Goal: Task Accomplishment & Management: Manage account settings

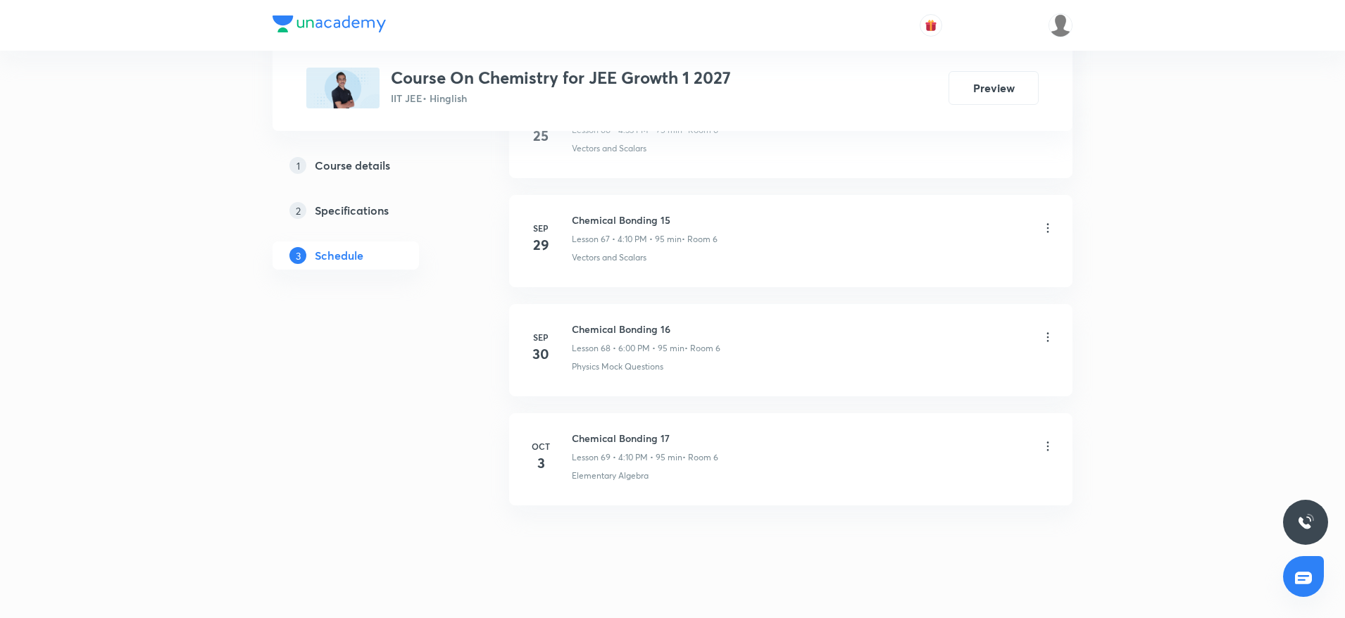
scroll to position [8040, 0]
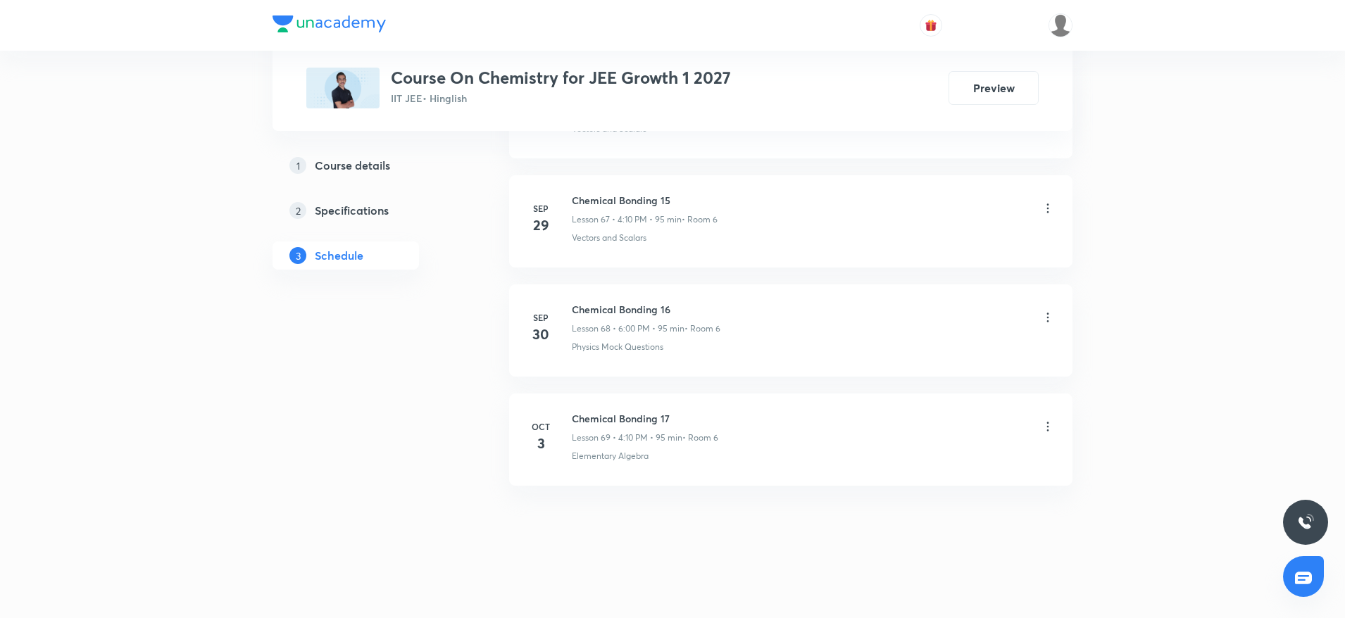
click at [594, 424] on h6 "Chemical Bonding 17" at bounding box center [645, 418] width 146 height 15
copy h6 "Chemical Bonding 17"
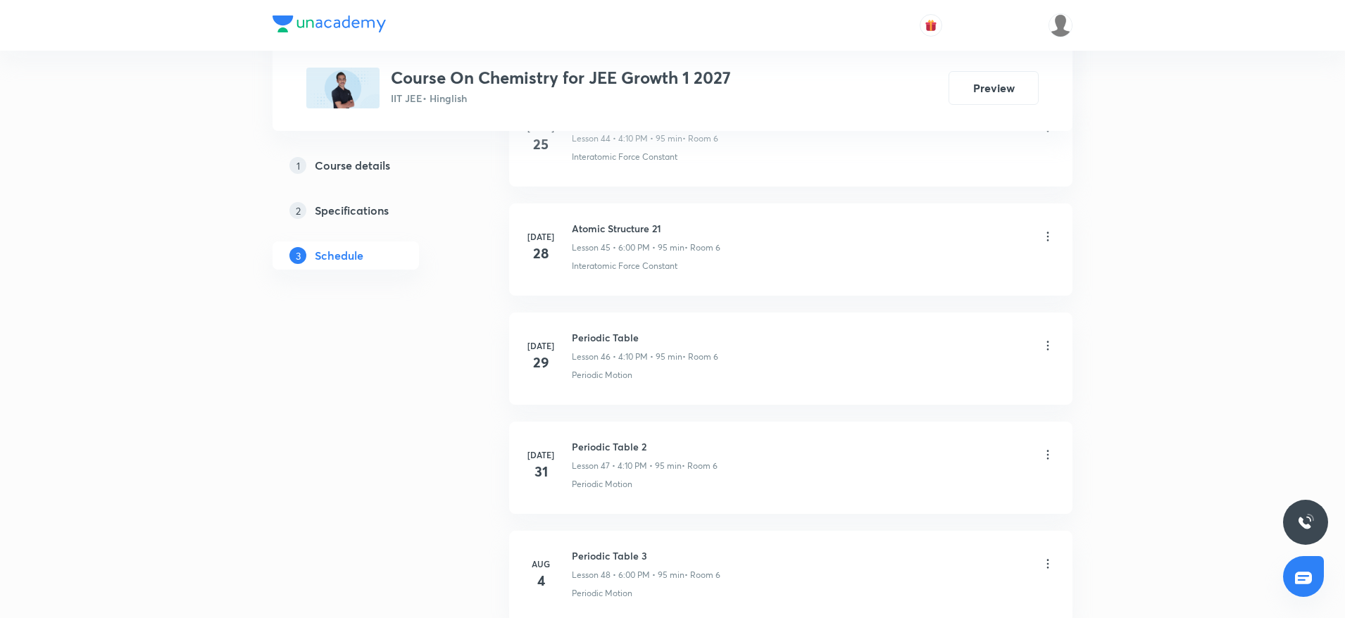
scroll to position [0, 0]
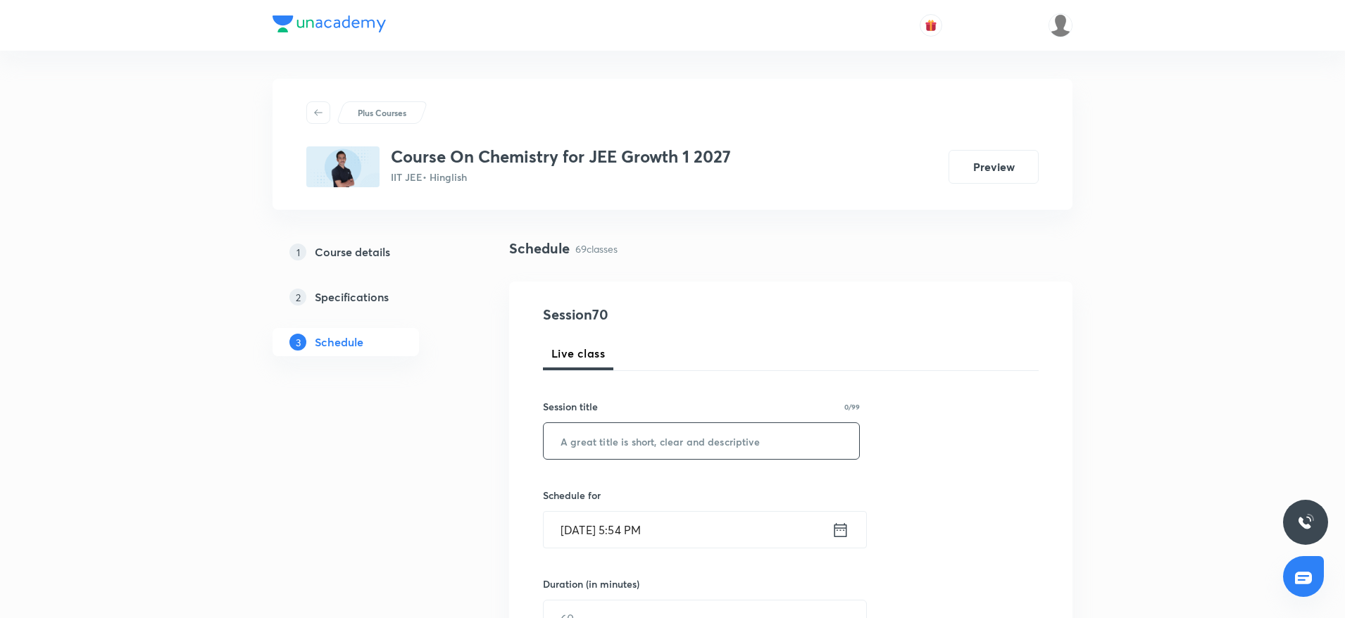
click at [658, 434] on input "text" at bounding box center [701, 441] width 315 height 36
paste input "Chemical Bonding 17"
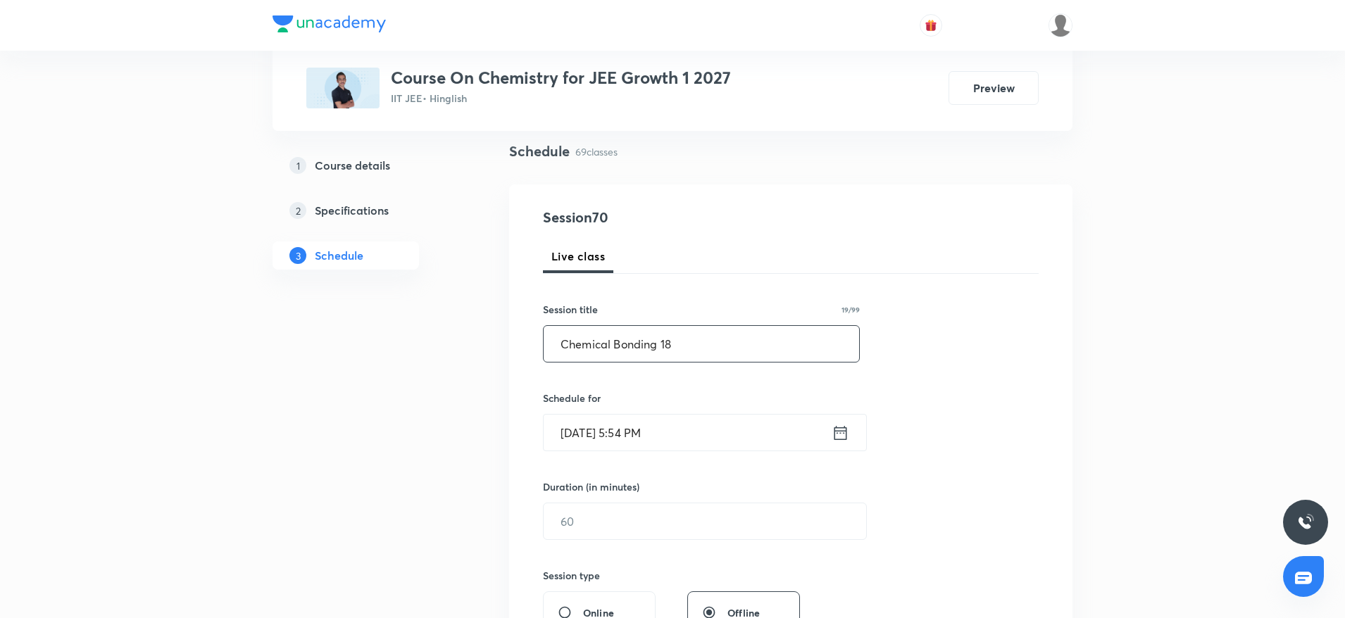
scroll to position [106, 0]
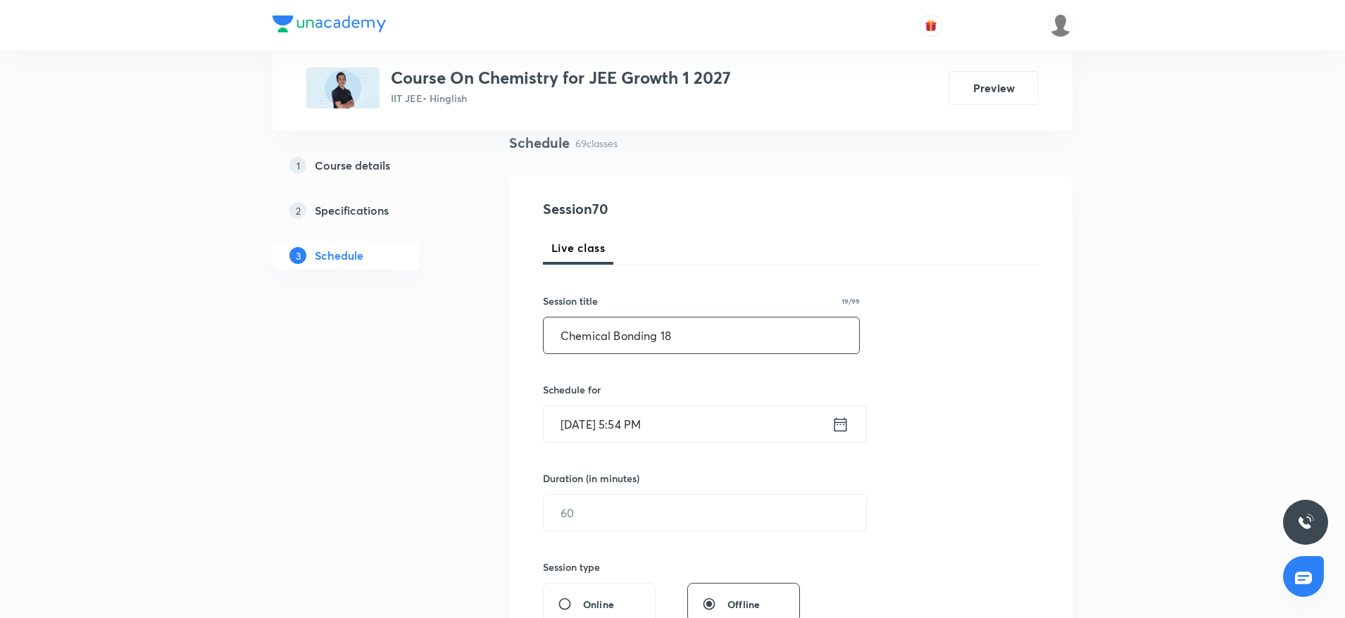
type input "Chemical Bonding 18"
click at [677, 420] on input "Oct 6, 2025, 5:54 PM" at bounding box center [688, 424] width 288 height 36
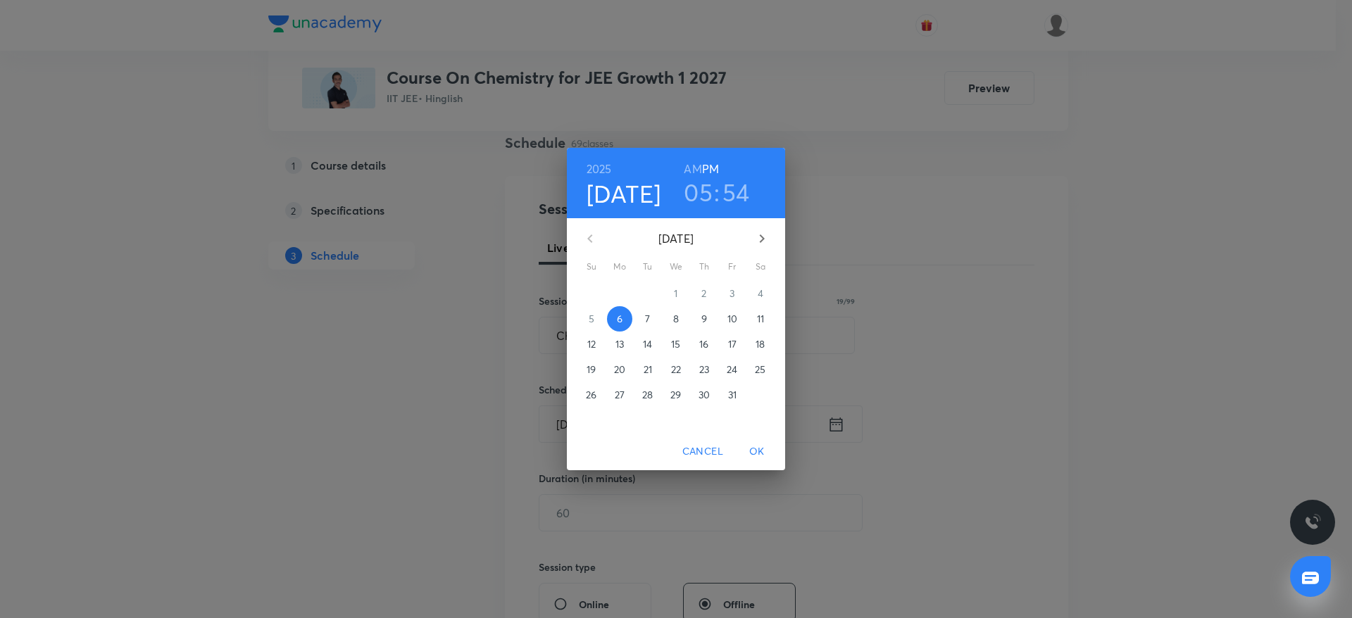
click at [736, 193] on h3 "54" at bounding box center [735, 192] width 27 height 30
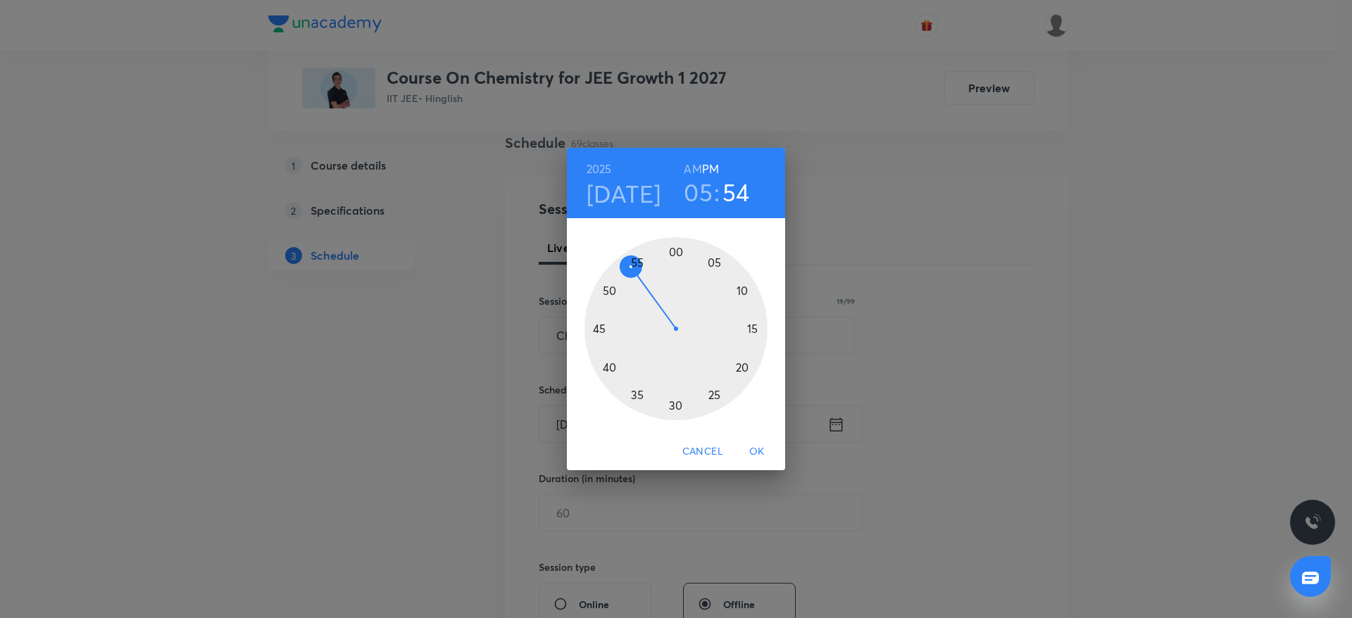
click at [700, 184] on h3 "05" at bounding box center [698, 192] width 29 height 30
drag, startPoint x: 692, startPoint y: 398, endPoint x: 679, endPoint y: 398, distance: 12.7
click at [679, 398] on div at bounding box center [675, 328] width 183 height 183
click at [674, 254] on div at bounding box center [675, 328] width 183 height 183
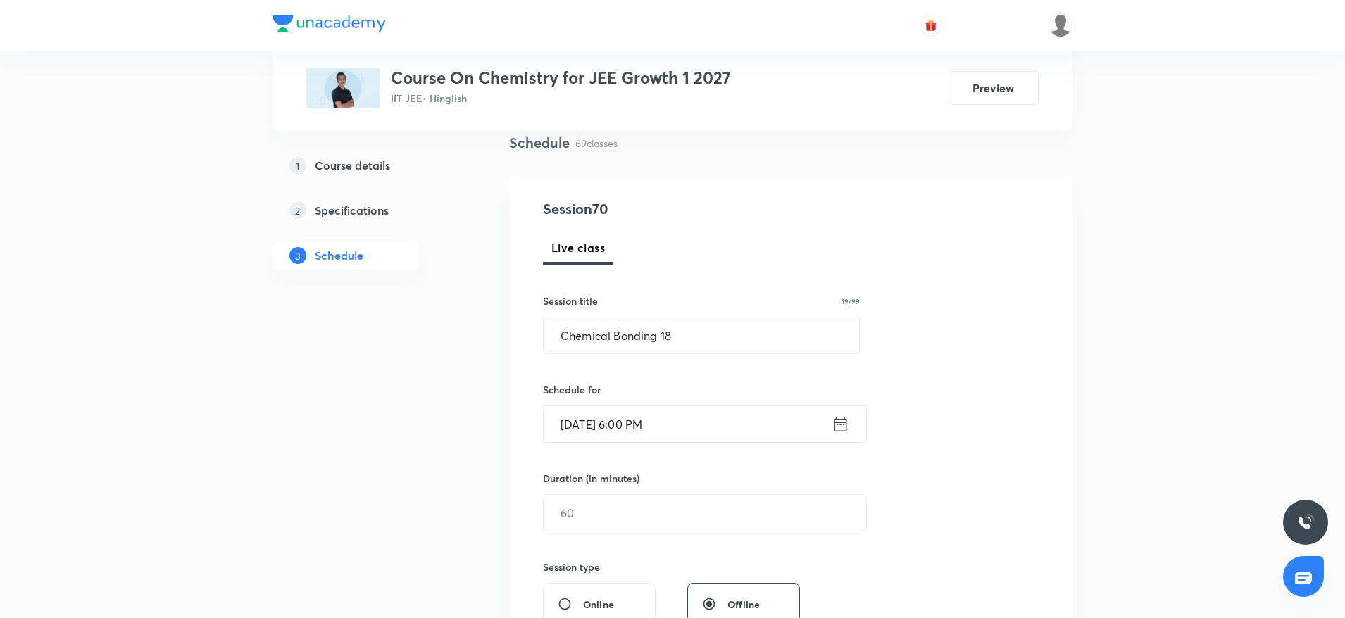
click at [639, 532] on div "Session 70 Live class Session title 19/99 Chemical Bonding 18 ​ Schedule for Oc…" at bounding box center [791, 529] width 496 height 661
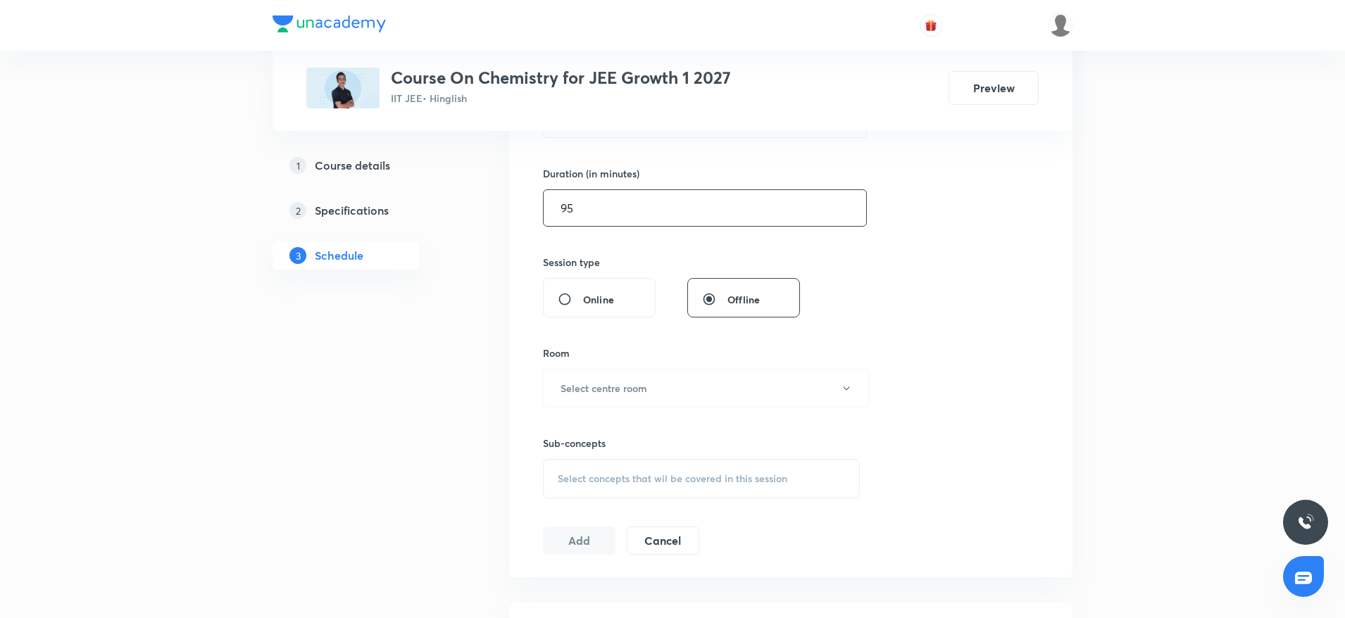
scroll to position [422, 0]
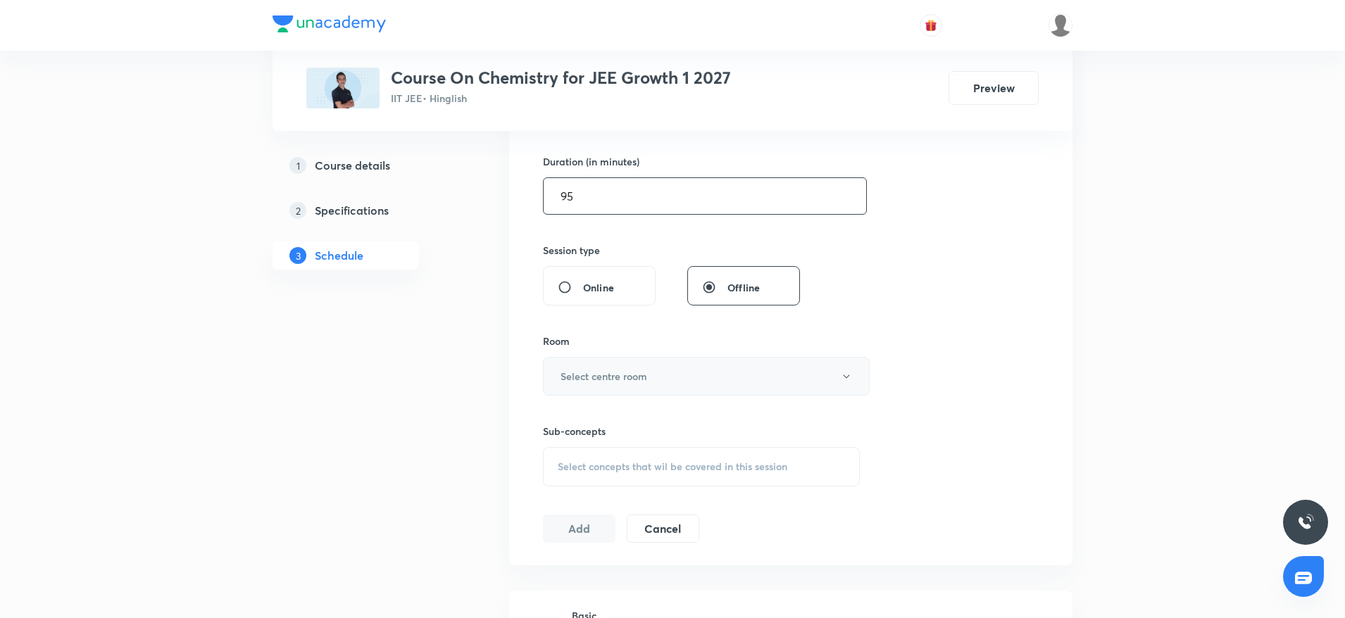
type input "95"
click at [703, 381] on button "Select centre room" at bounding box center [706, 376] width 327 height 39
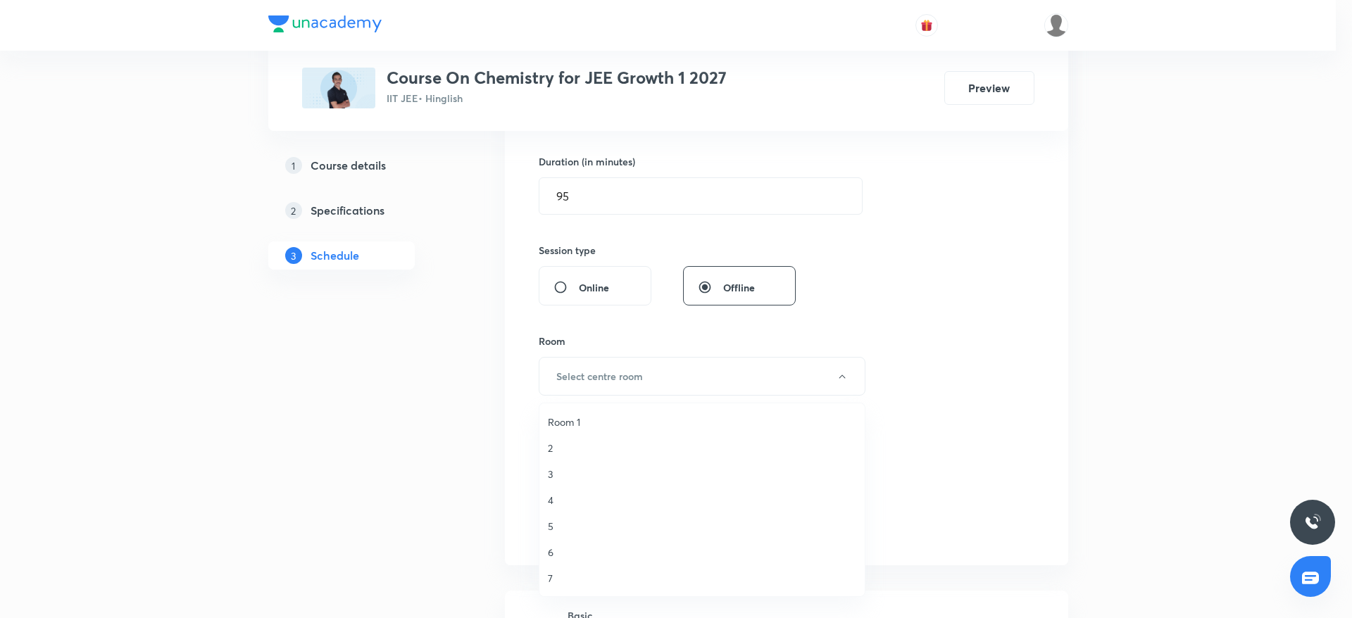
click at [554, 557] on span "6" at bounding box center [702, 552] width 308 height 15
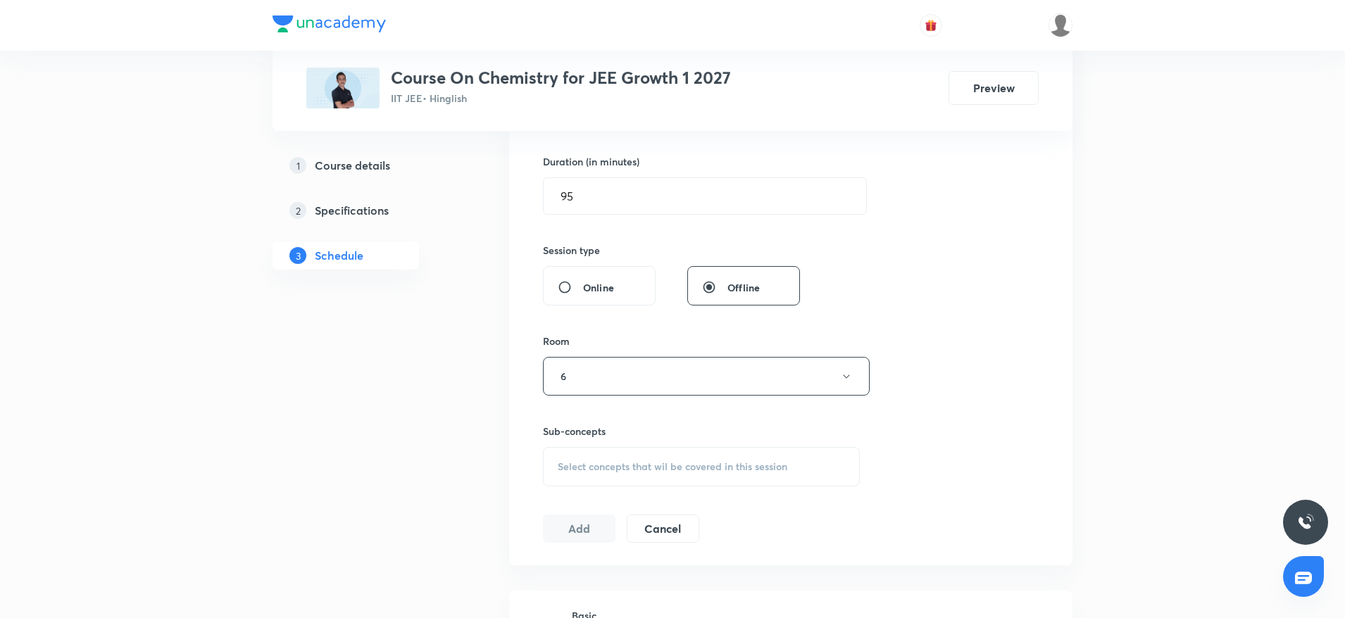
click at [613, 455] on div "Select concepts that wil be covered in this session" at bounding box center [701, 466] width 317 height 39
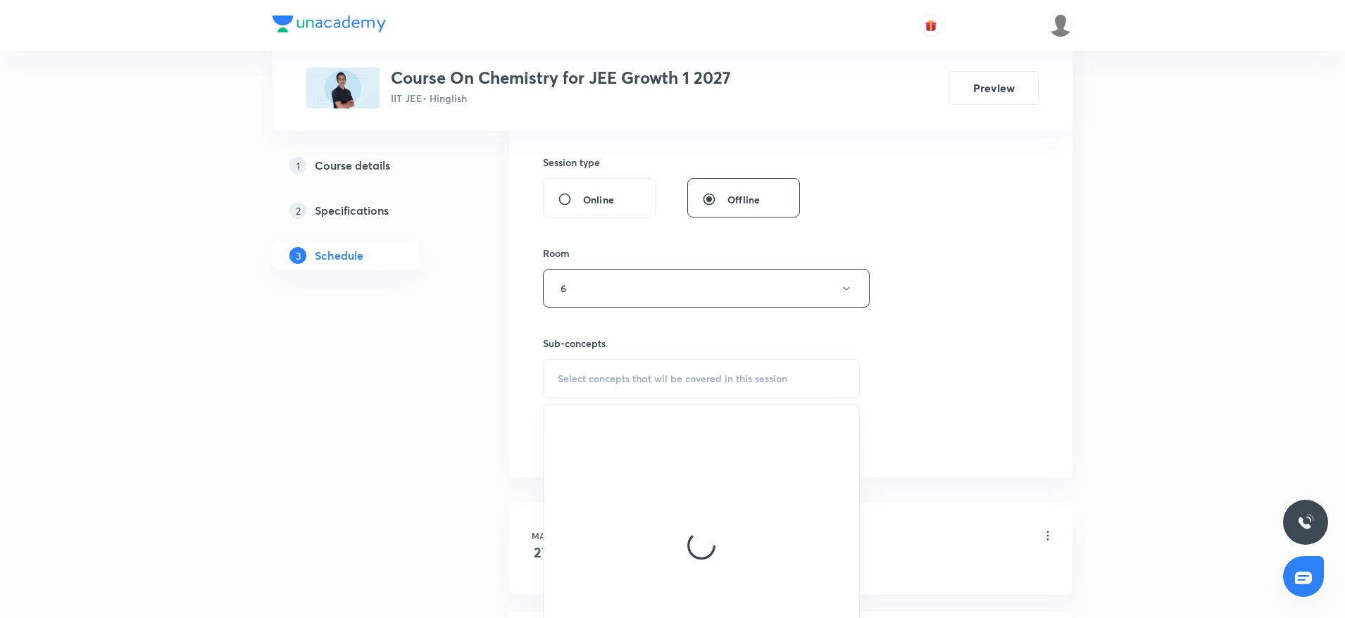
scroll to position [634, 0]
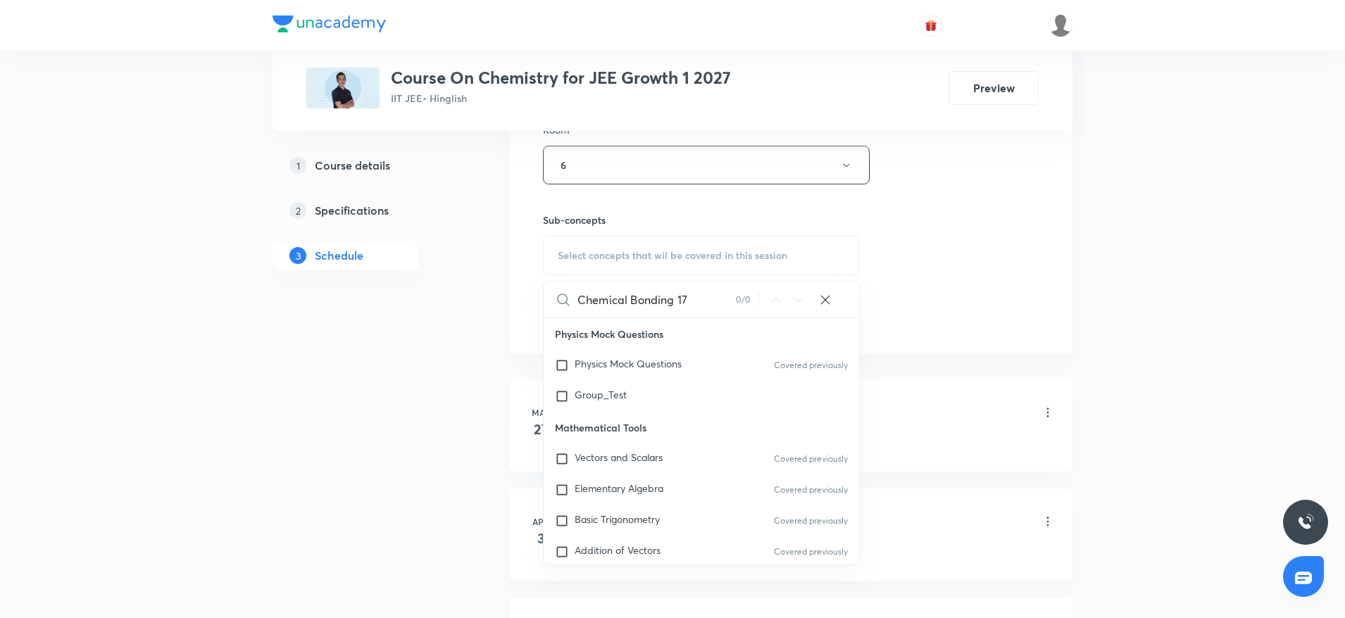
drag, startPoint x: 664, startPoint y: 294, endPoint x: 706, endPoint y: 297, distance: 42.4
click at [706, 297] on input "Chemical Bonding 17" at bounding box center [656, 300] width 158 height 36
drag, startPoint x: 670, startPoint y: 301, endPoint x: 626, endPoint y: 301, distance: 43.7
click at [626, 301] on input "Chemical Bondi" at bounding box center [656, 300] width 158 height 36
type input "Chemical"
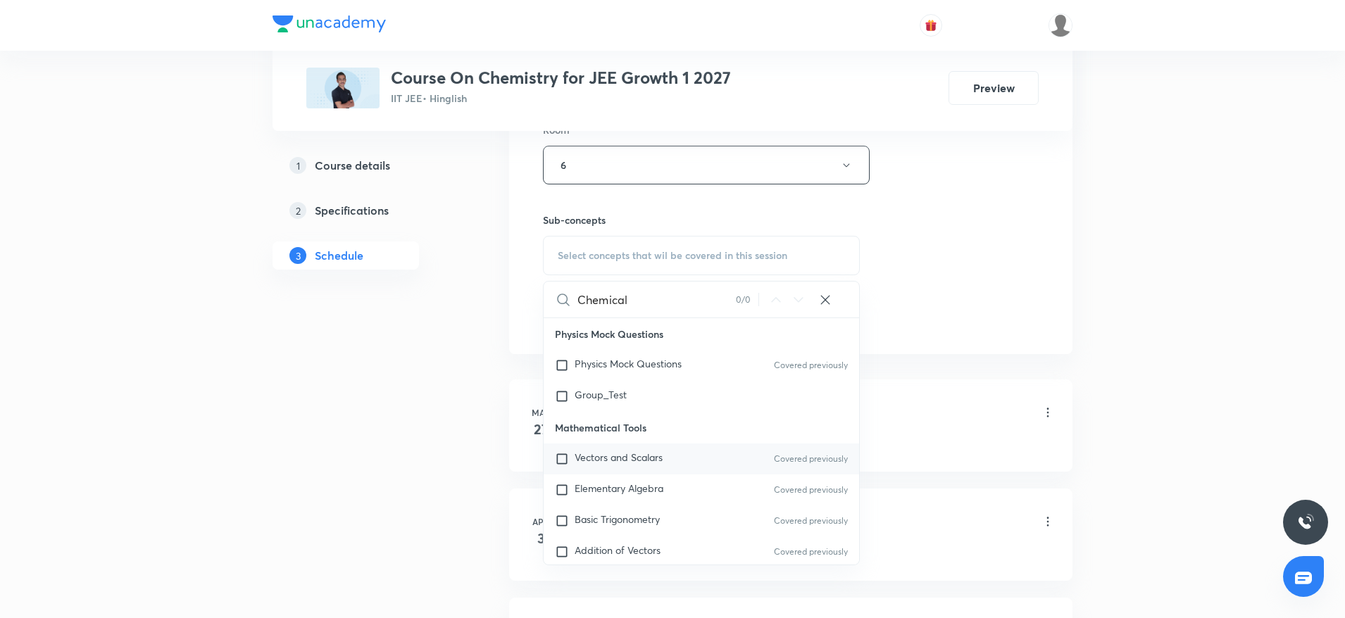
click at [634, 457] on span "Vectors and Scalars" at bounding box center [619, 457] width 88 height 13
checkbox input "true"
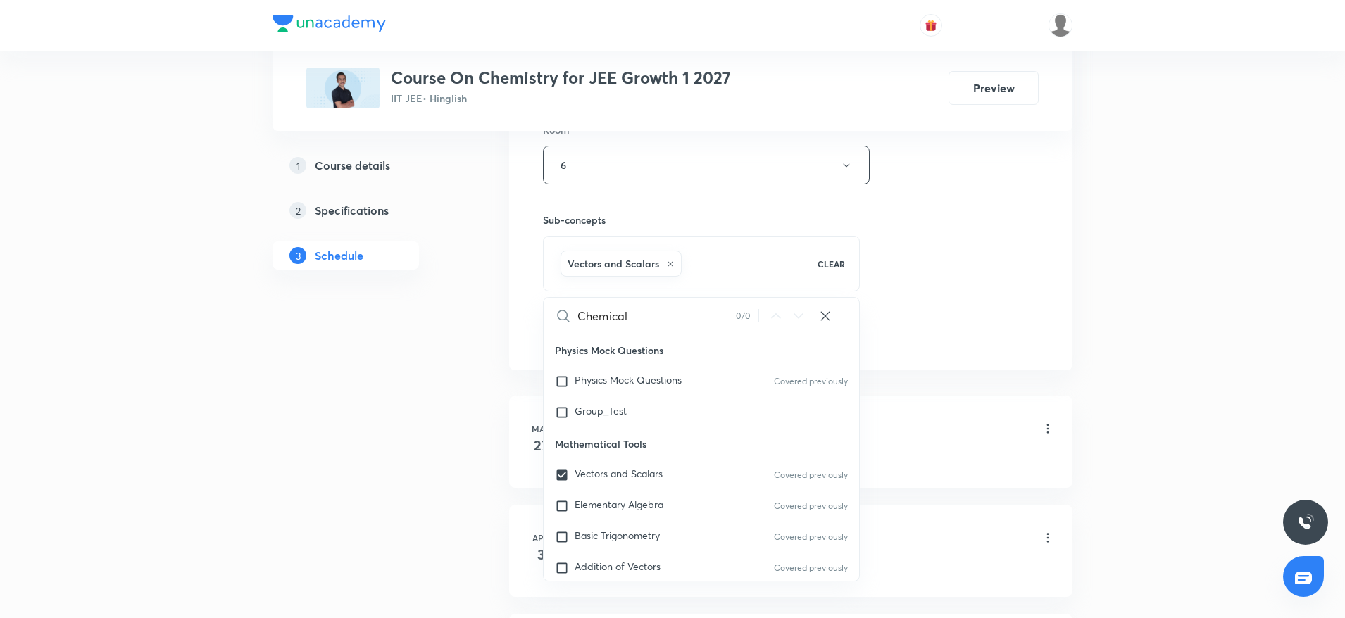
click at [981, 313] on div "Session 70 Live class Session title 19/99 Chemical Bonding 18 ​ Schedule for Oc…" at bounding box center [791, 8] width 496 height 677
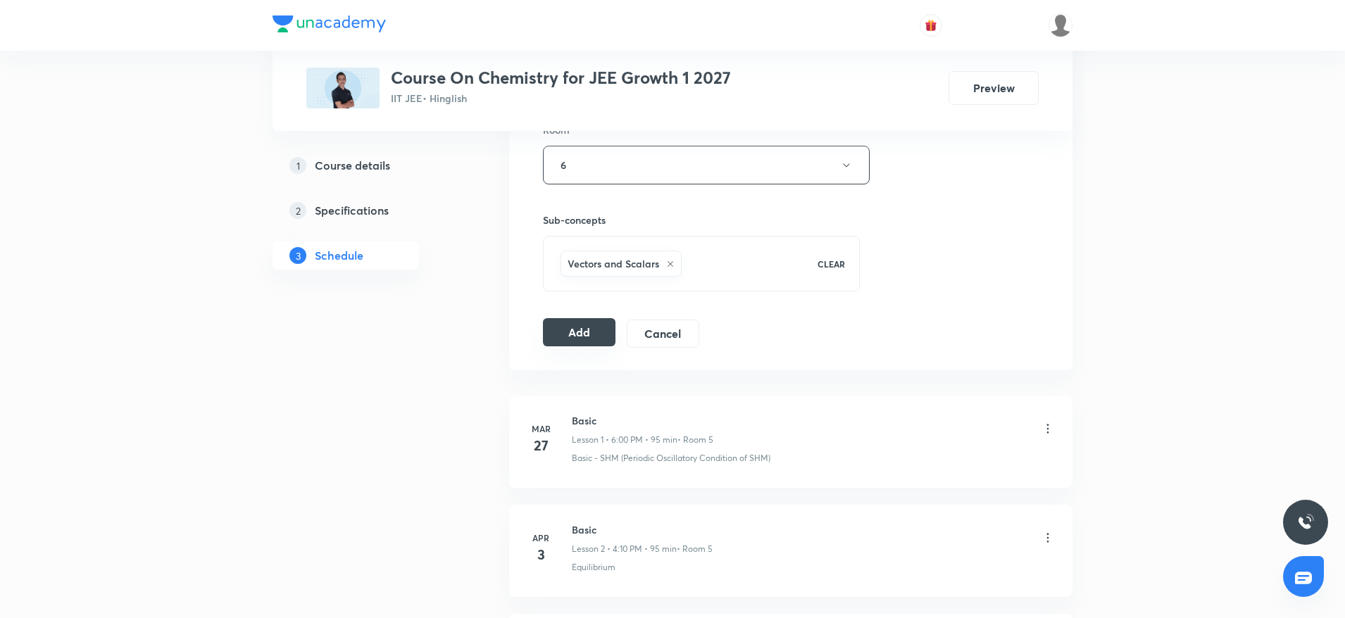
click at [576, 330] on button "Add" at bounding box center [579, 332] width 73 height 28
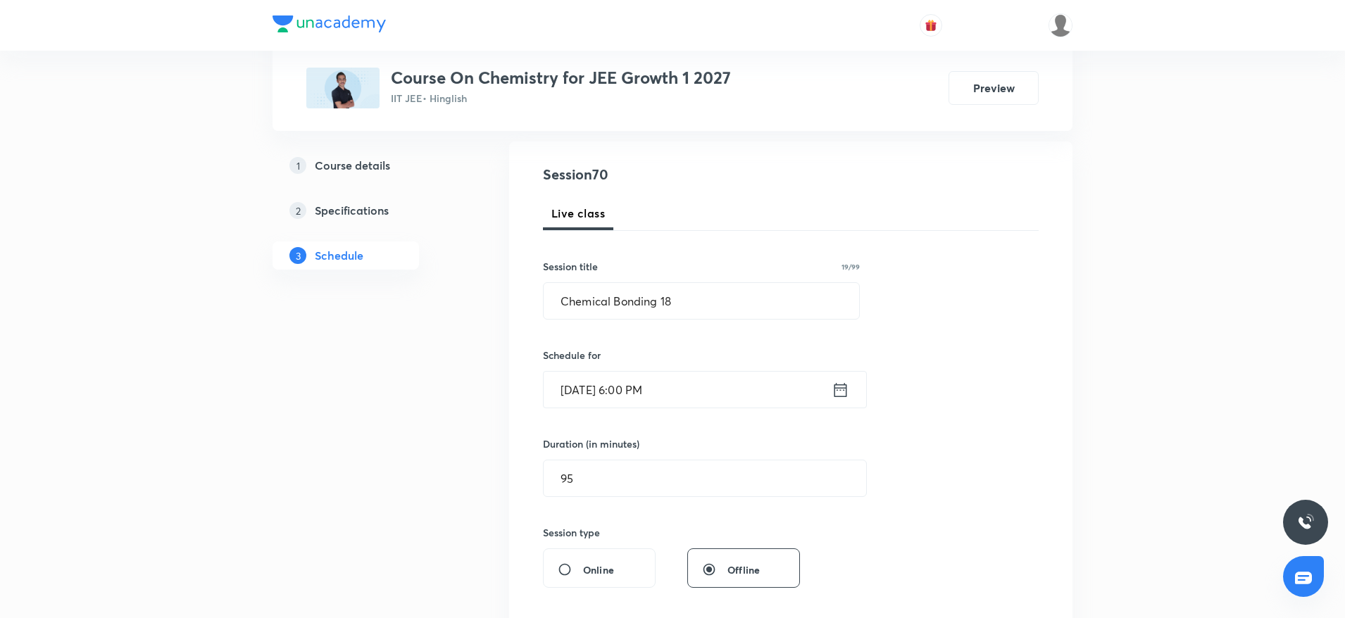
scroll to position [106, 0]
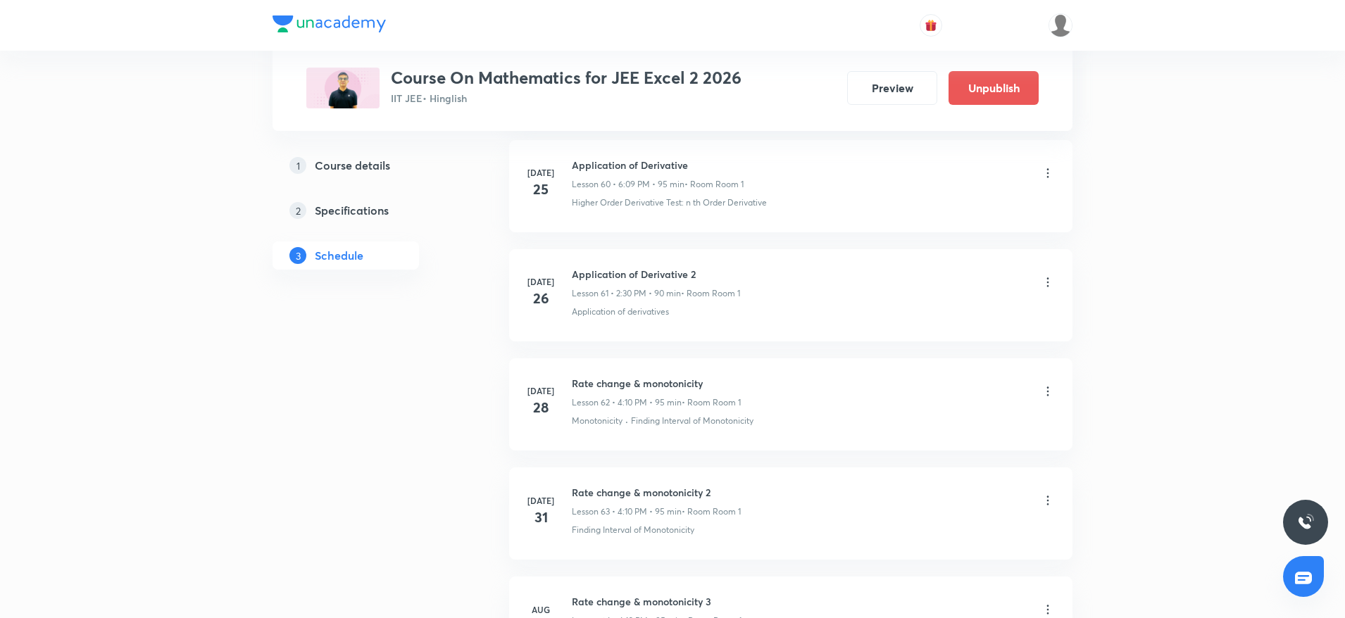
scroll to position [11456, 0]
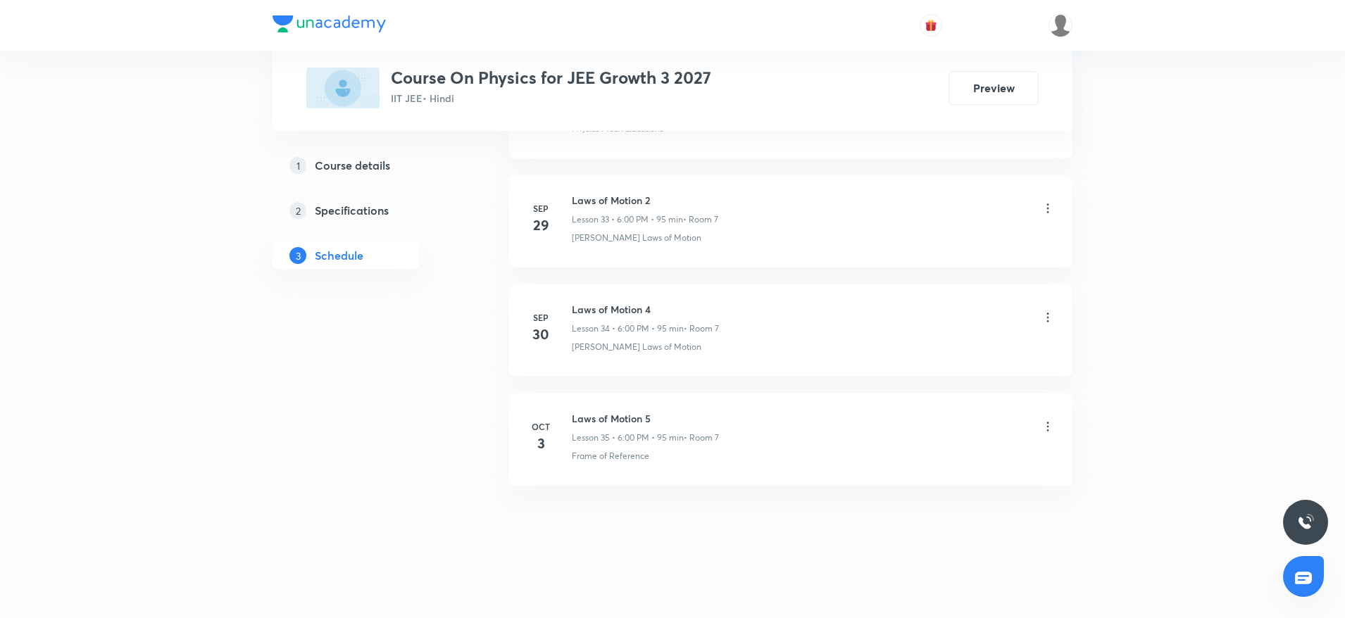
drag, startPoint x: 542, startPoint y: 407, endPoint x: 601, endPoint y: 416, distance: 59.2
click at [601, 416] on h6 "Laws of Motion 5" at bounding box center [645, 418] width 147 height 15
copy h6 "Laws of Motion 5"
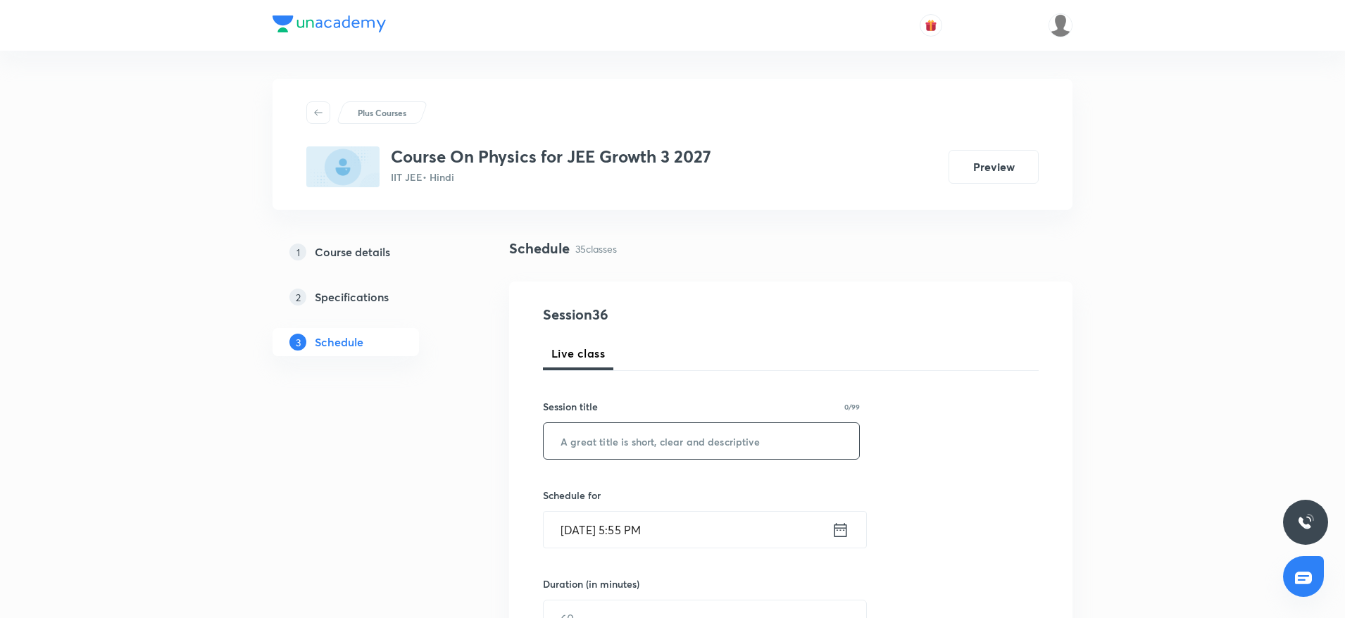
click at [619, 441] on input "text" at bounding box center [701, 441] width 315 height 36
click at [618, 442] on input "text" at bounding box center [701, 441] width 315 height 36
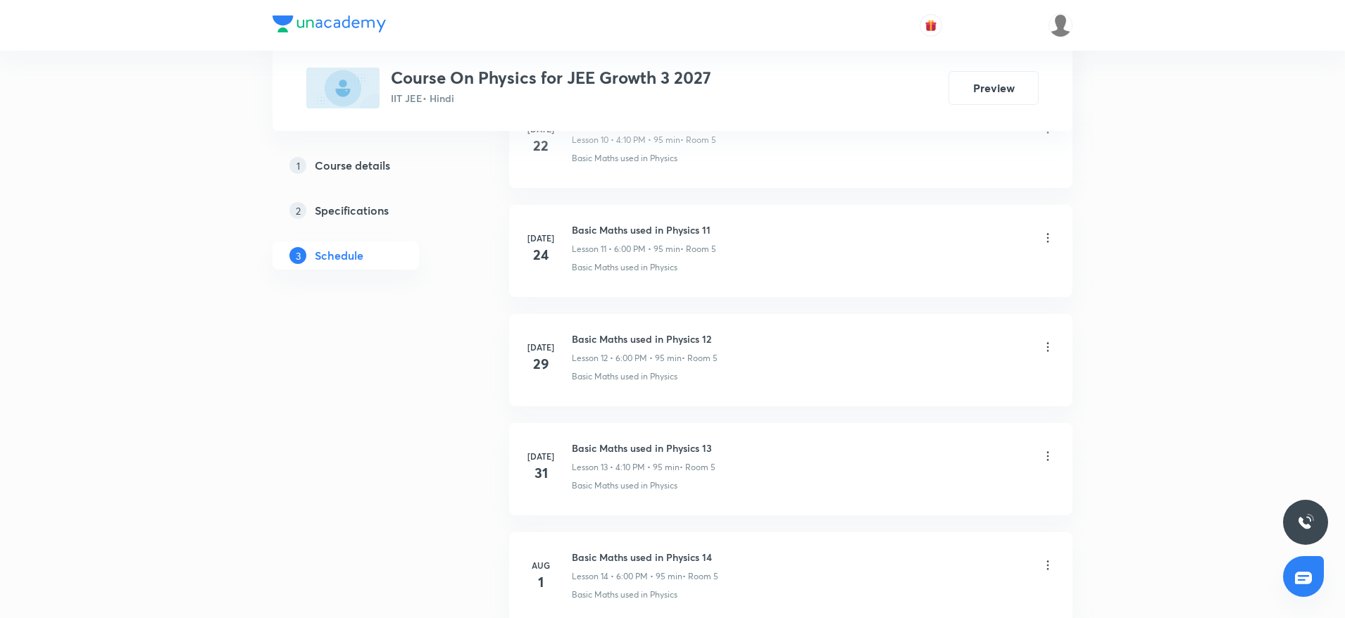
scroll to position [4330, 0]
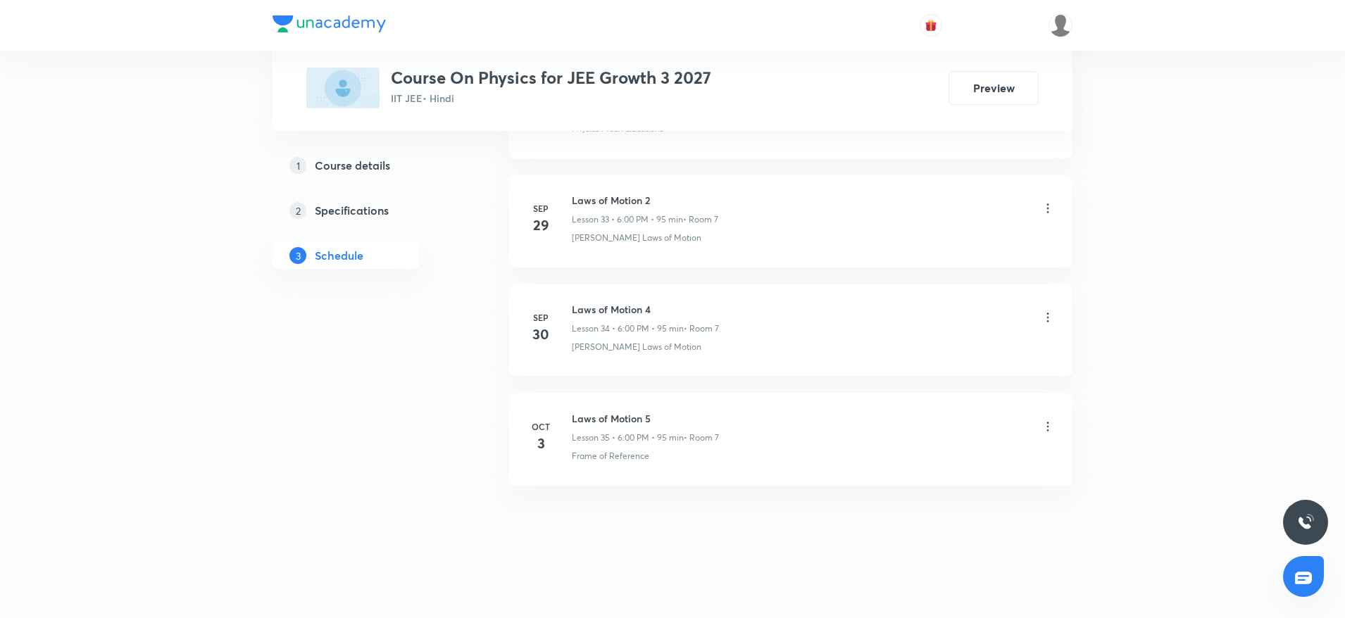
click at [613, 415] on h6 "Laws of Motion 5" at bounding box center [645, 418] width 147 height 15
copy h6 "Laws of Motion 5"
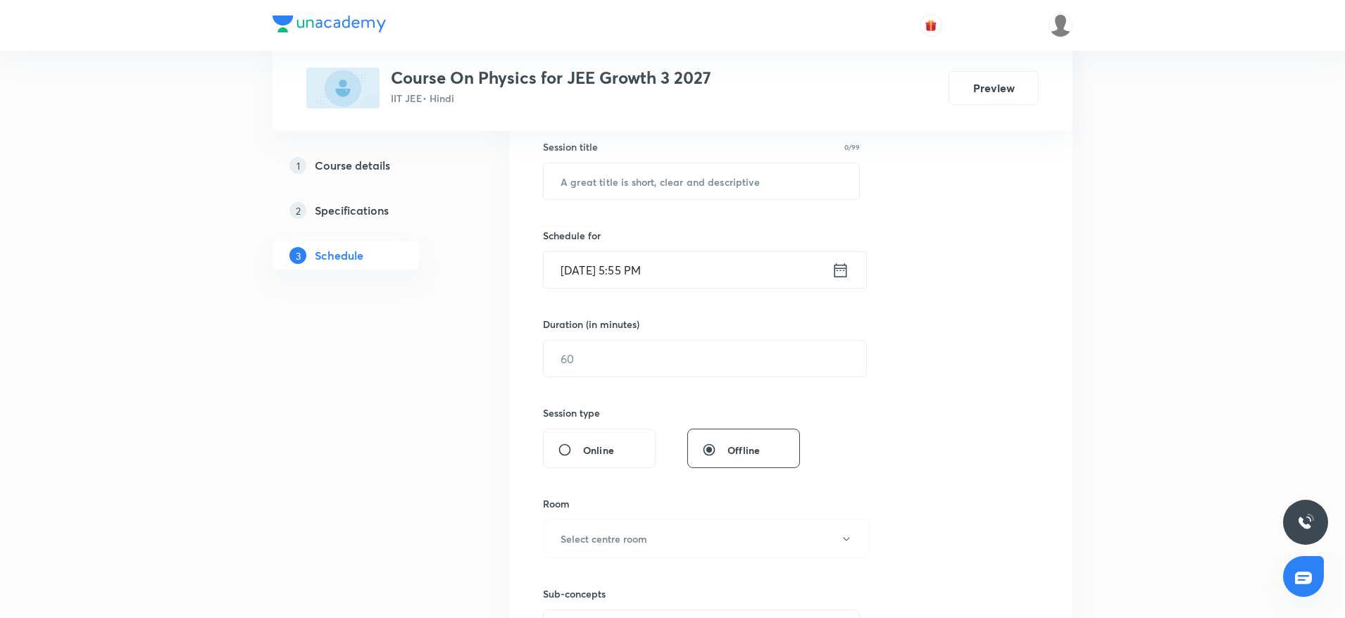
scroll to position [0, 0]
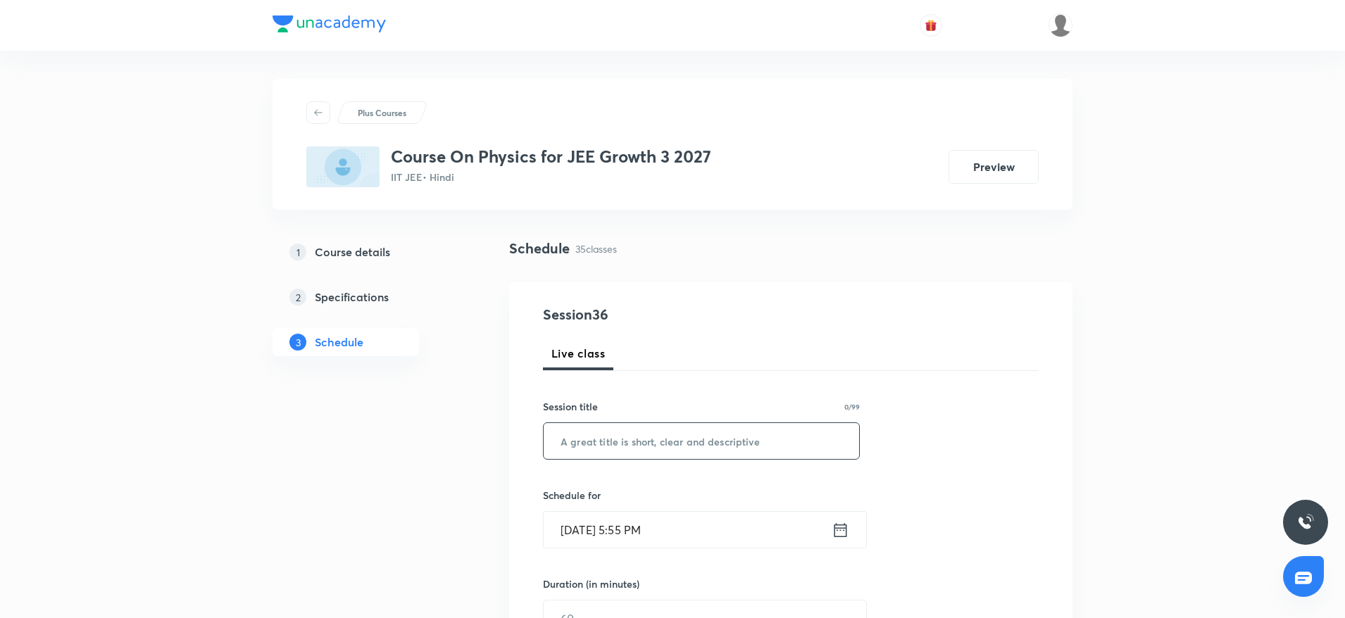
click at [653, 426] on input "text" at bounding box center [701, 441] width 315 height 36
paste input "Laws of Motion 5"
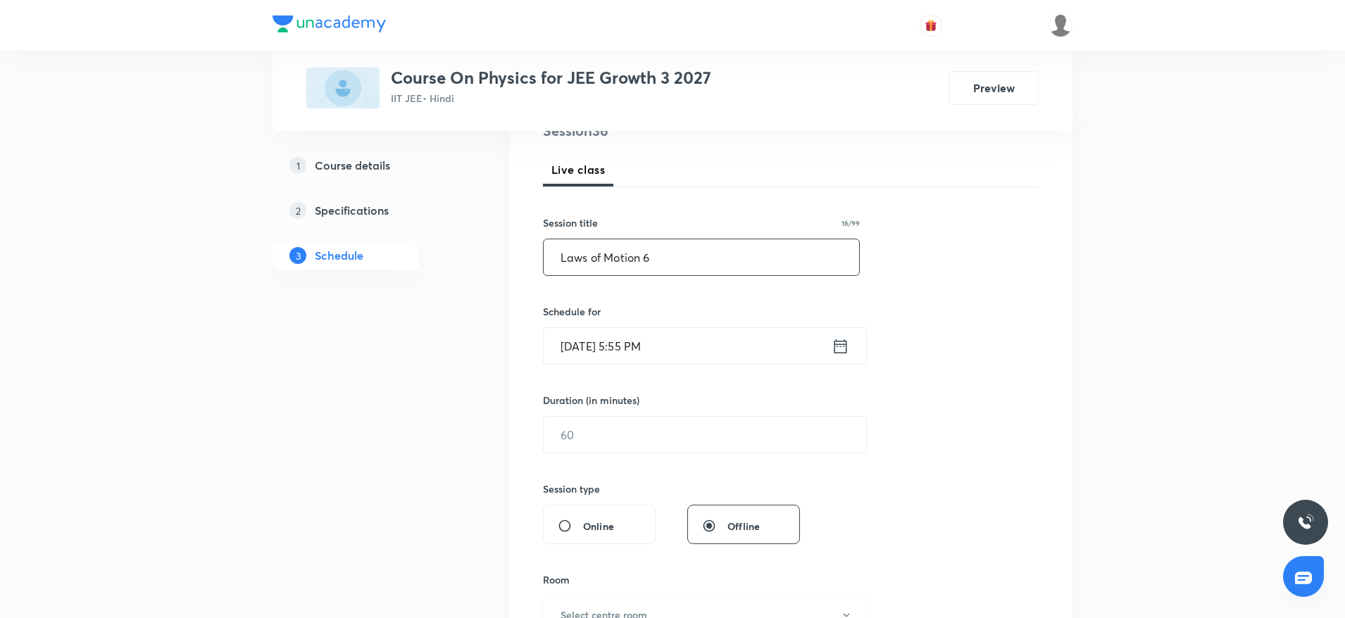
scroll to position [211, 0]
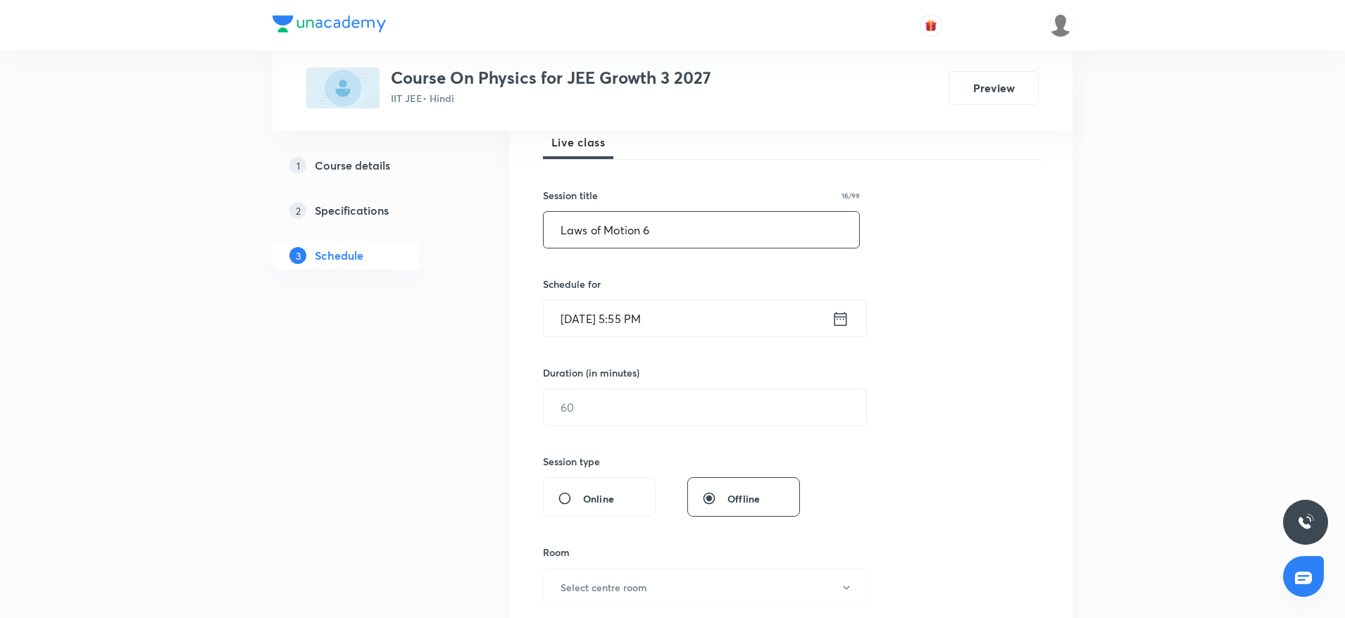
type input "Laws of Motion 6"
click at [710, 320] on input "Oct 6, 2025, 5:55 PM" at bounding box center [688, 319] width 288 height 36
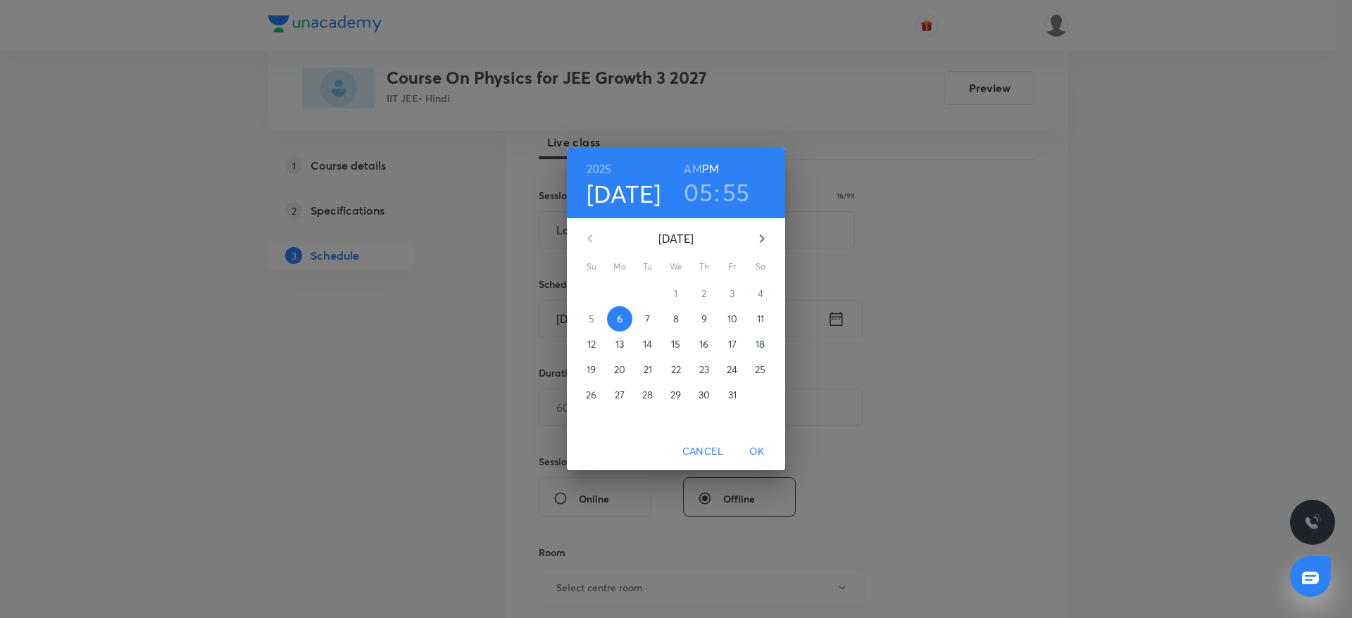
click at [698, 201] on h3 "05" at bounding box center [698, 192] width 29 height 30
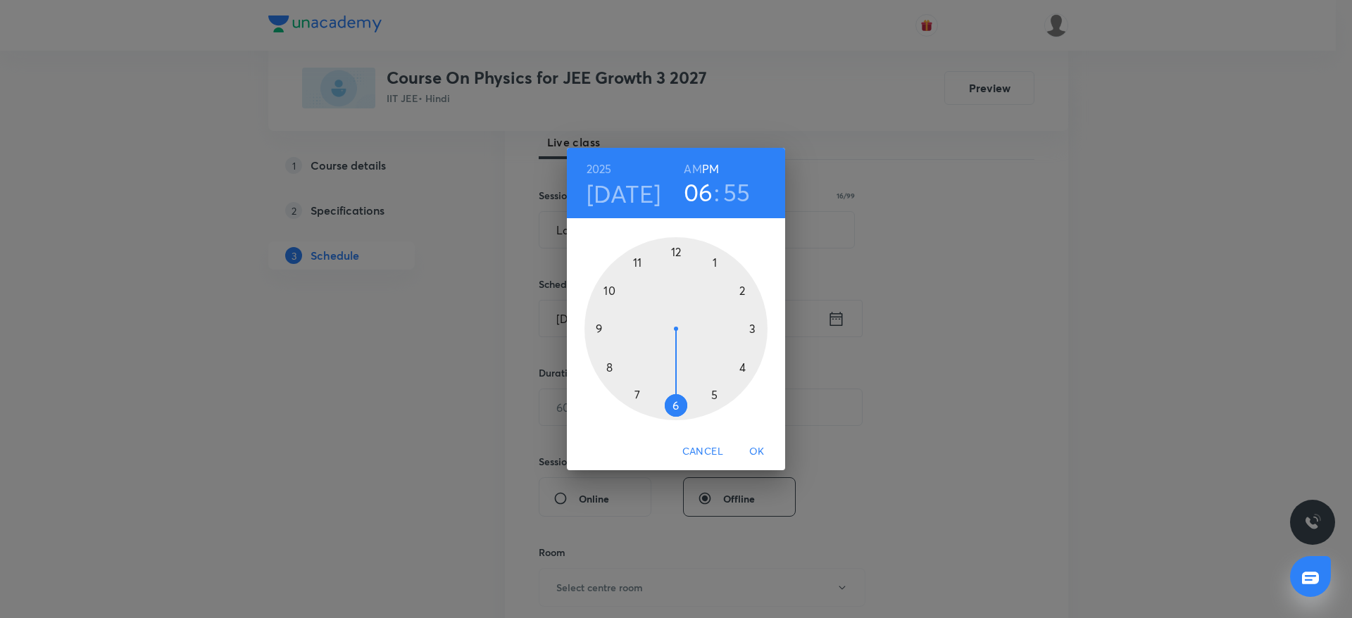
drag, startPoint x: 709, startPoint y: 399, endPoint x: 691, endPoint y: 394, distance: 18.3
click at [686, 406] on div at bounding box center [675, 328] width 183 height 183
click at [674, 247] on div at bounding box center [675, 328] width 183 height 183
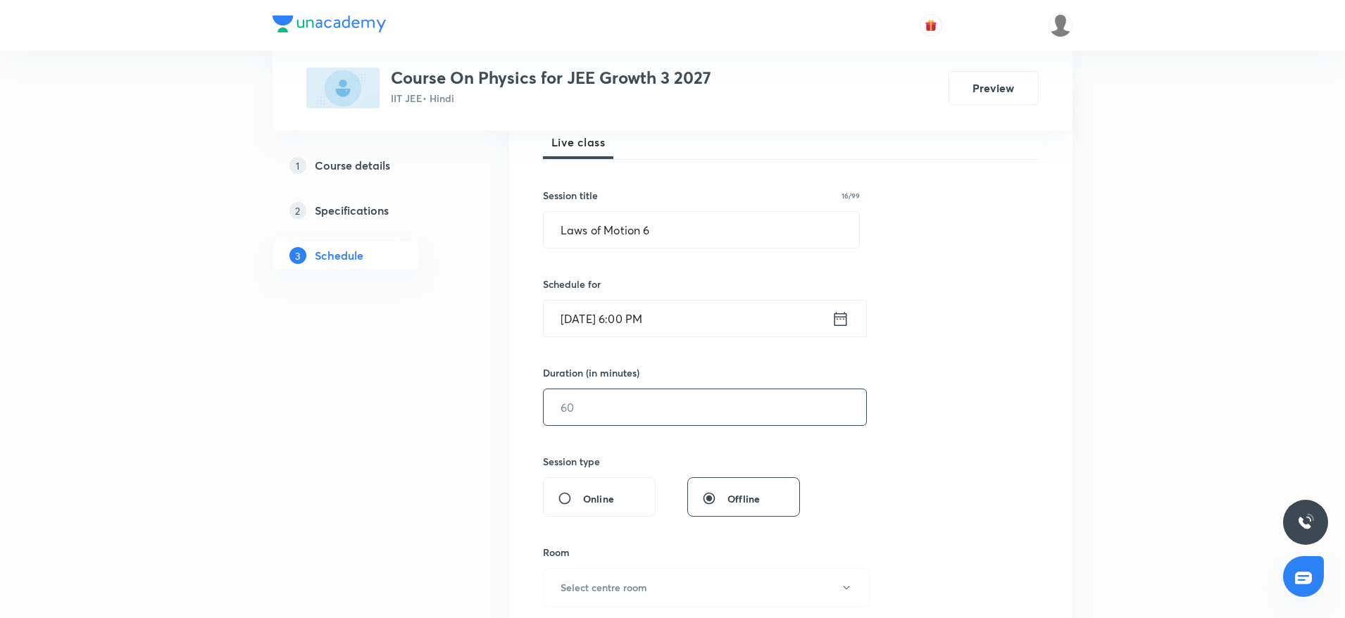
click at [627, 395] on input "text" at bounding box center [705, 407] width 322 height 36
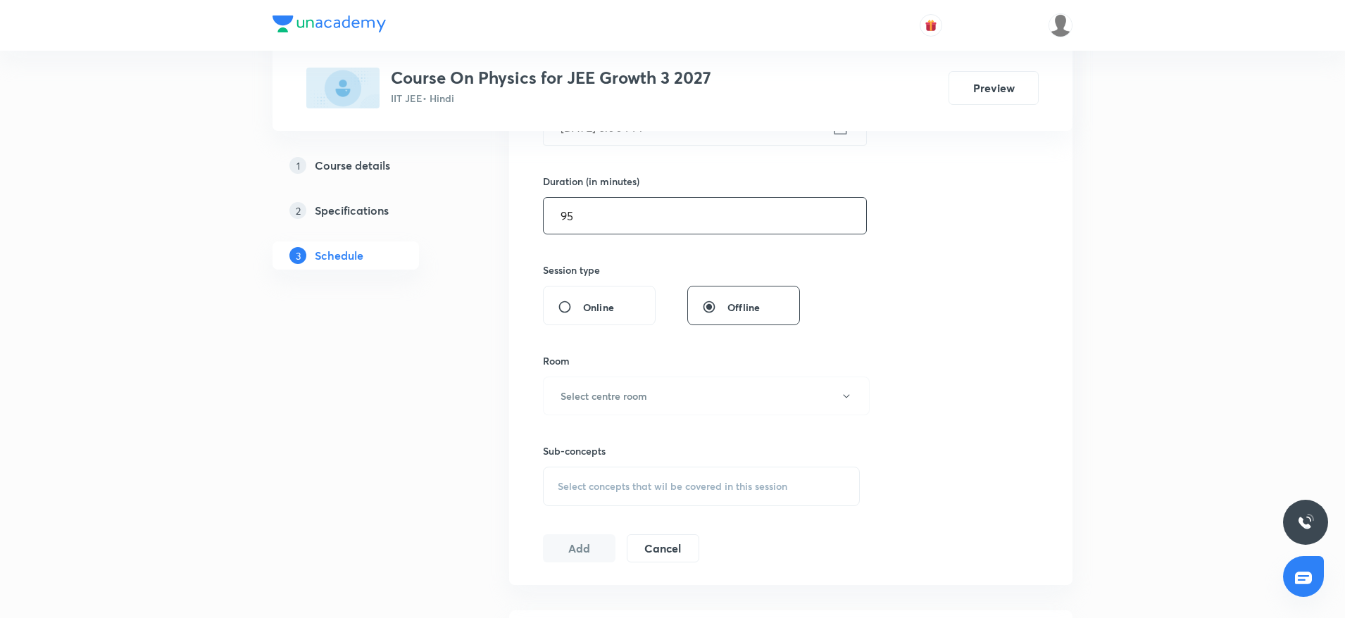
scroll to position [422, 0]
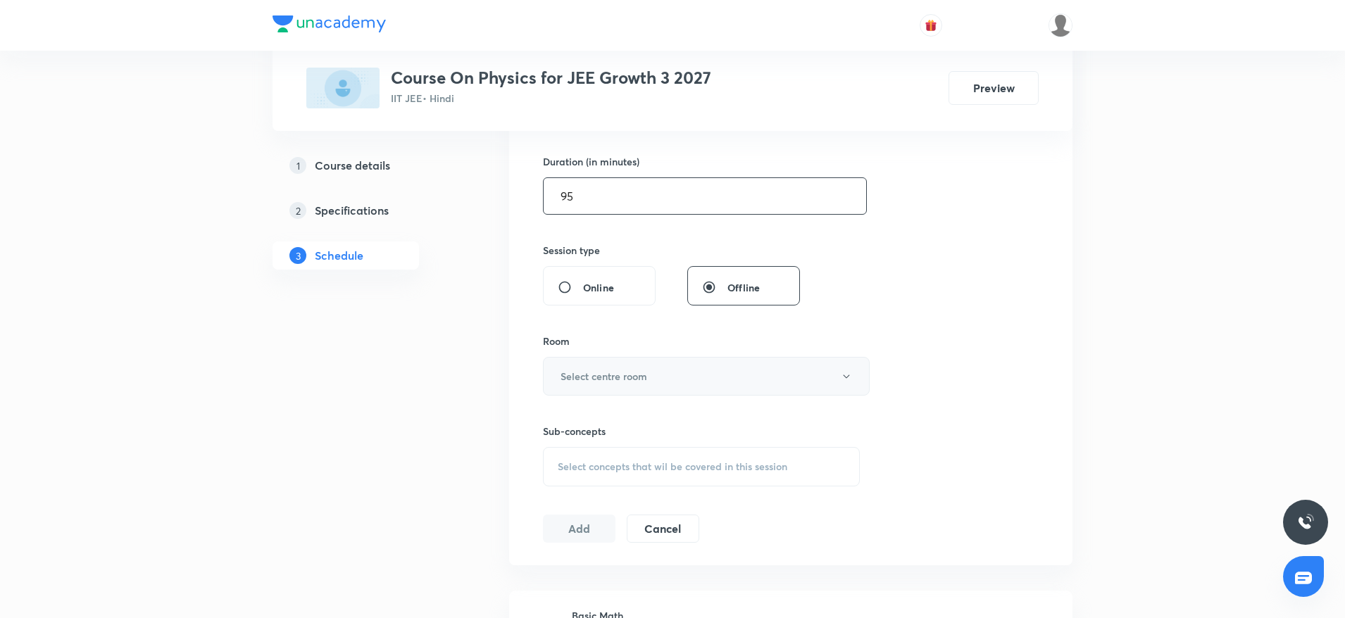
type input "95"
click at [682, 375] on button "Select centre room" at bounding box center [706, 376] width 327 height 39
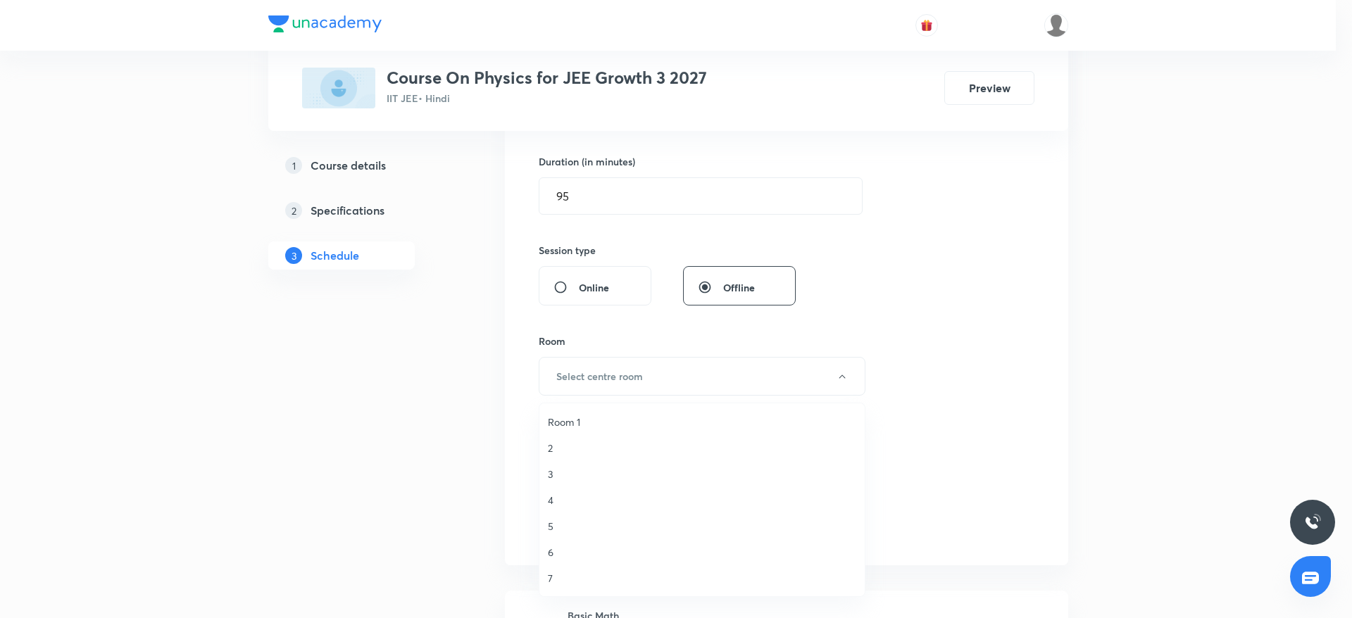
click at [565, 576] on span "7" at bounding box center [702, 578] width 308 height 15
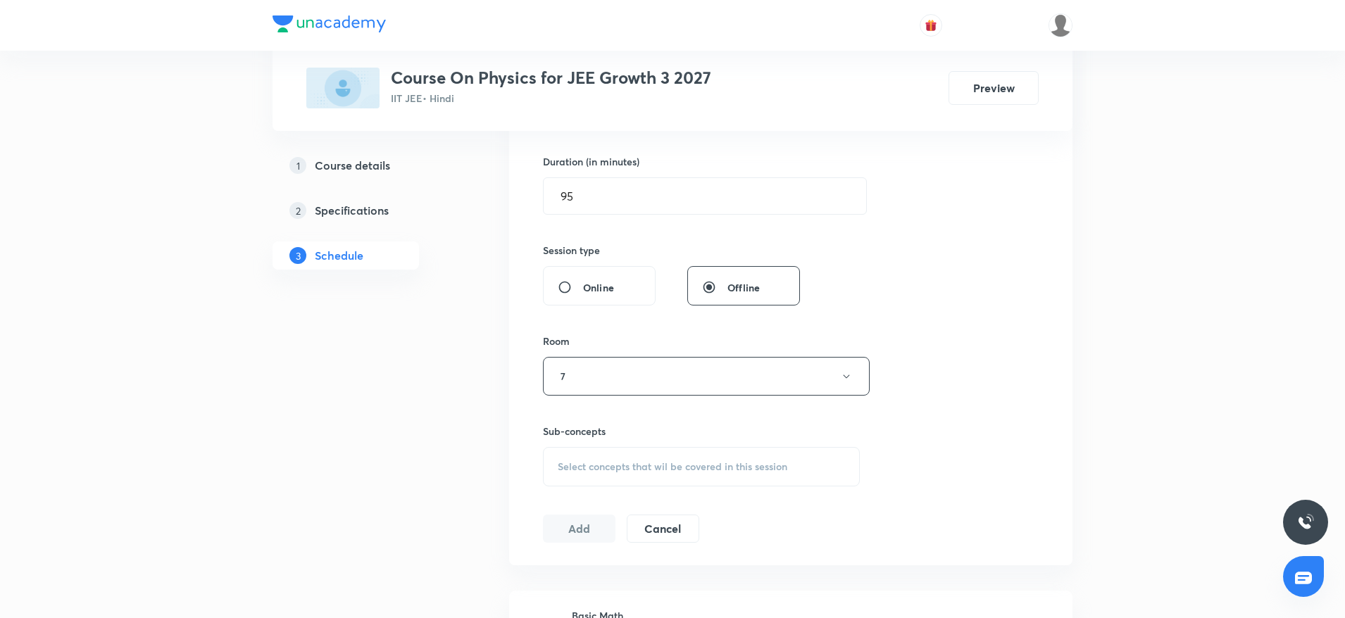
click at [598, 474] on div "Select concepts that wil be covered in this session" at bounding box center [701, 466] width 317 height 39
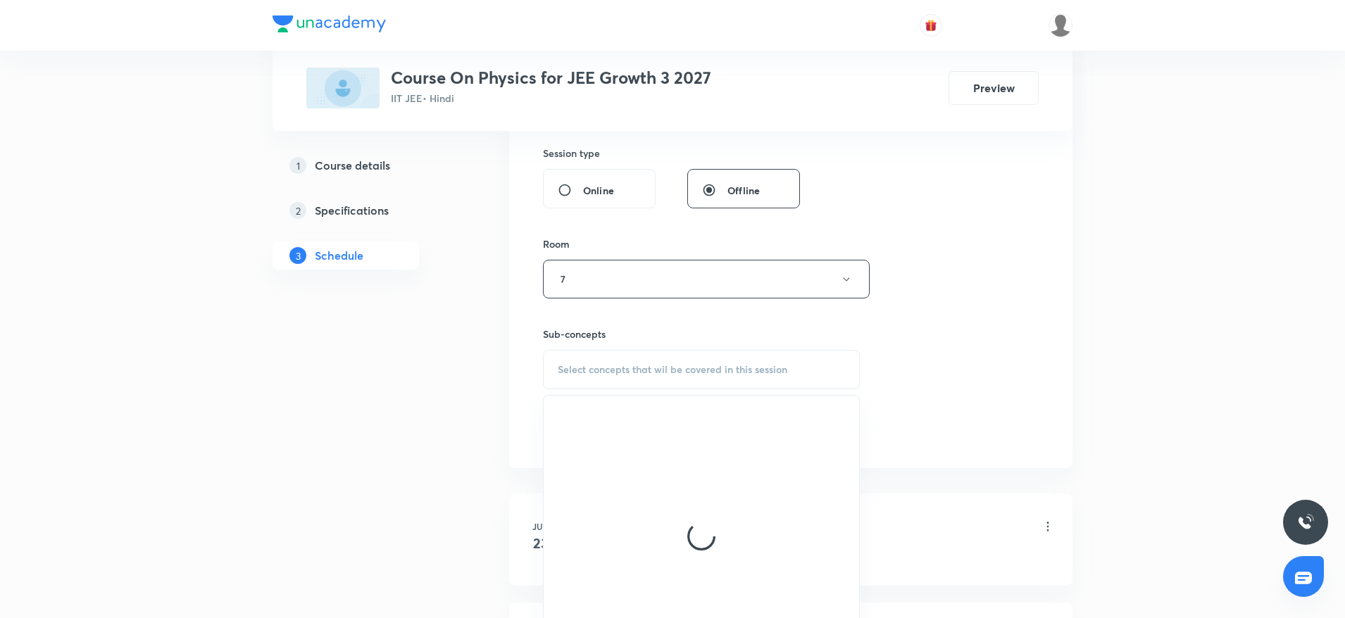
scroll to position [528, 0]
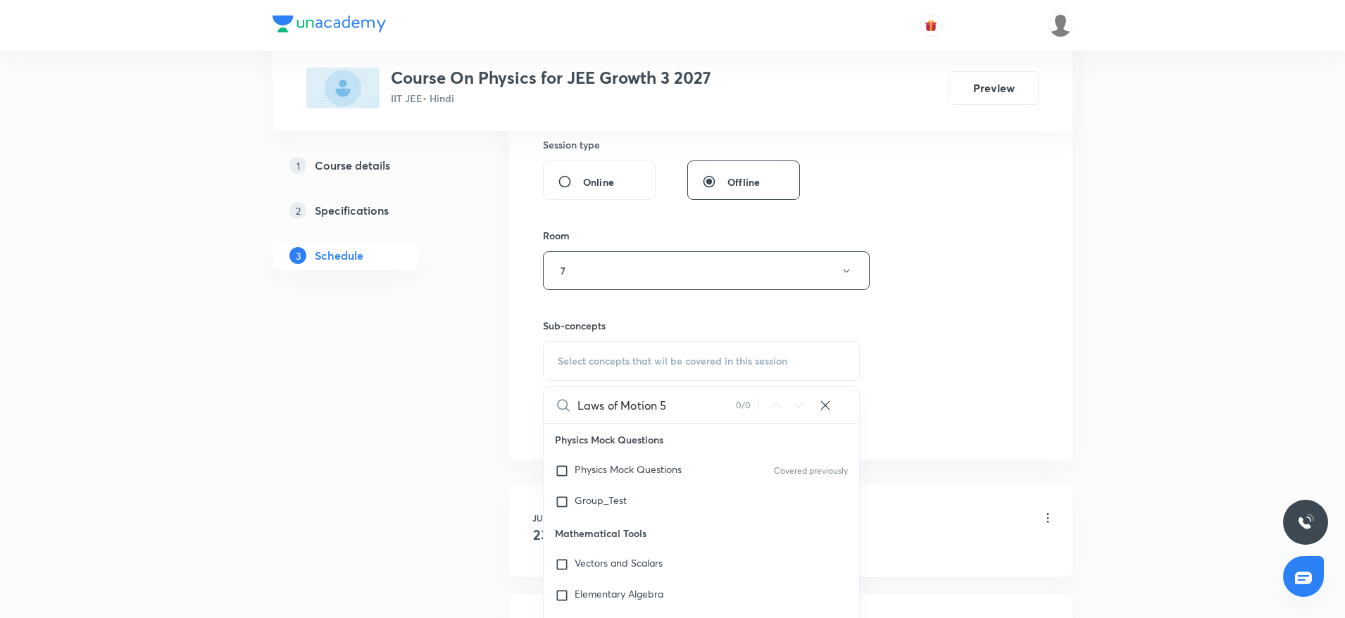
drag, startPoint x: 694, startPoint y: 406, endPoint x: 654, endPoint y: 404, distance: 39.5
click at [654, 404] on input "Laws of Motion 5" at bounding box center [656, 405] width 158 height 36
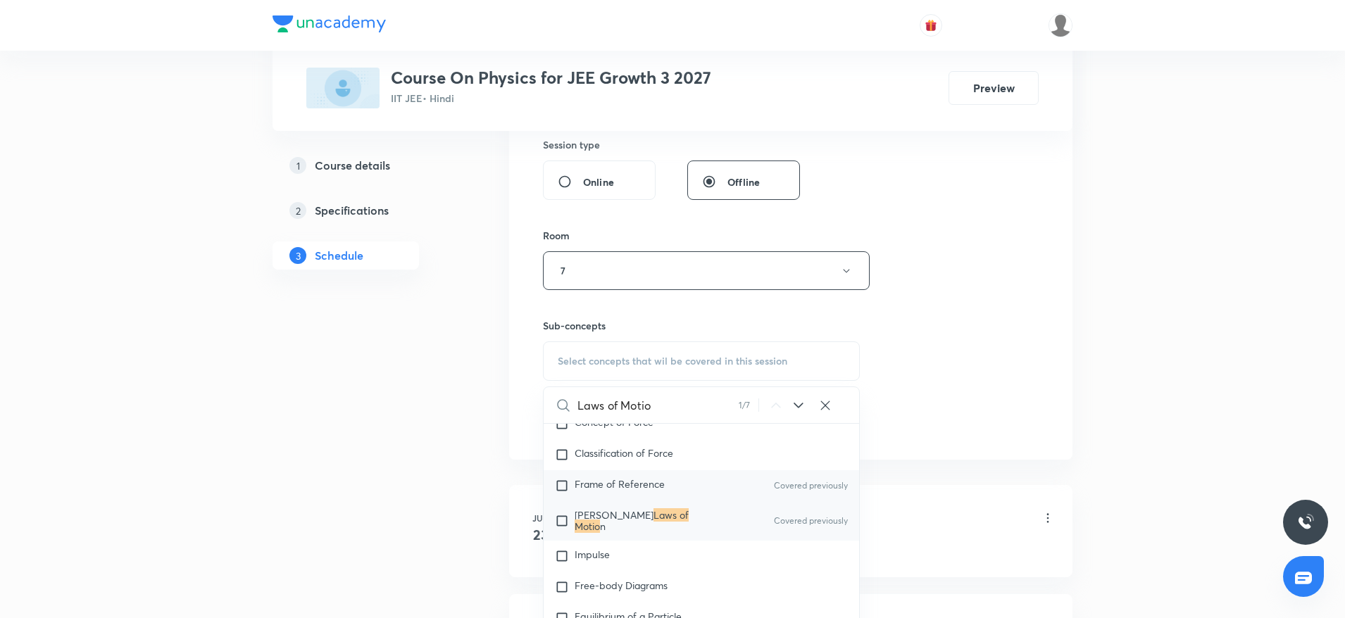
scroll to position [2439, 0]
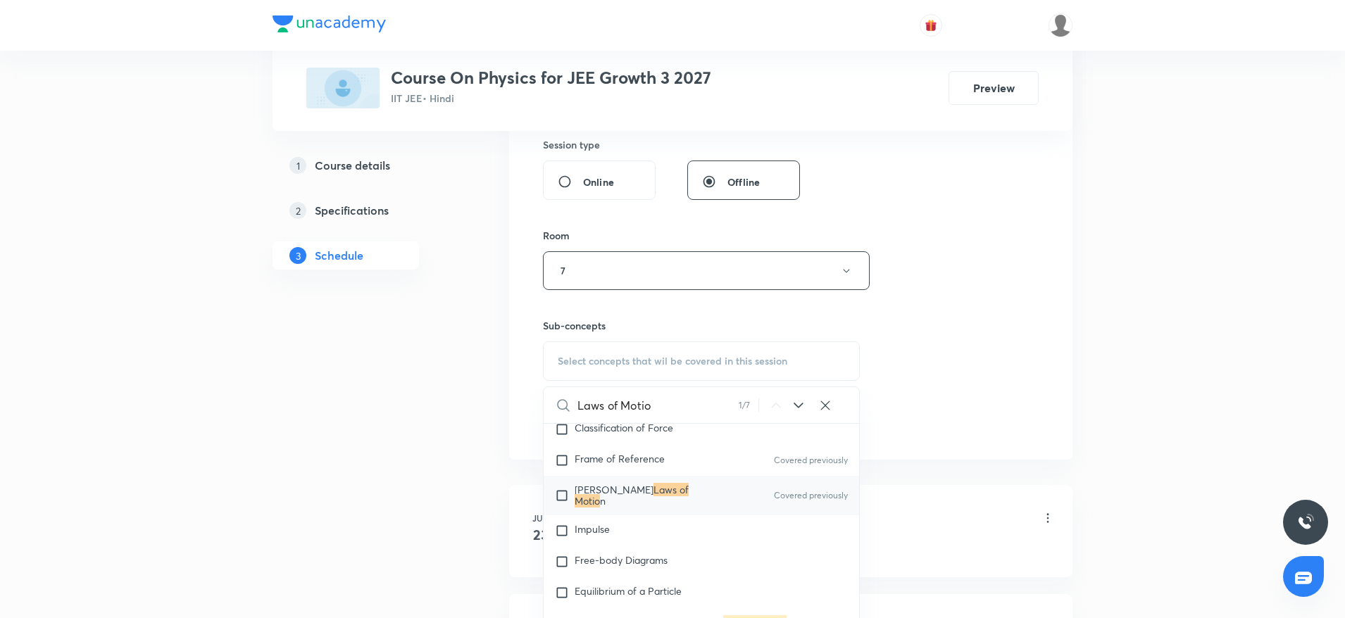
type input "Laws of Motio"
click at [701, 501] on div "Newton's Laws of Motio n Covered previously" at bounding box center [701, 495] width 315 height 39
checkbox input "true"
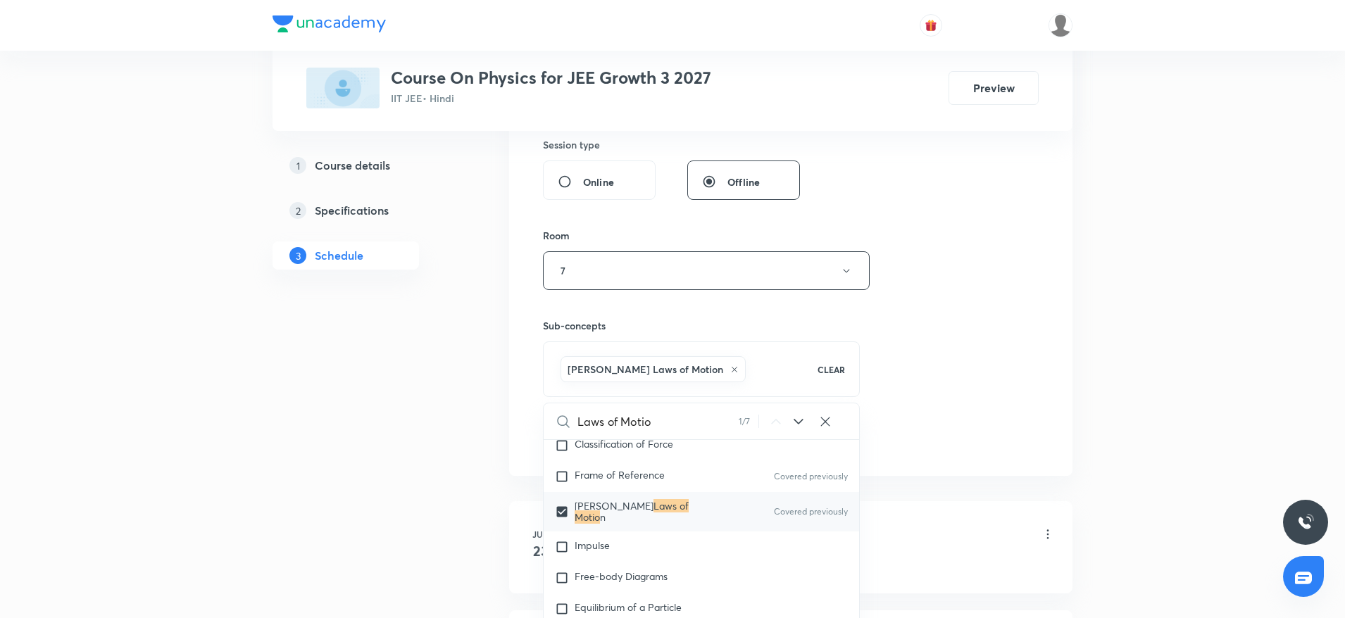
click at [963, 340] on div "Session 36 Live class Session title 16/99 Laws of Motion 6 ​ Schedule for Oct 6…" at bounding box center [791, 114] width 496 height 677
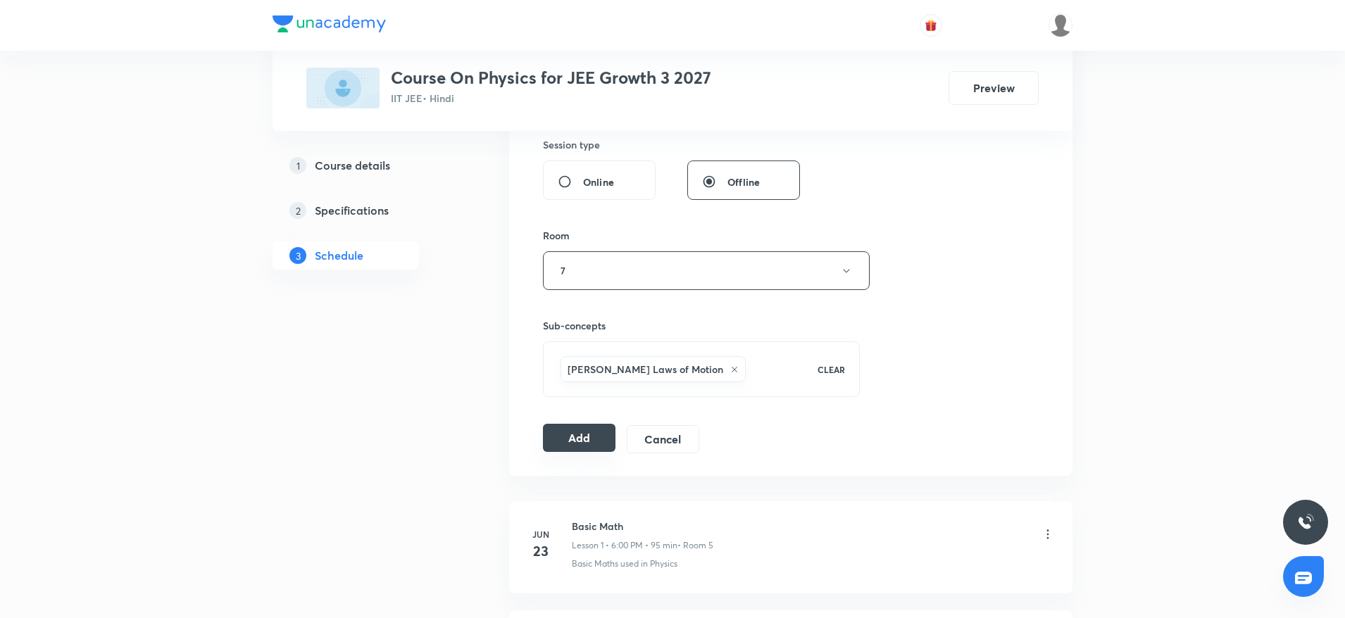
click at [549, 434] on button "Add" at bounding box center [579, 438] width 73 height 28
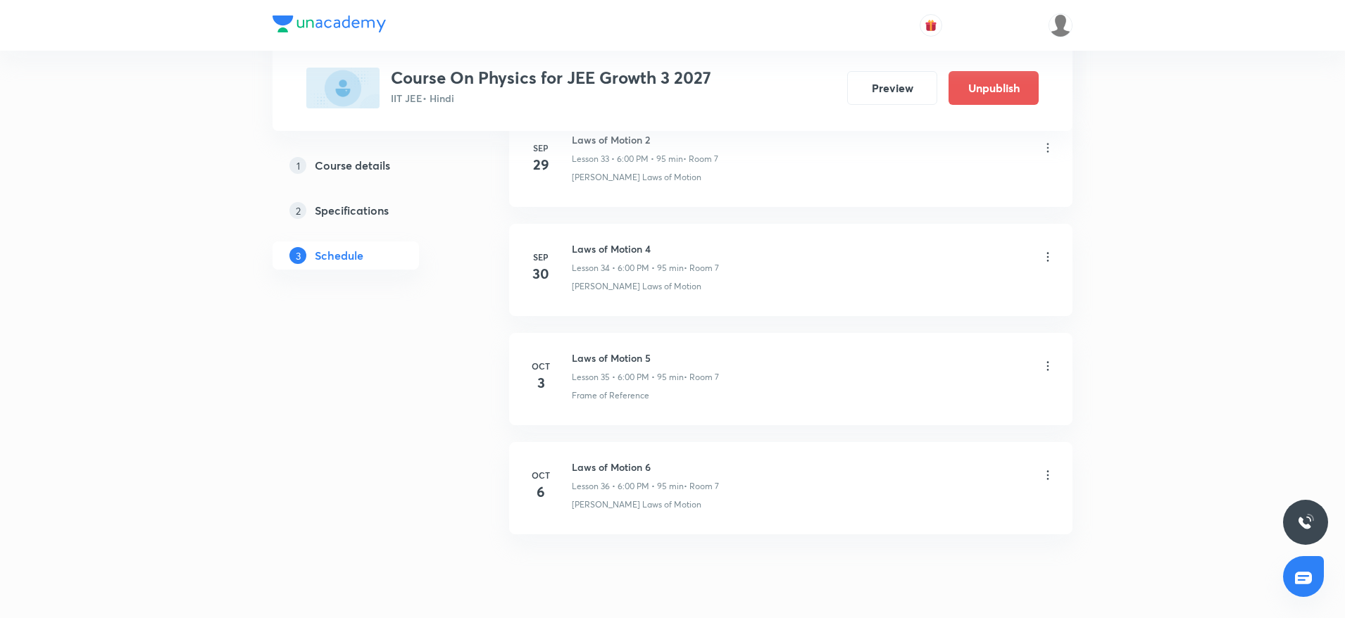
scroll to position [3792, 0]
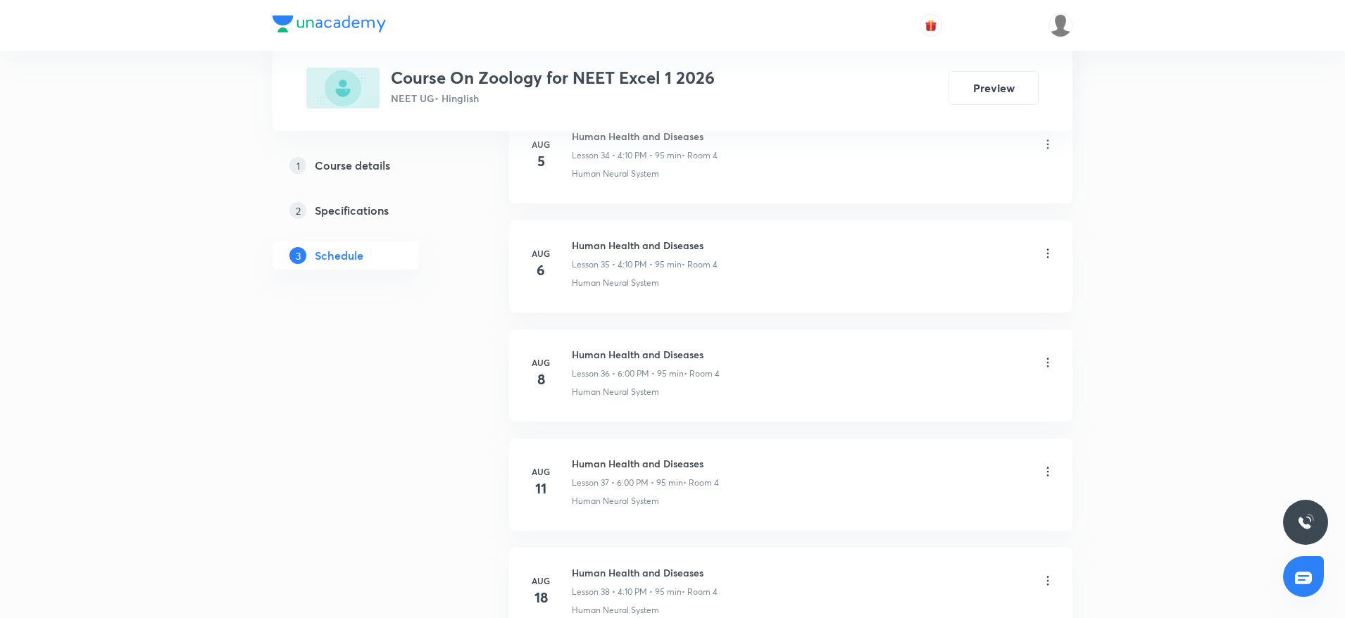
scroll to position [5948, 0]
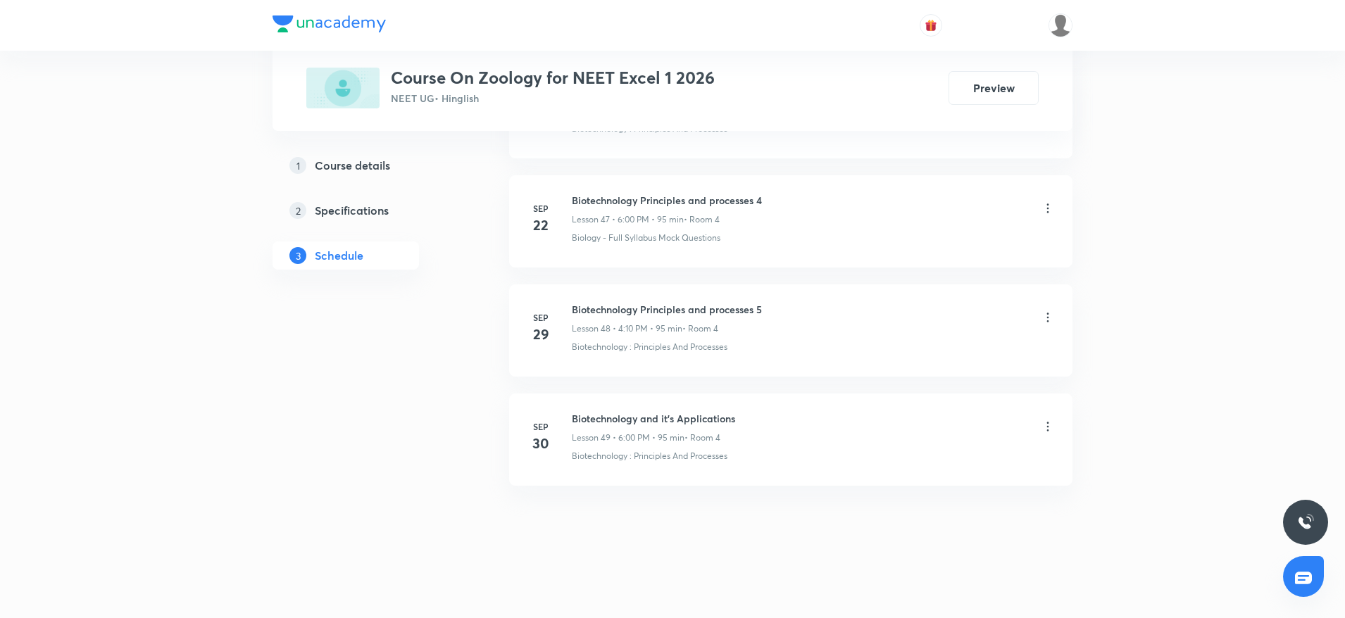
click at [665, 415] on h6 "Biotechnology and it’s Applications" at bounding box center [653, 418] width 163 height 15
copy h6 "Biotechnology and it’s Applications"
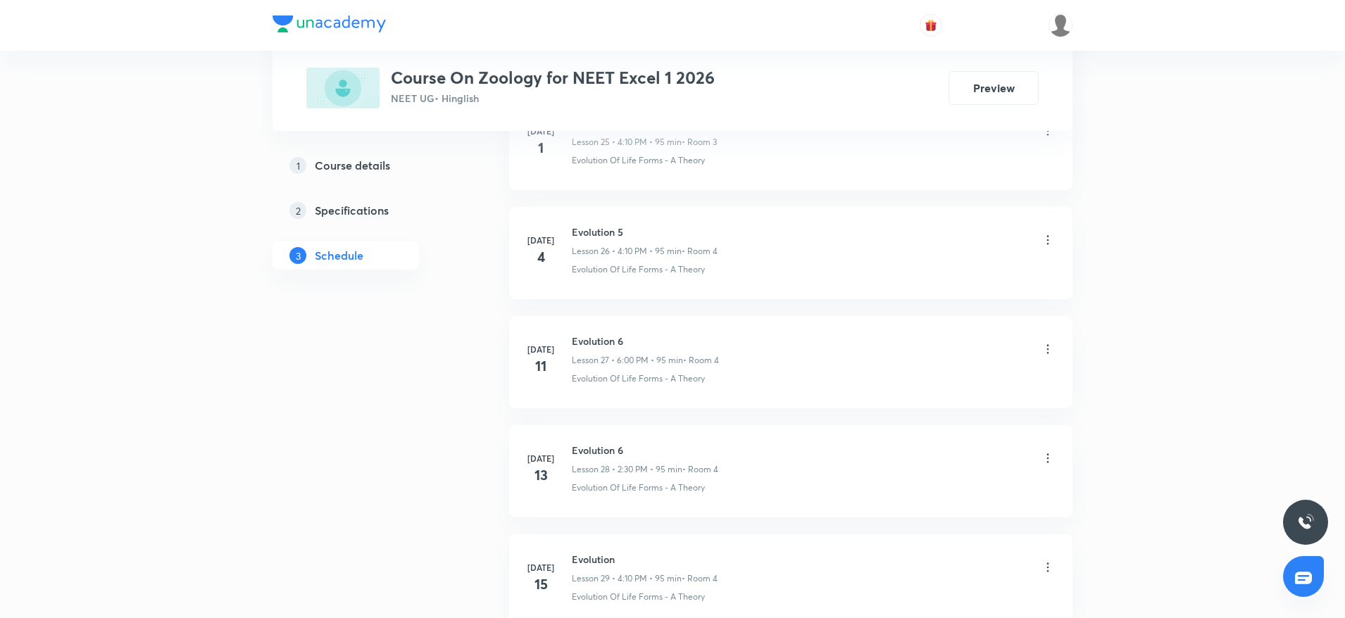
scroll to position [0, 0]
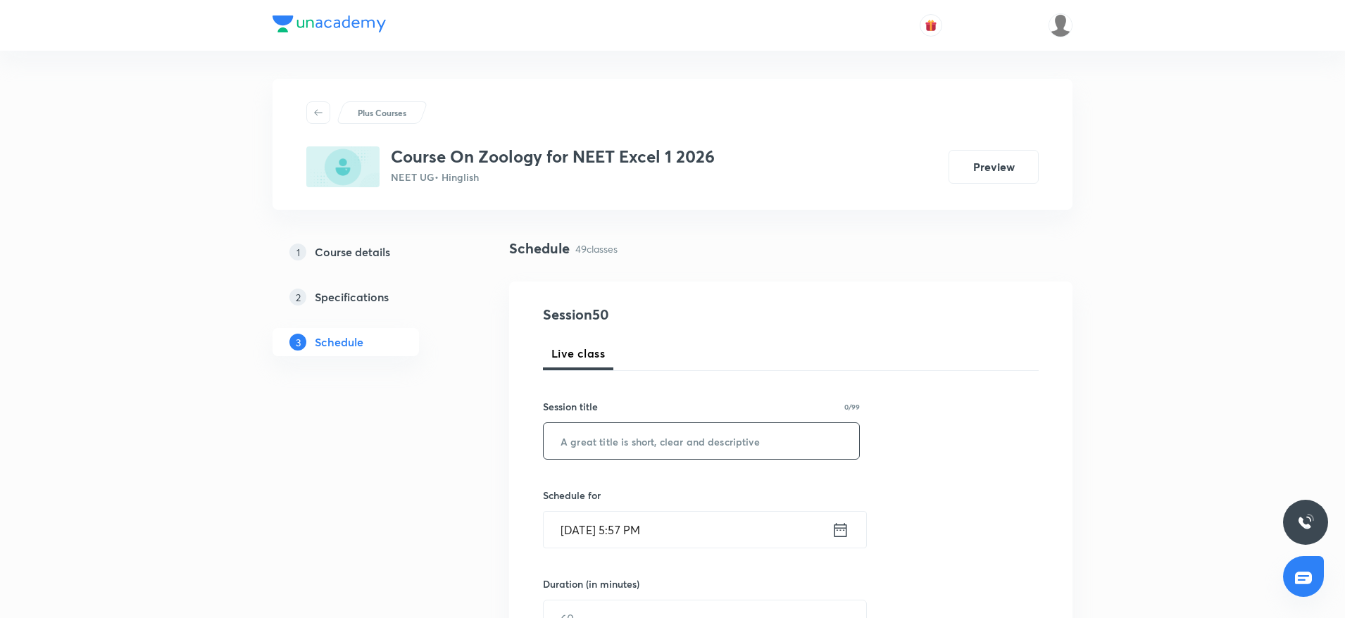
click at [713, 427] on input "text" at bounding box center [701, 441] width 315 height 36
paste input "Biotechnology and it’s Applications"
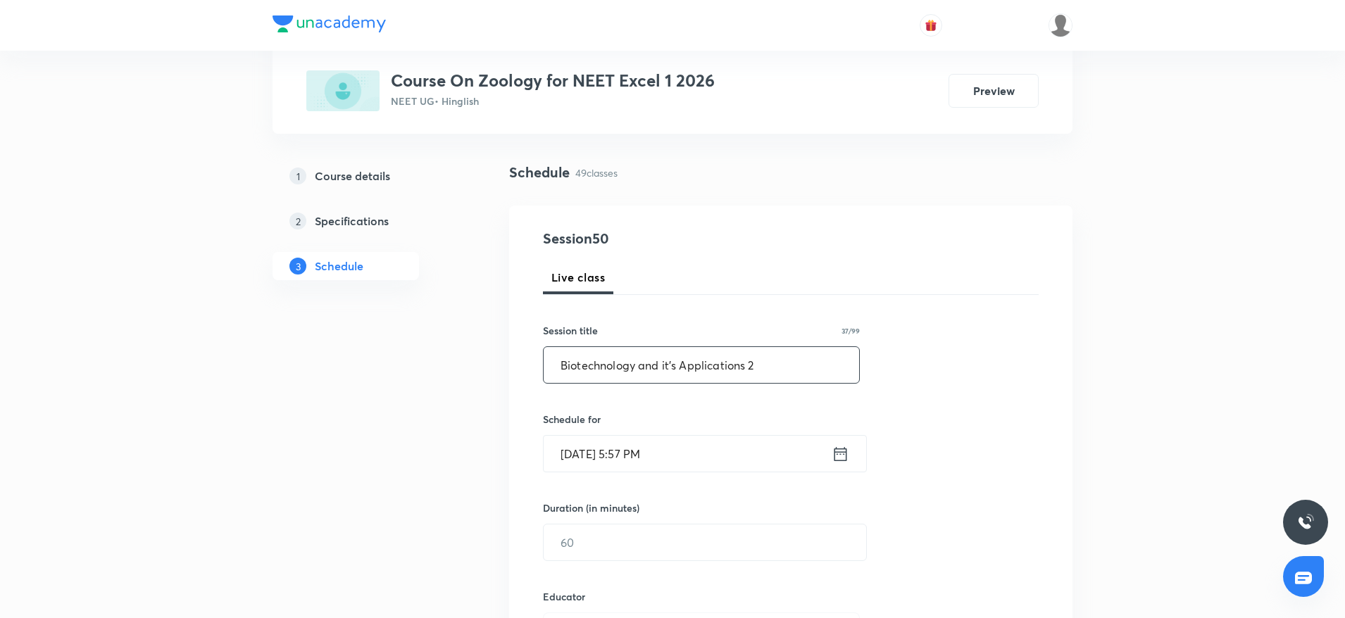
scroll to position [106, 0]
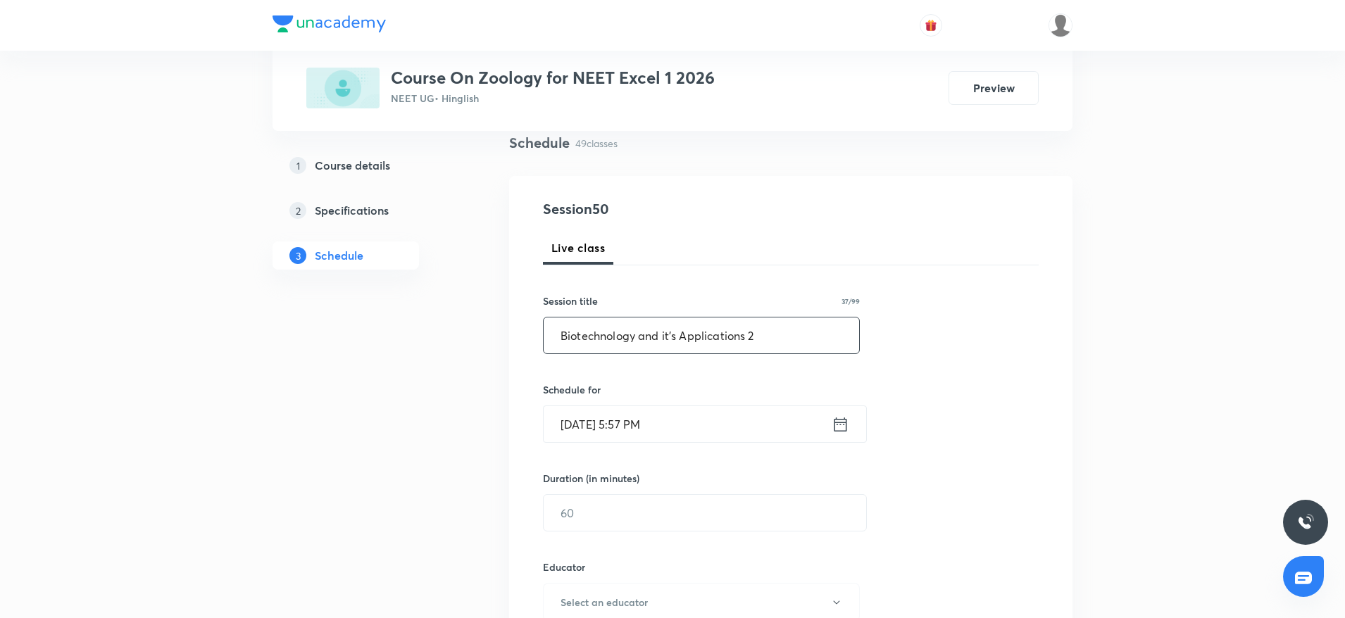
type input "Biotechnology and it’s Applications 2"
click at [713, 413] on input "Oct 6, 2025, 5:57 PM" at bounding box center [688, 424] width 288 height 36
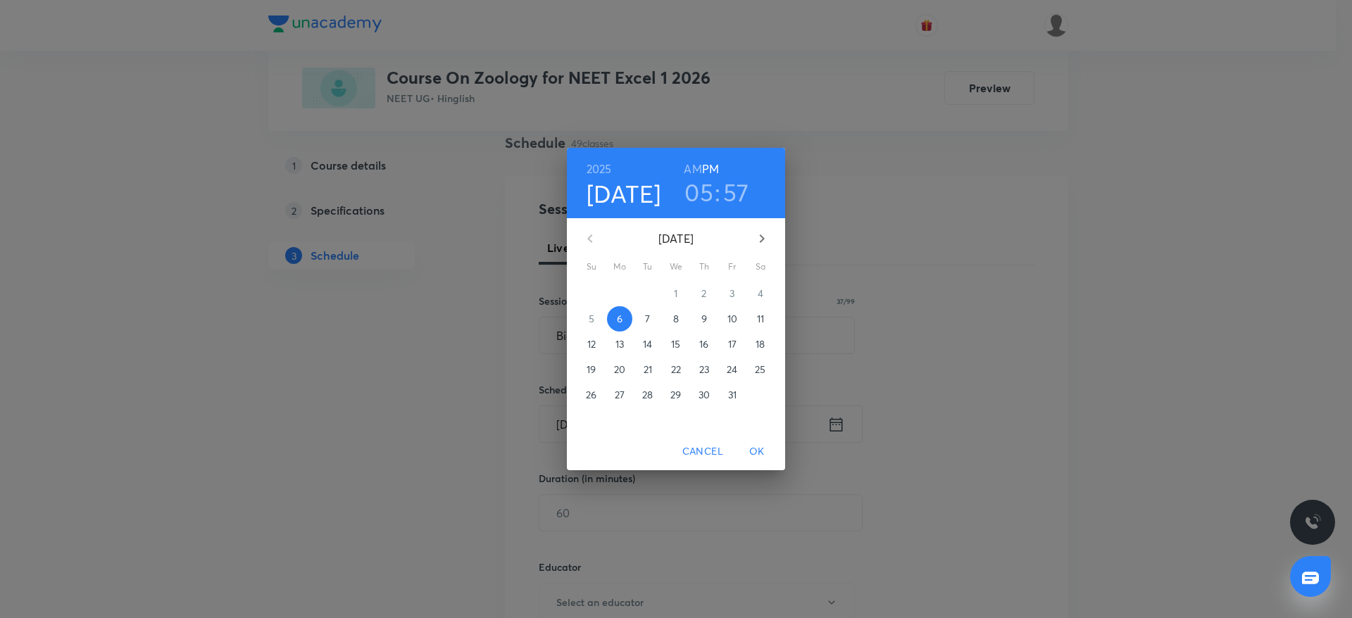
click at [697, 189] on h3 "05" at bounding box center [698, 192] width 29 height 30
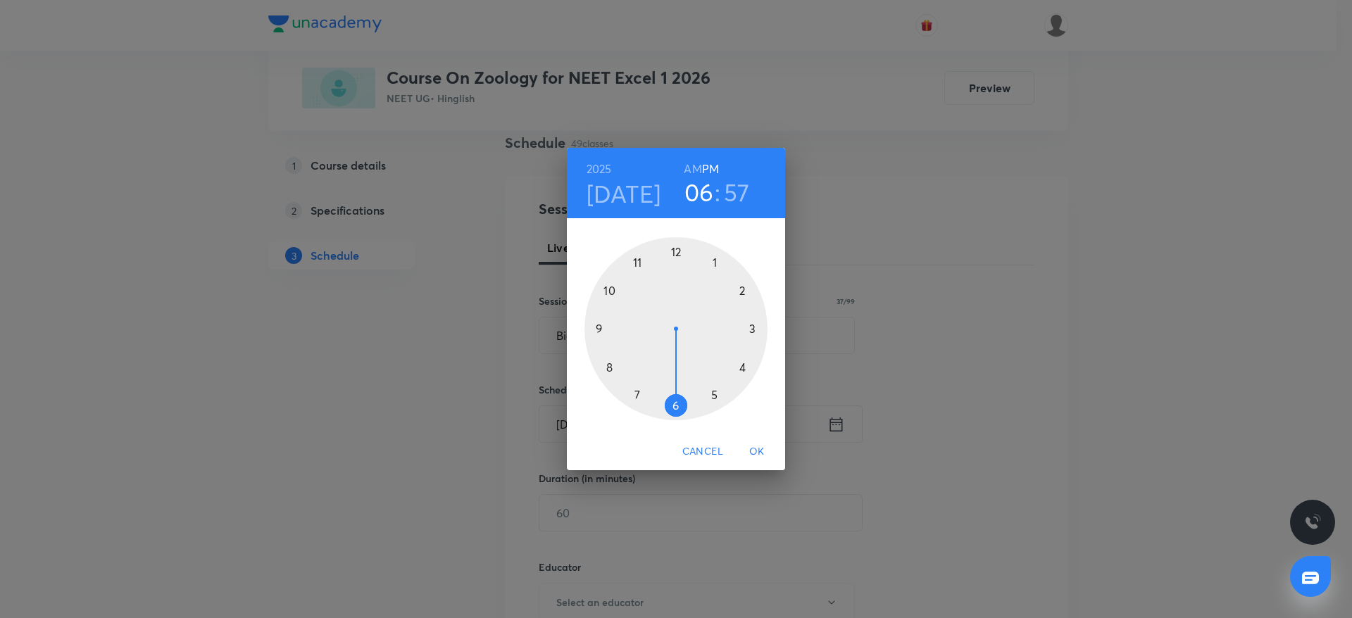
drag, startPoint x: 706, startPoint y: 401, endPoint x: 677, endPoint y: 402, distance: 28.9
click at [677, 402] on div at bounding box center [675, 328] width 183 height 183
click at [677, 249] on div at bounding box center [675, 328] width 183 height 183
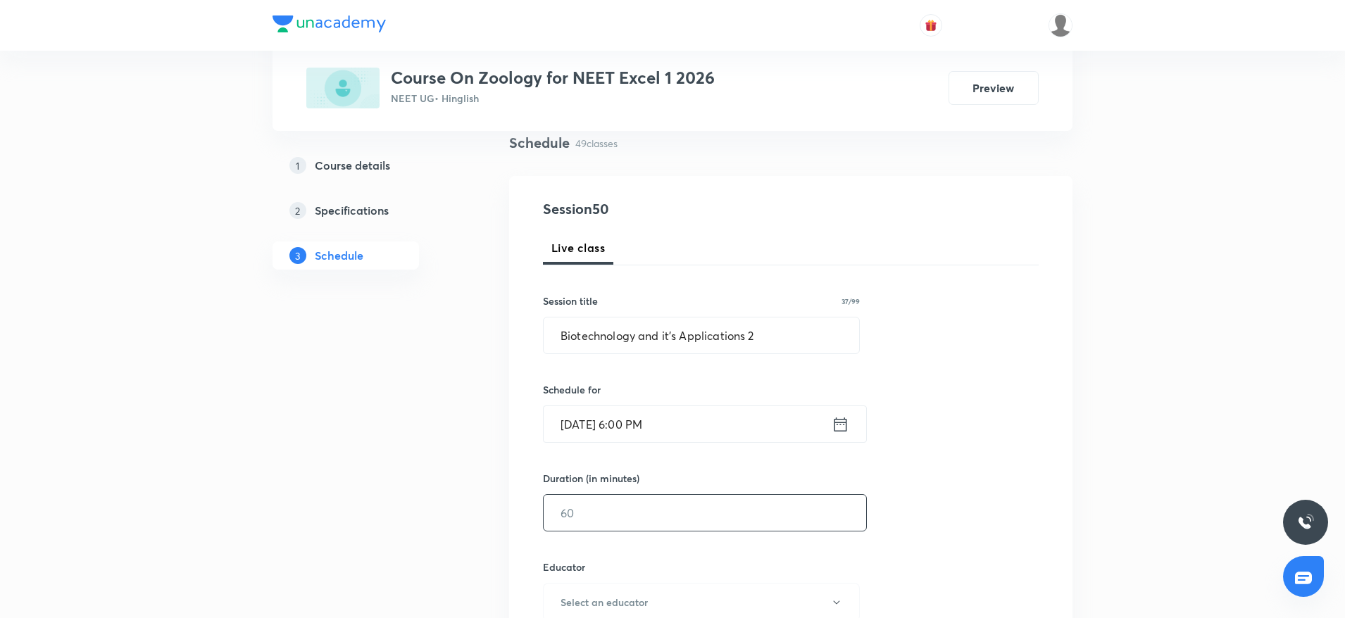
click at [625, 513] on input "text" at bounding box center [705, 513] width 322 height 36
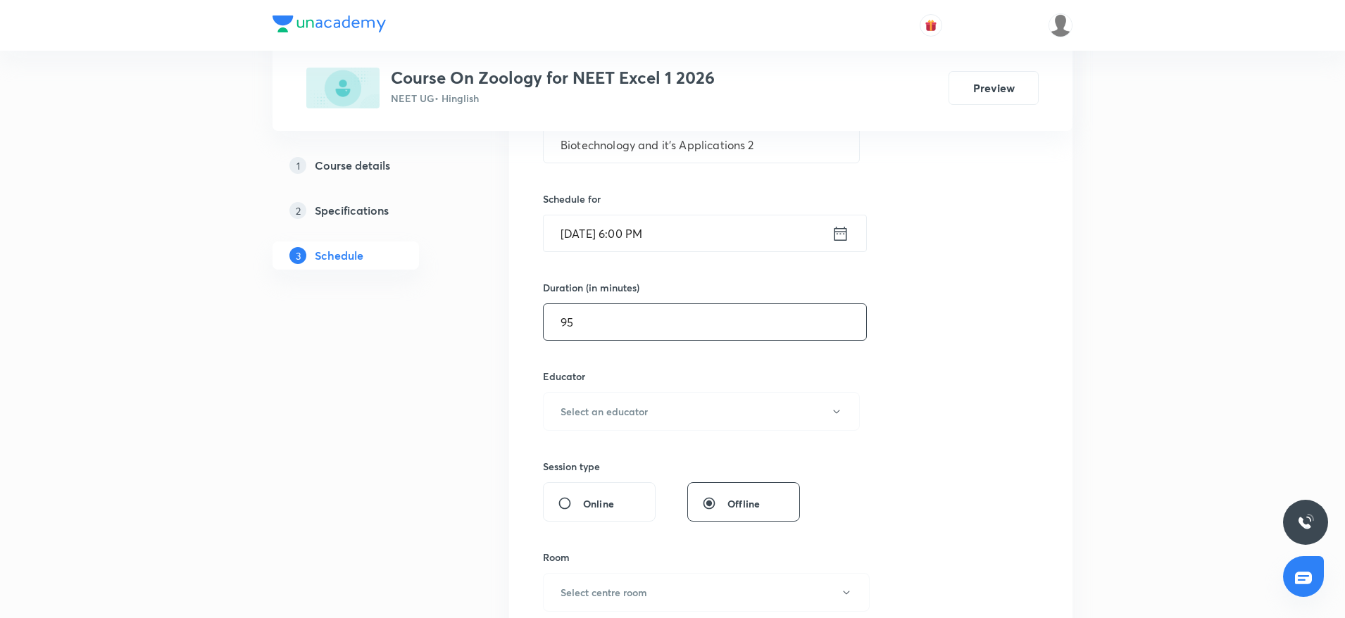
scroll to position [317, 0]
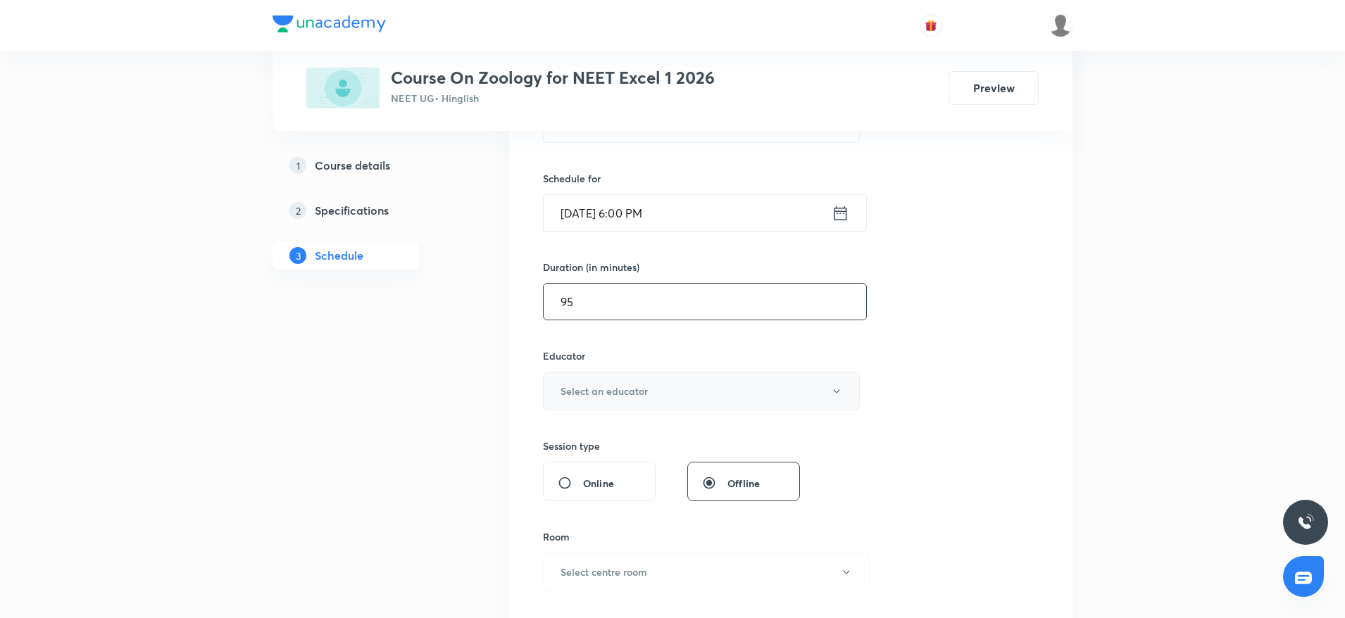
type input "95"
click at [629, 381] on button "Select an educator" at bounding box center [701, 391] width 317 height 39
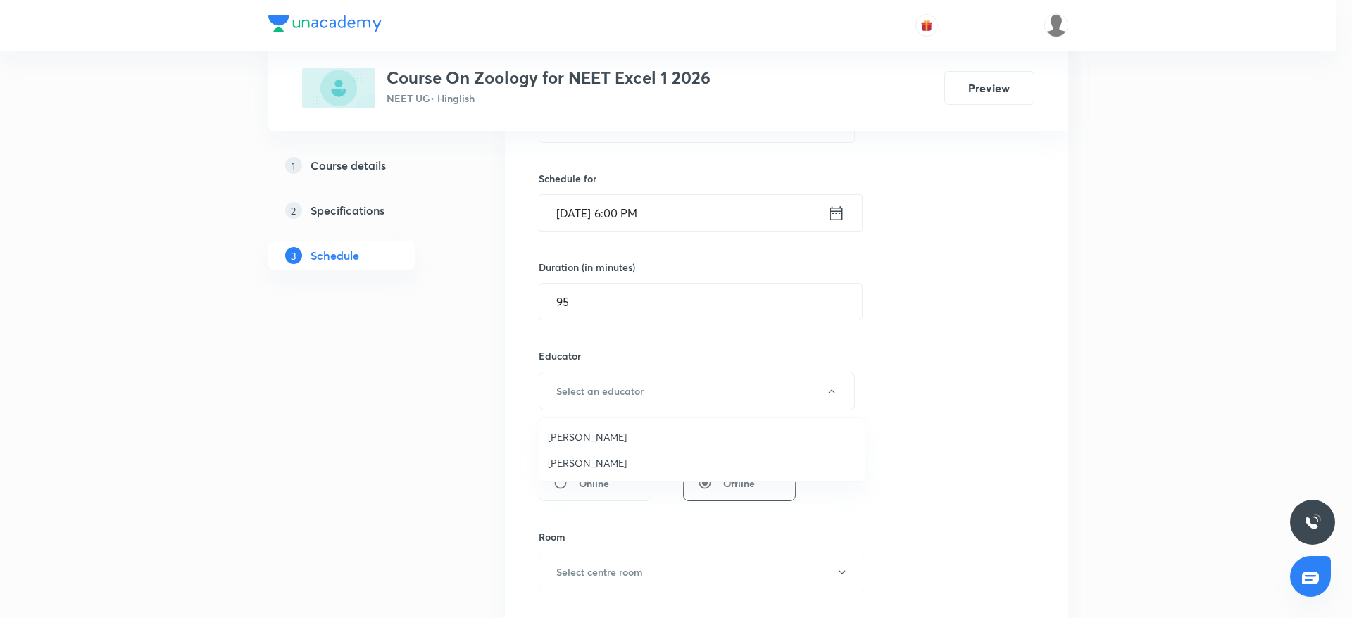
click at [570, 429] on span "Surbhi Mishra" at bounding box center [702, 436] width 308 height 15
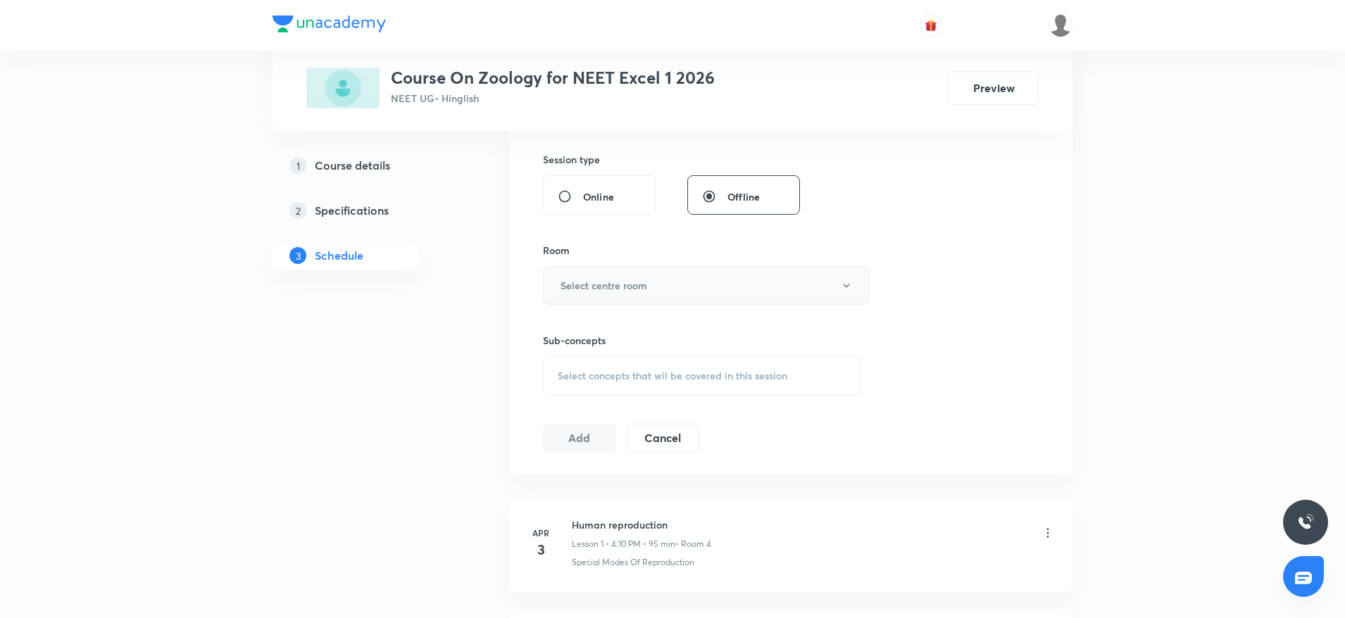
scroll to position [634, 0]
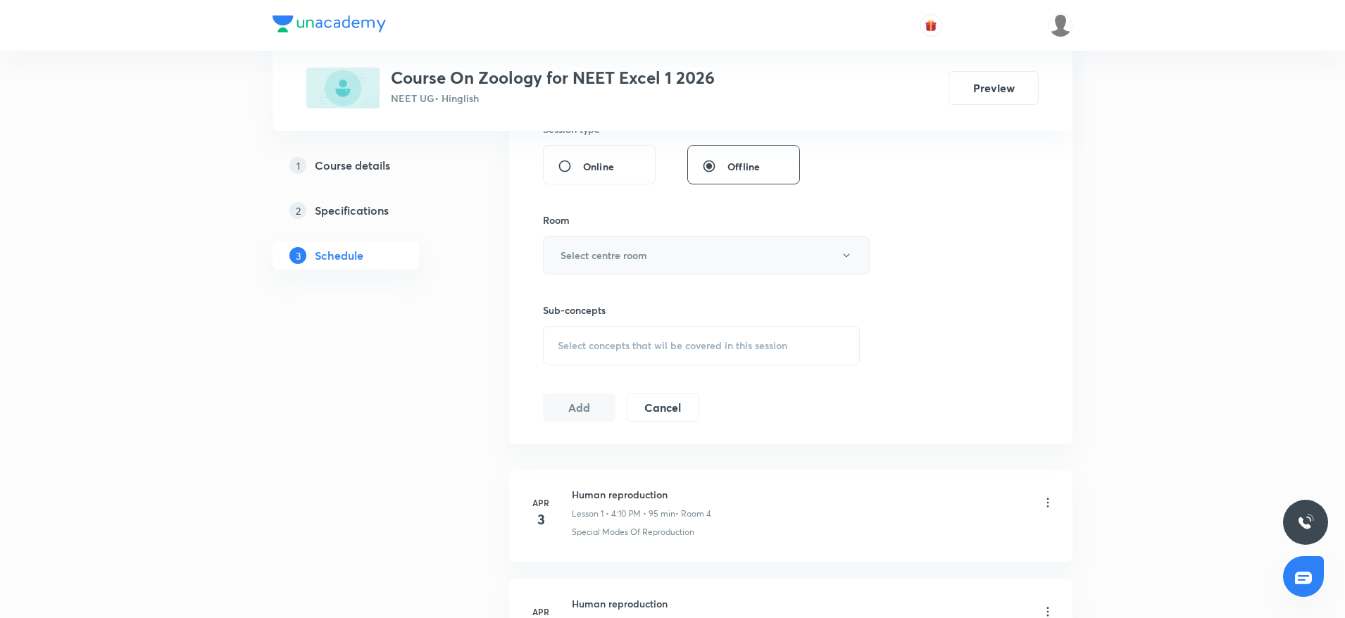
click at [632, 242] on button "Select centre room" at bounding box center [706, 255] width 327 height 39
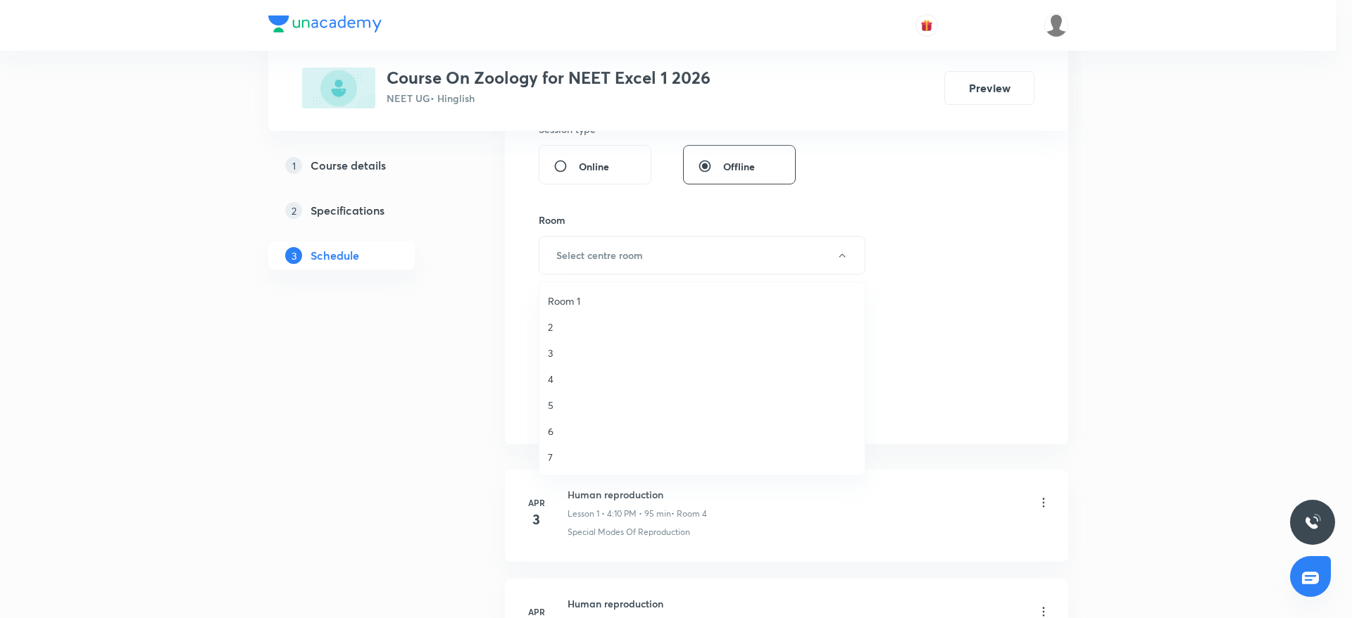
click at [548, 378] on span "4" at bounding box center [702, 379] width 308 height 15
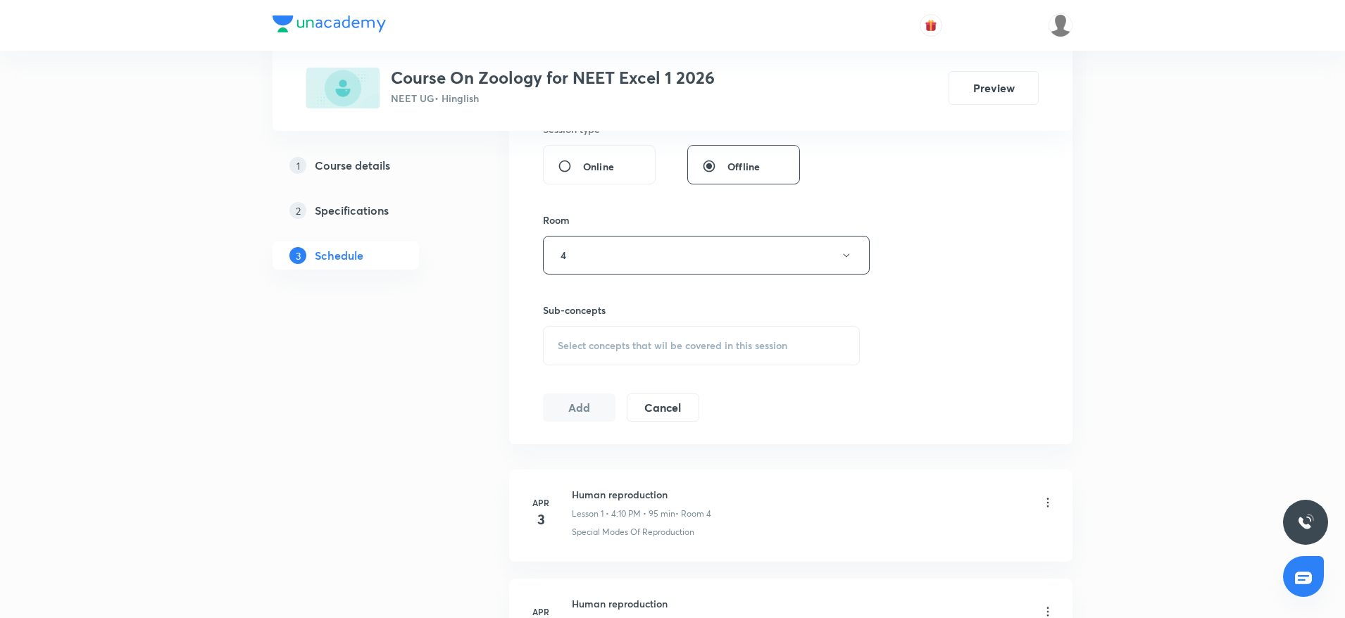
click at [591, 352] on div "Select concepts that wil be covered in this session" at bounding box center [701, 345] width 317 height 39
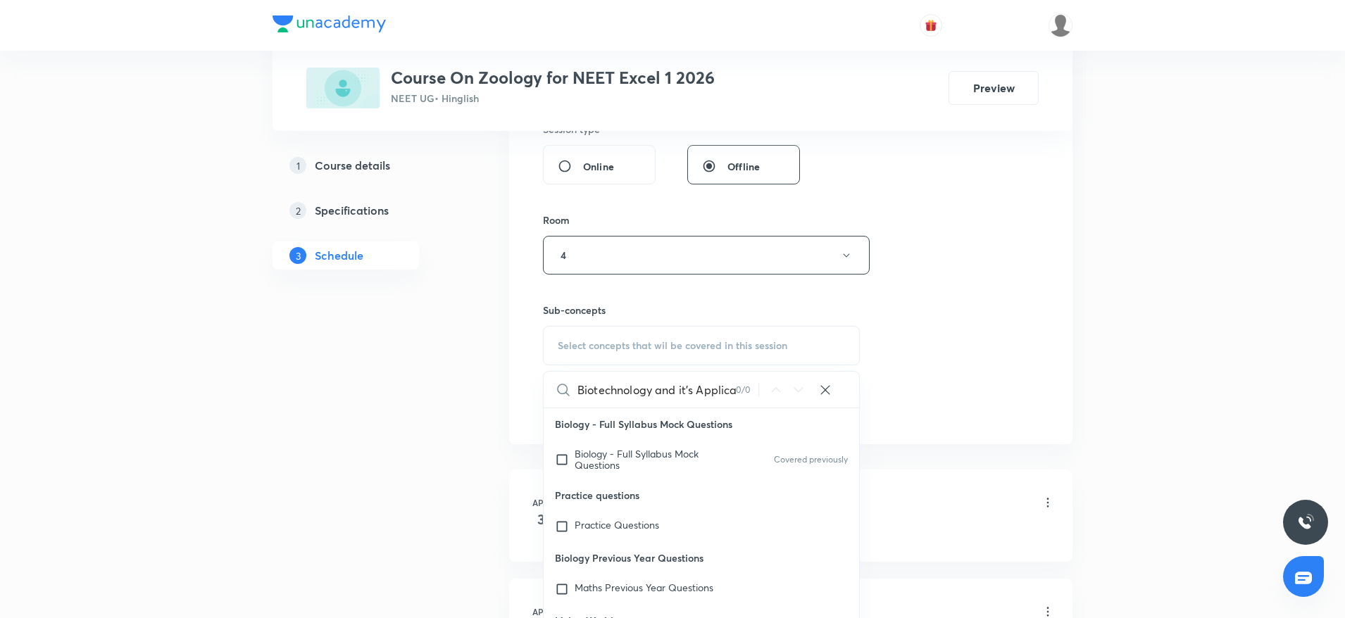
scroll to position [0, 27]
drag, startPoint x: 620, startPoint y: 389, endPoint x: 789, endPoint y: 400, distance: 169.4
click at [789, 400] on div "Biotechnology and it’s Applications 0 / 0 ​" at bounding box center [701, 390] width 315 height 36
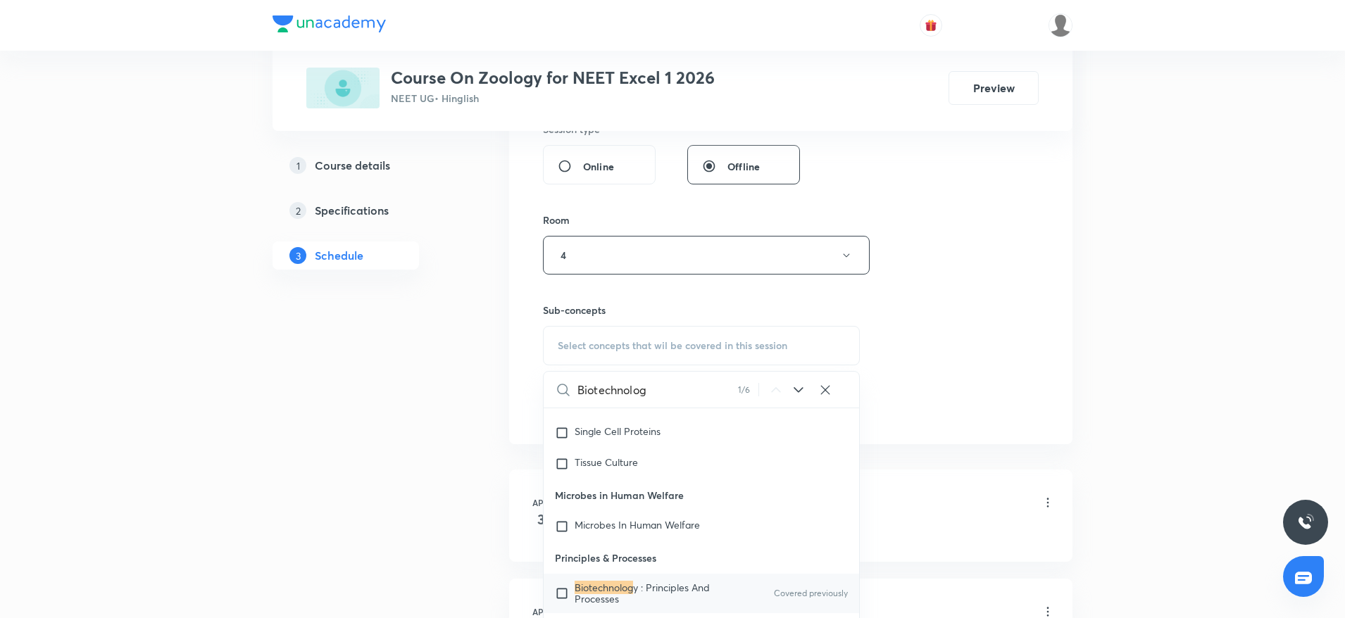
scroll to position [11777, 0]
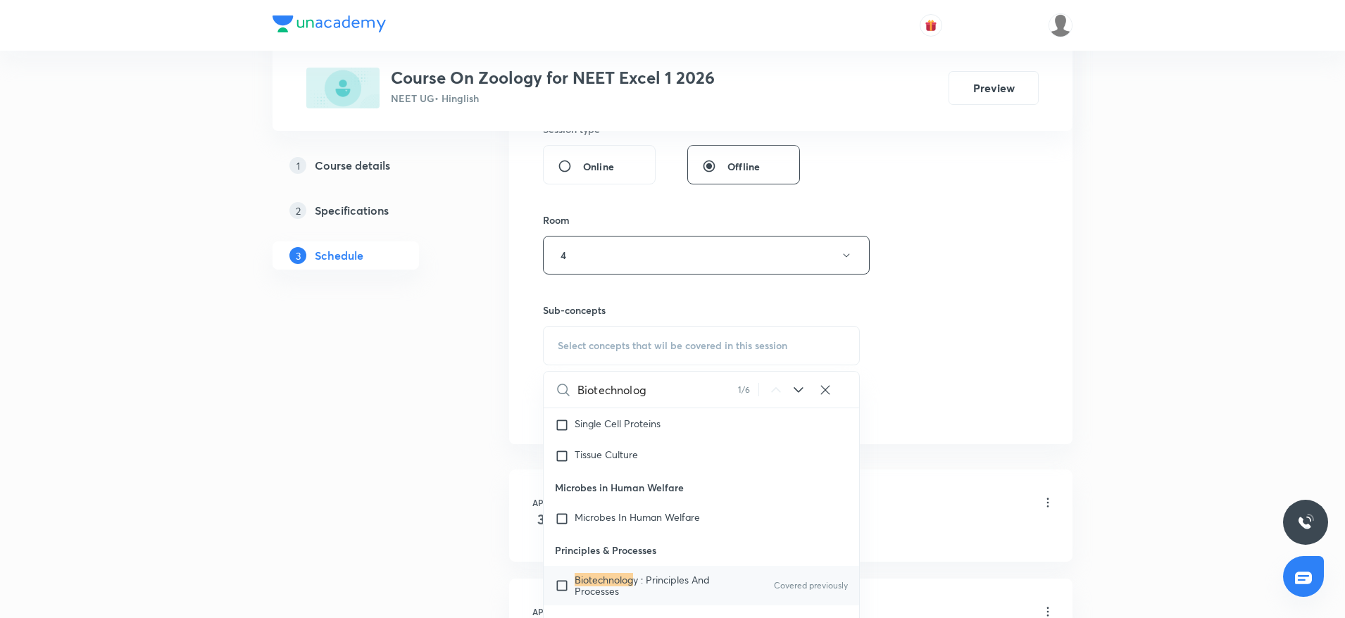
type input "Biotechnolog"
drag, startPoint x: 674, startPoint y: 588, endPoint x: 869, endPoint y: 386, distance: 280.3
click at [674, 590] on span "y : Principles And Processes" at bounding box center [642, 585] width 135 height 25
checkbox input "true"
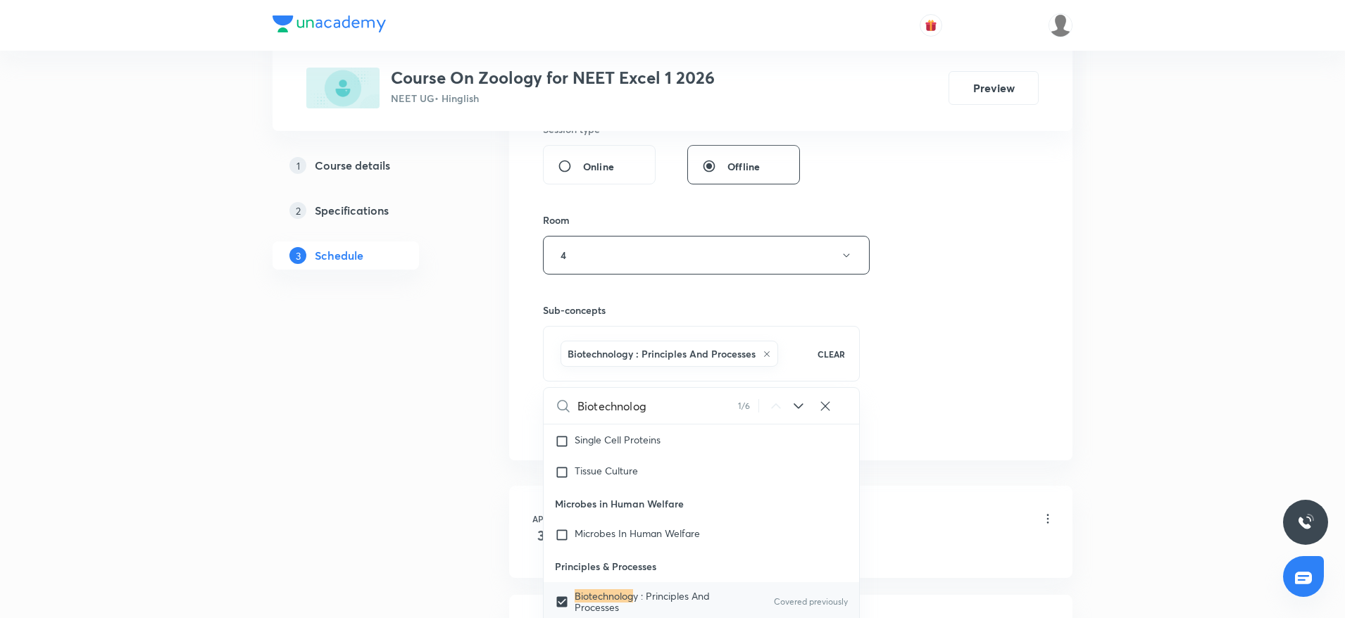
click at [967, 368] on div "Session 50 Live class Session title 37/99 Biotechnology and it’s Applications 2…" at bounding box center [791, 53] width 496 height 767
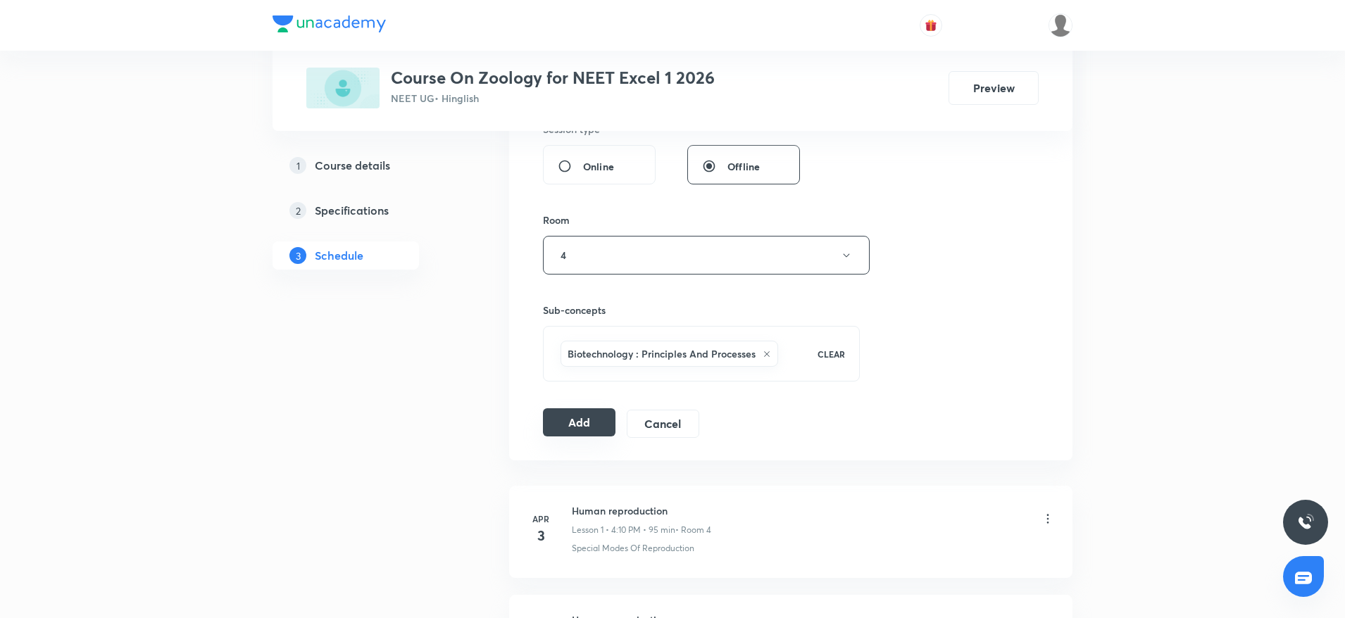
click at [554, 428] on button "Add" at bounding box center [579, 422] width 73 height 28
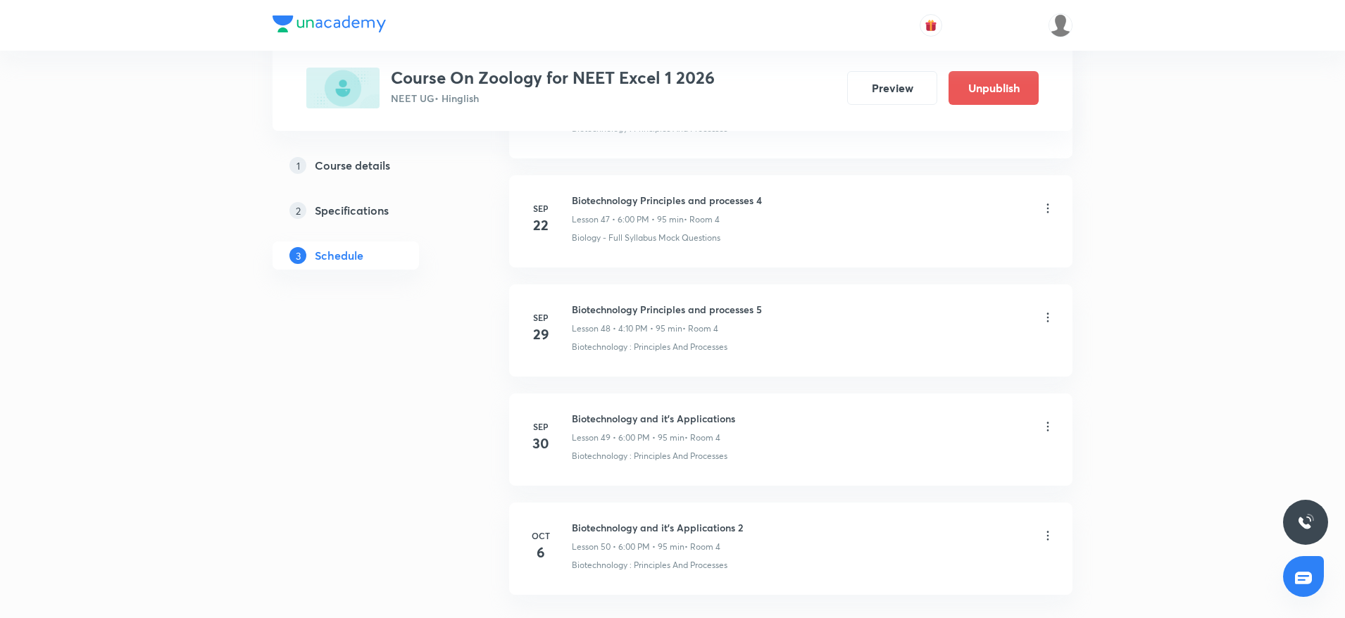
scroll to position [5320, 0]
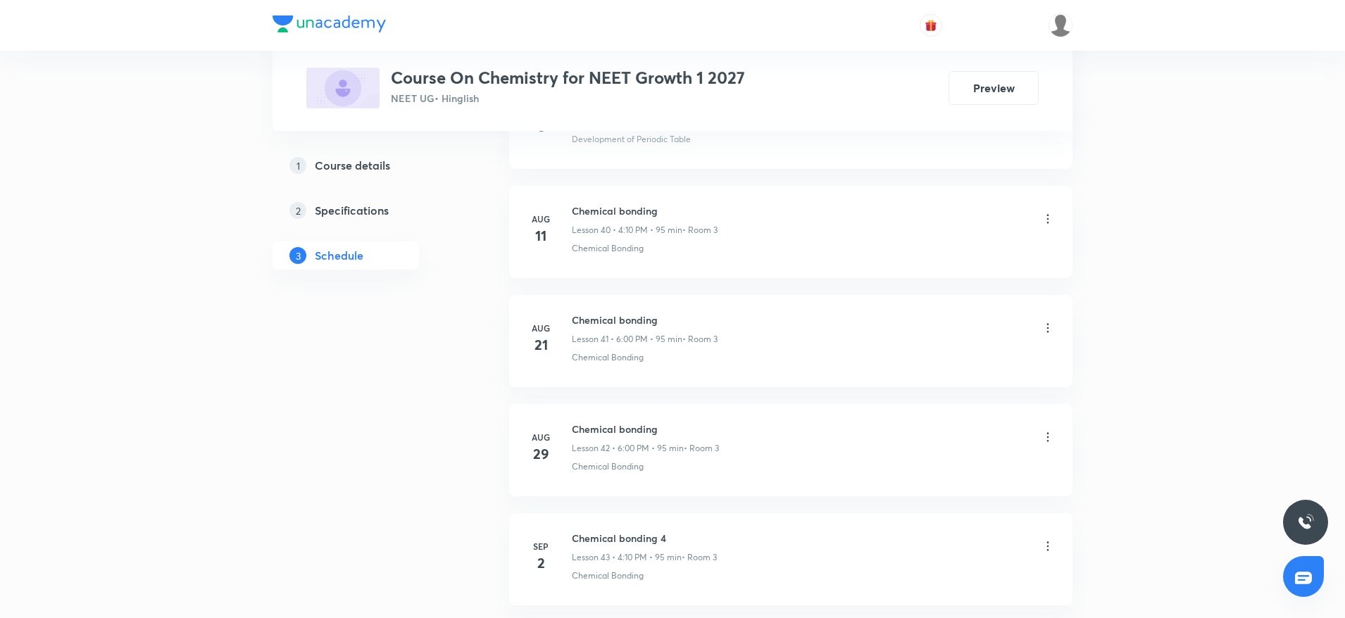
scroll to position [5858, 0]
click at [620, 415] on h6 "Thermodynamics" at bounding box center [645, 418] width 146 height 15
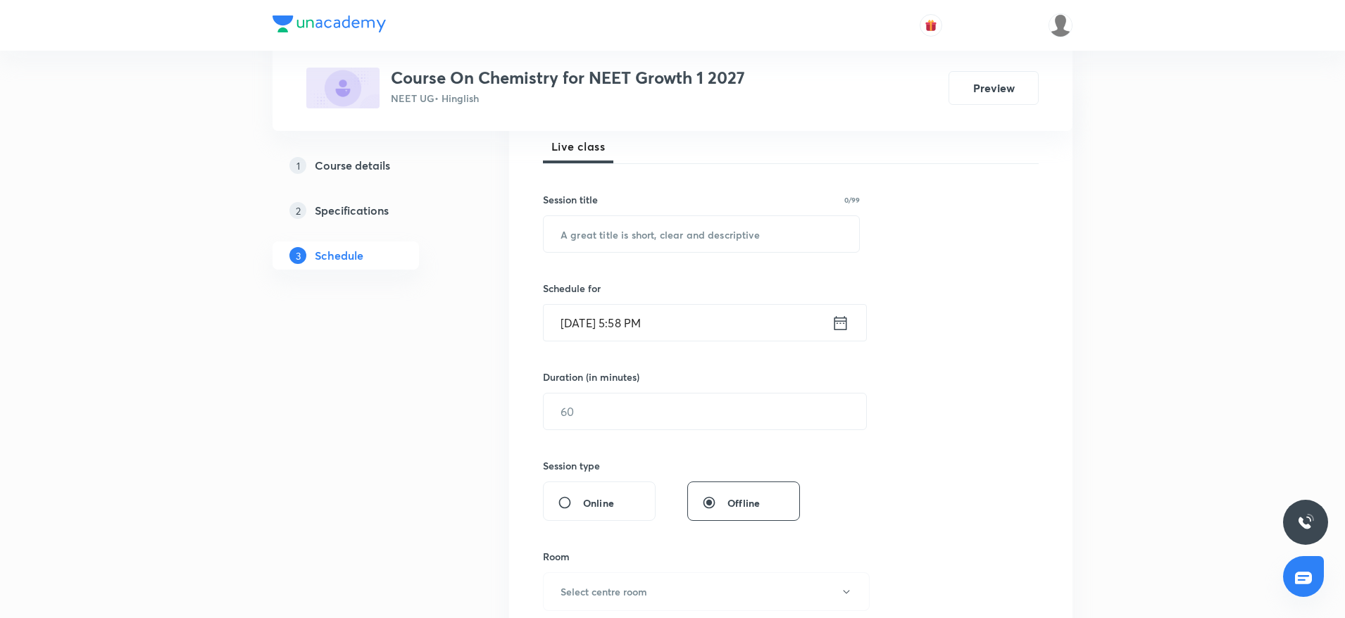
scroll to position [0, 0]
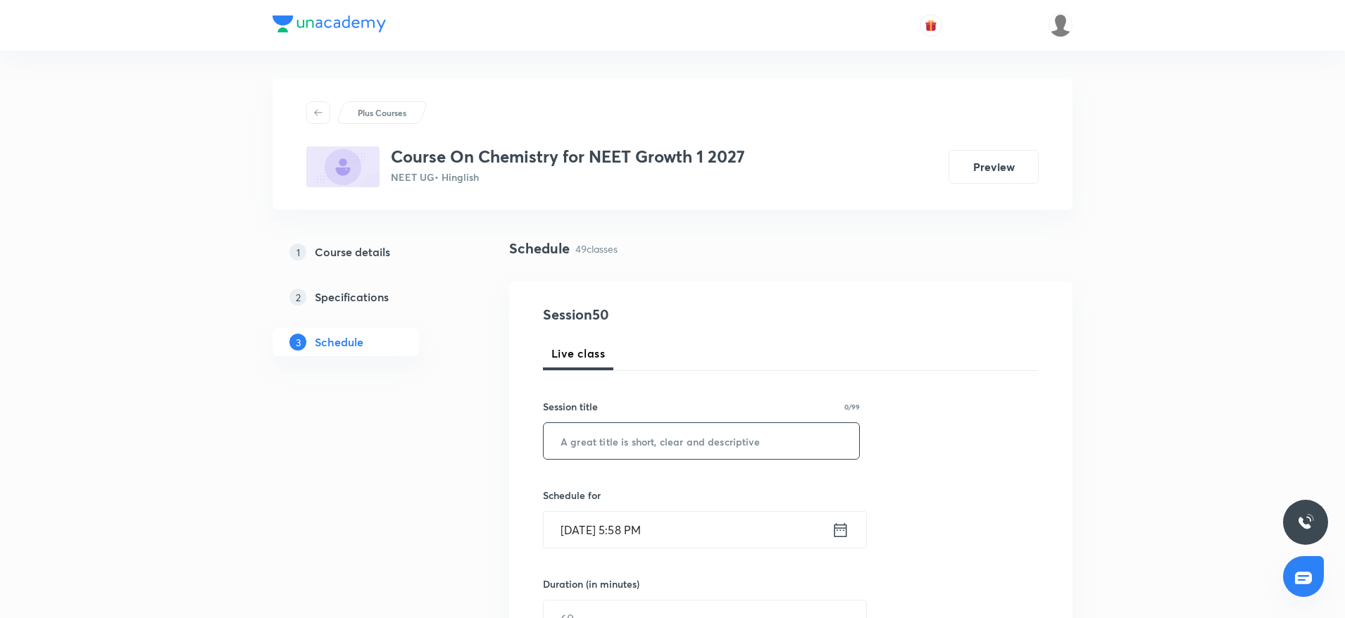
click at [670, 440] on input "text" at bounding box center [701, 441] width 315 height 36
paste input "Thermodynamics"
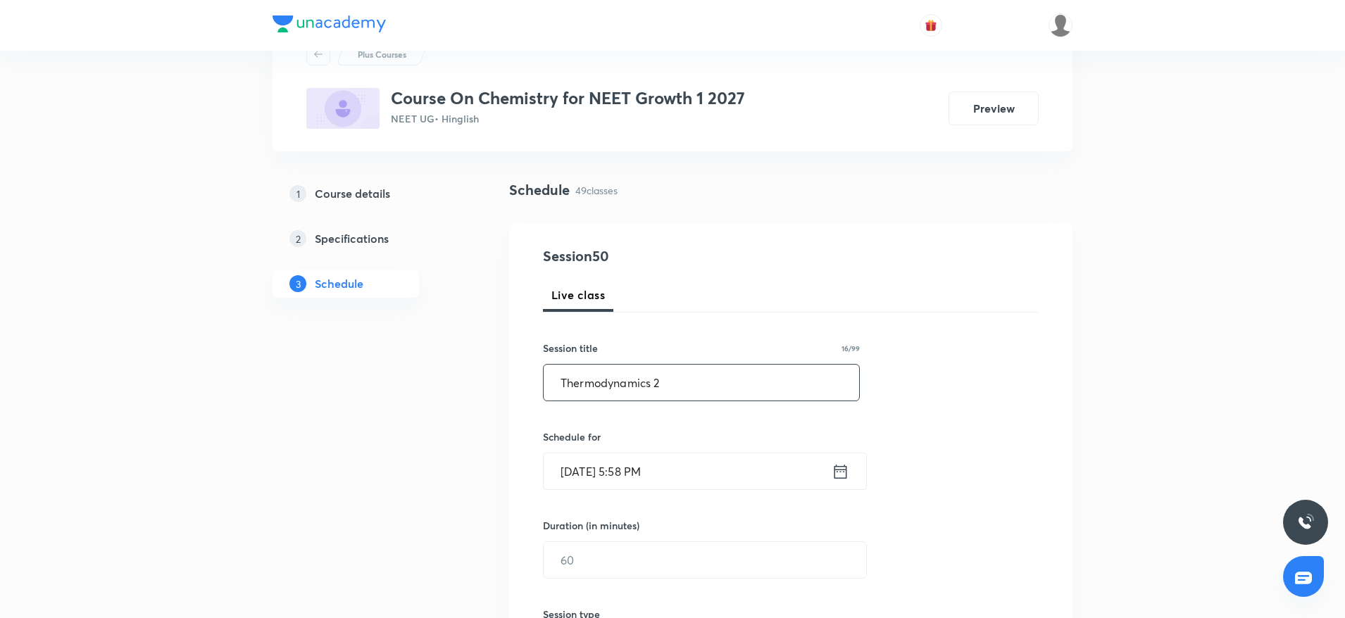
scroll to position [106, 0]
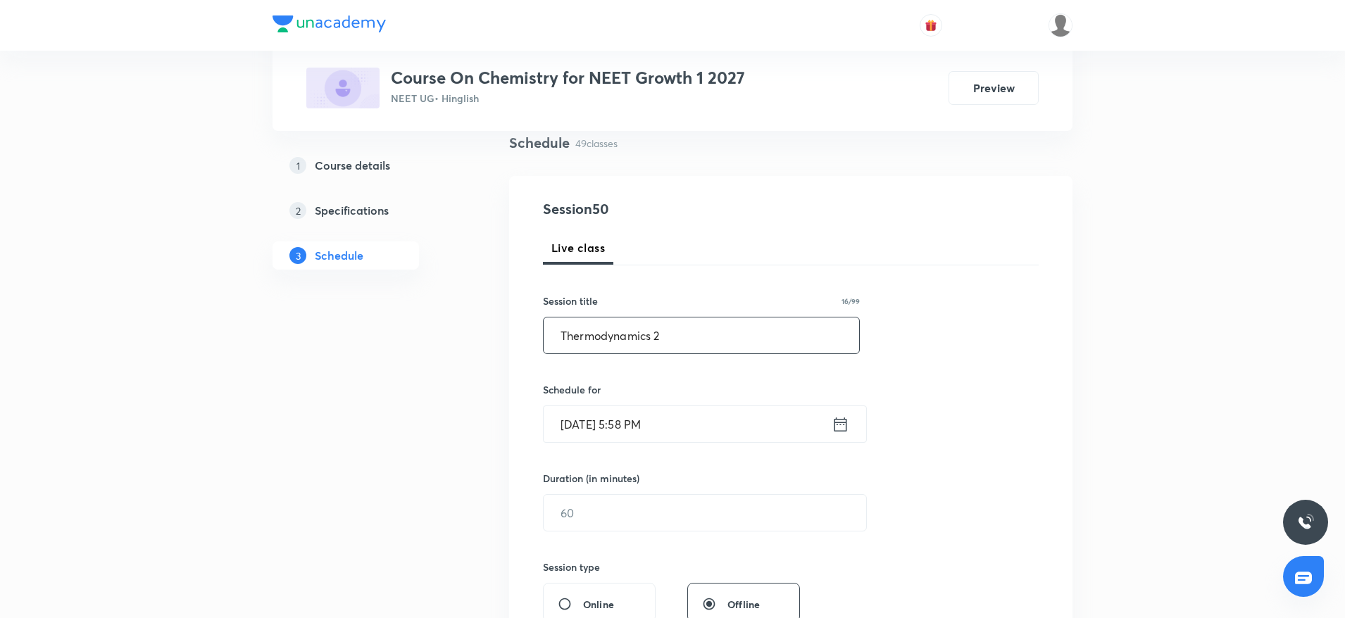
type input "Thermodynamics 2"
click at [722, 410] on input "[DATE] 5:58 PM" at bounding box center [688, 424] width 288 height 36
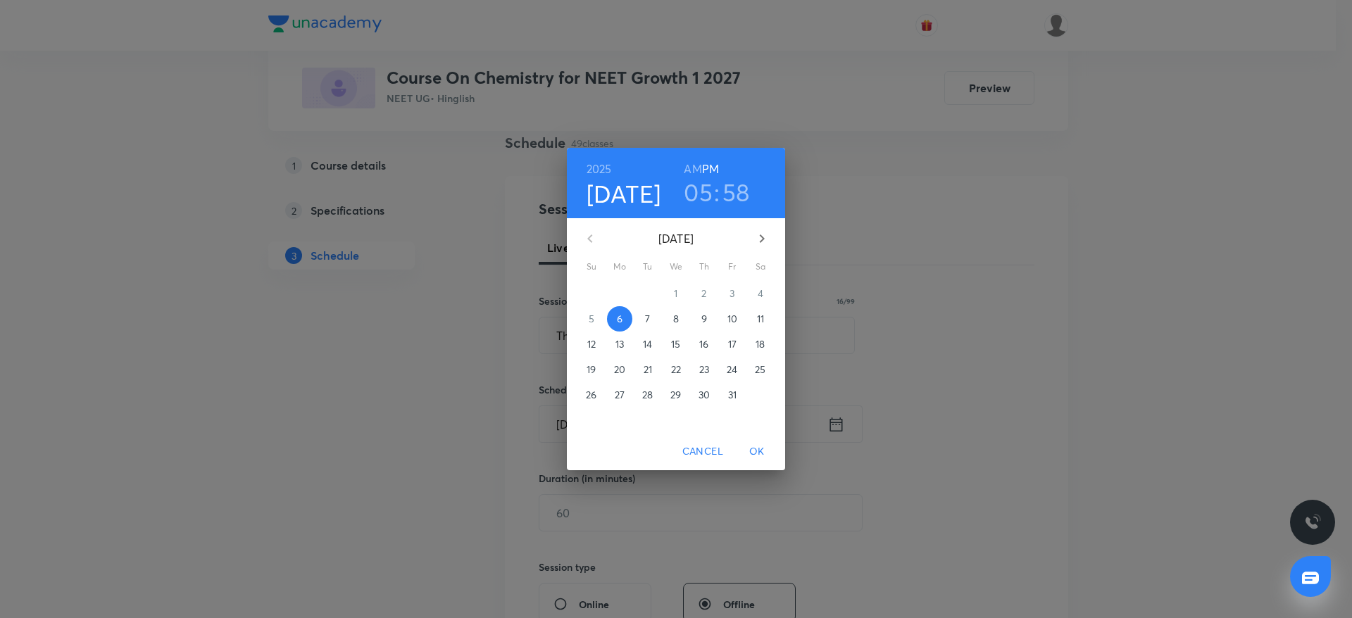
click at [694, 192] on h3 "05" at bounding box center [698, 192] width 29 height 30
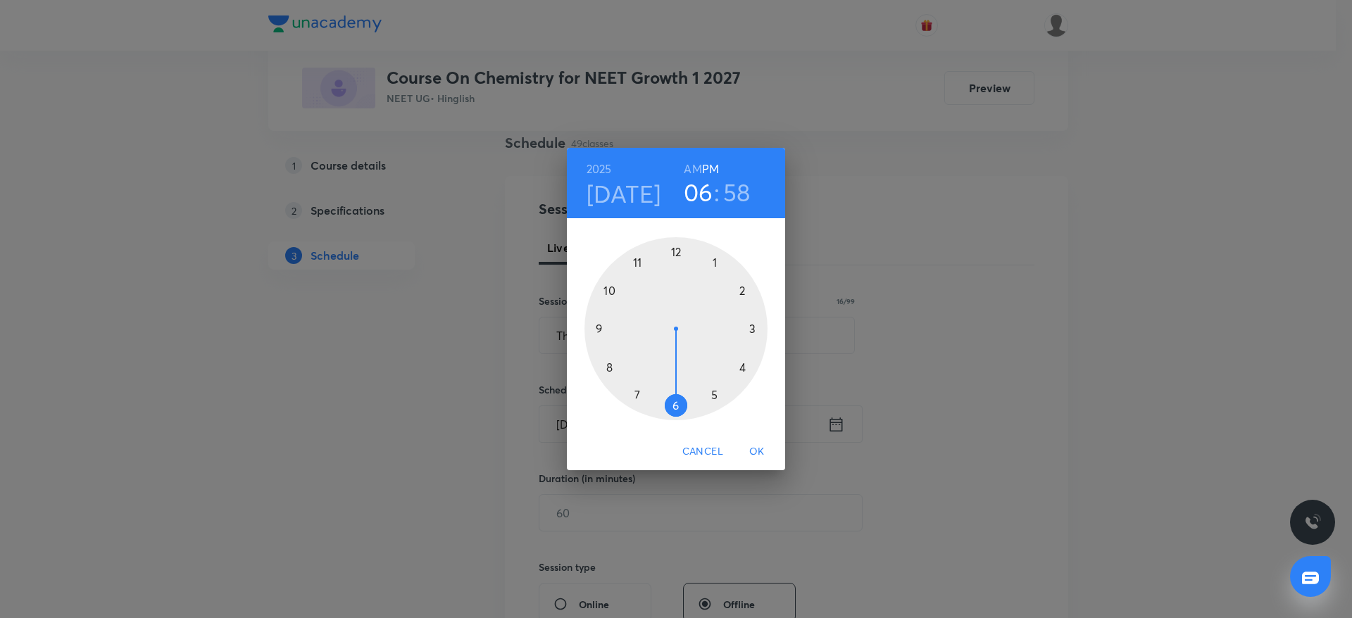
drag, startPoint x: 694, startPoint y: 403, endPoint x: 679, endPoint y: 401, distance: 14.4
click at [679, 401] on div at bounding box center [675, 328] width 183 height 183
click at [677, 250] on div at bounding box center [675, 328] width 183 height 183
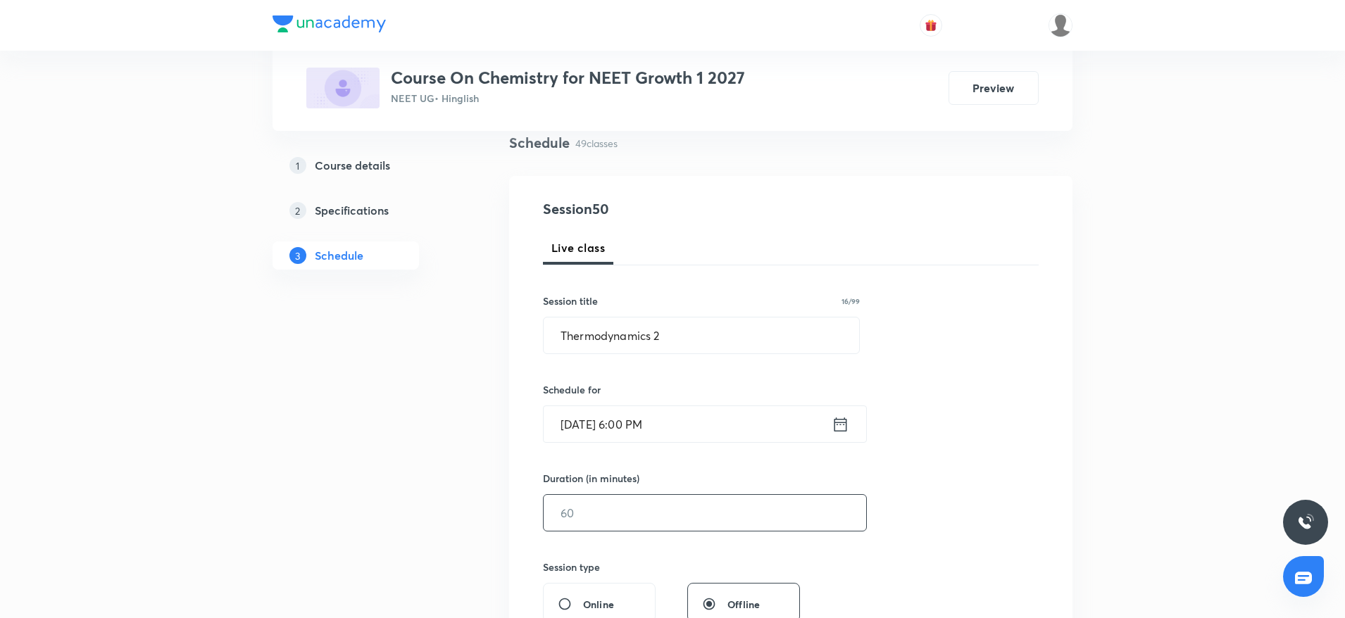
click at [654, 494] on div "​" at bounding box center [705, 512] width 324 height 37
click at [654, 500] on input "text" at bounding box center [705, 513] width 322 height 36
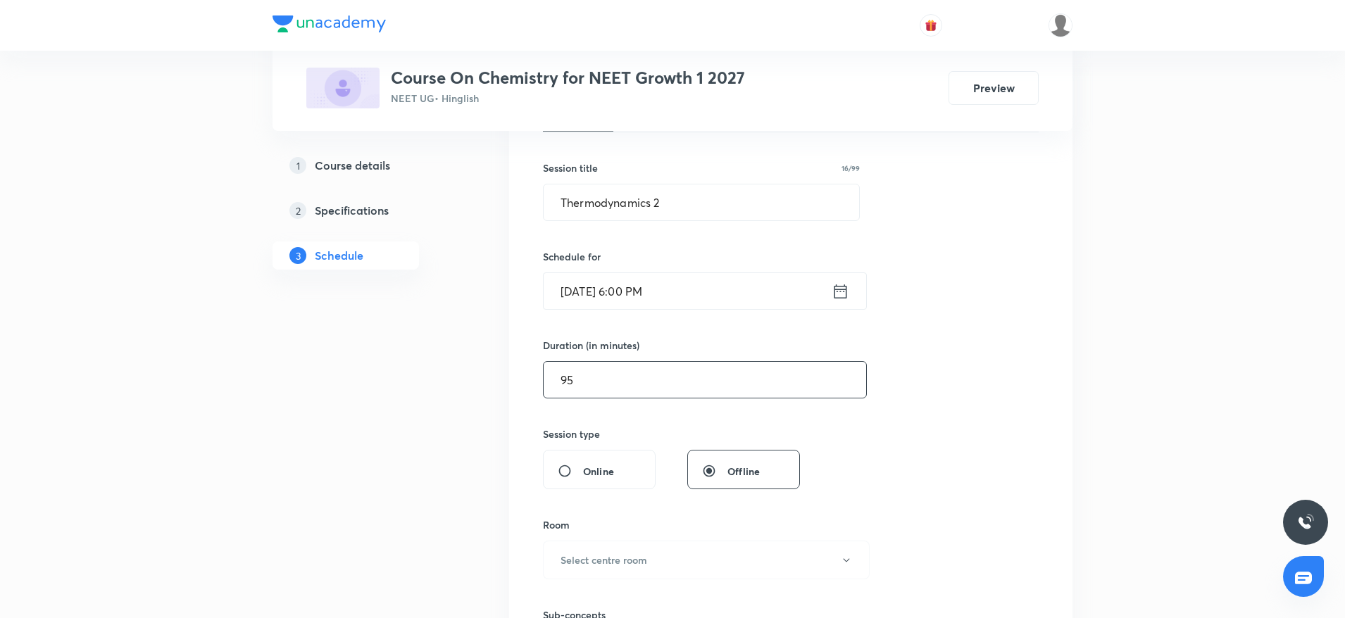
scroll to position [317, 0]
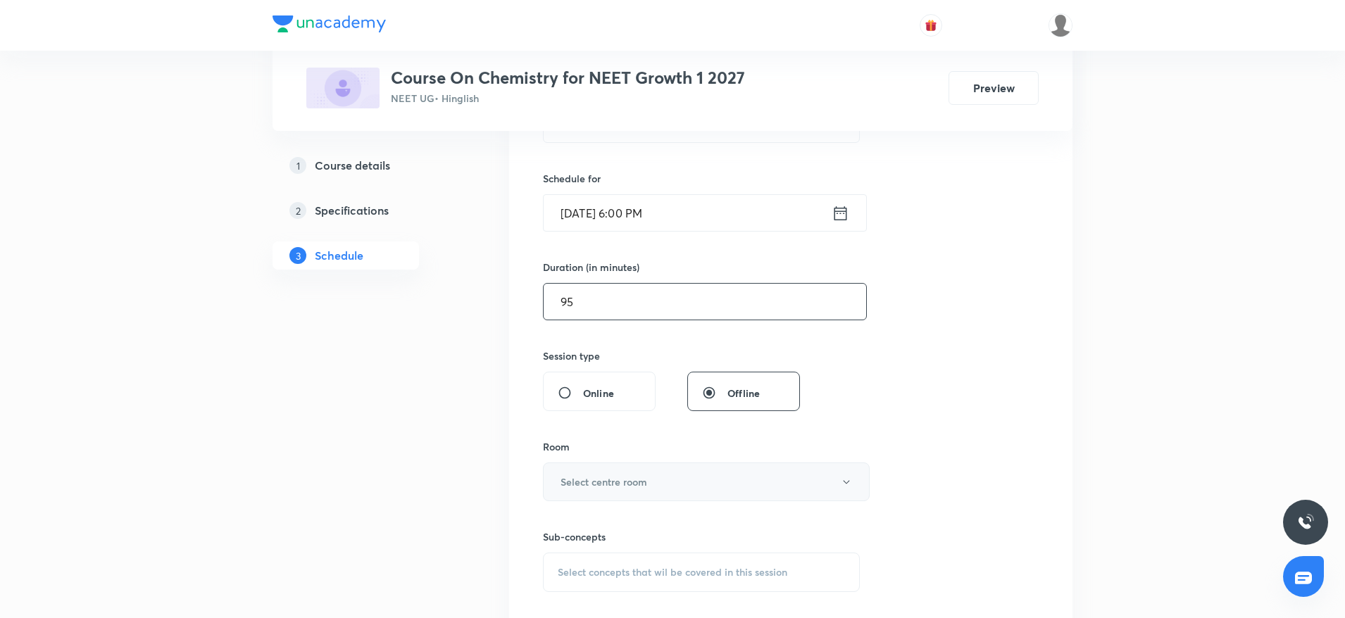
type input "95"
click at [670, 490] on button "Select centre room" at bounding box center [706, 482] width 327 height 39
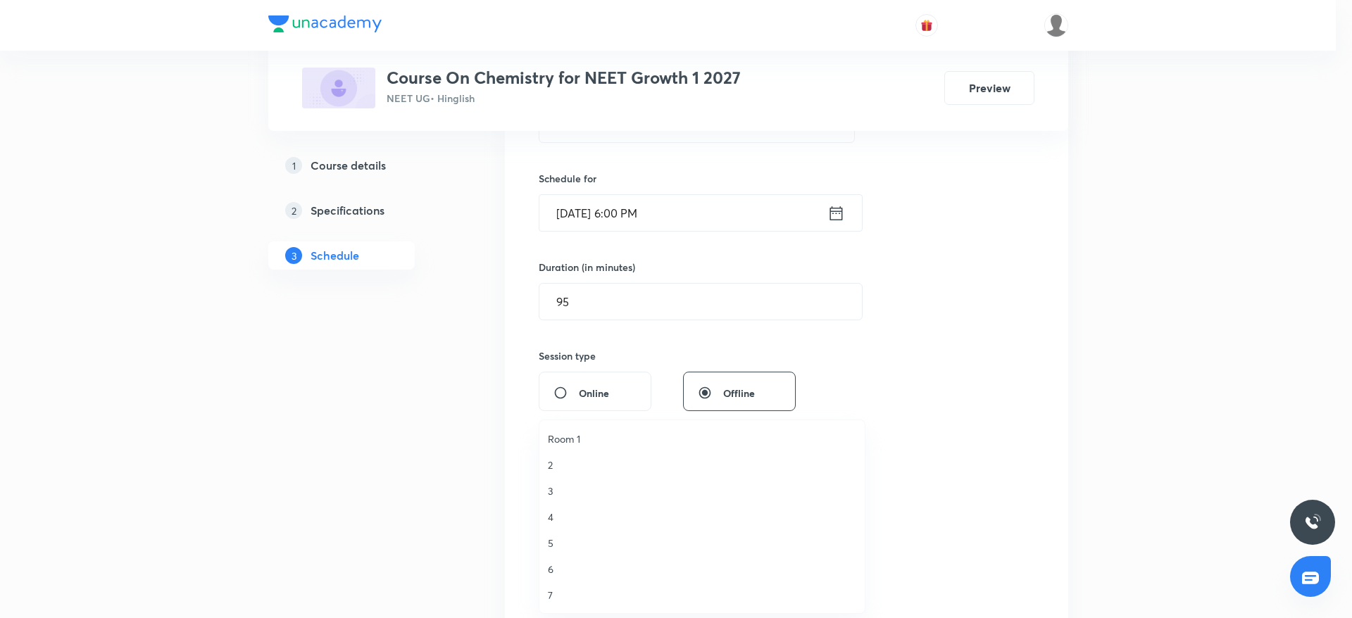
click at [566, 538] on span "5" at bounding box center [702, 543] width 308 height 15
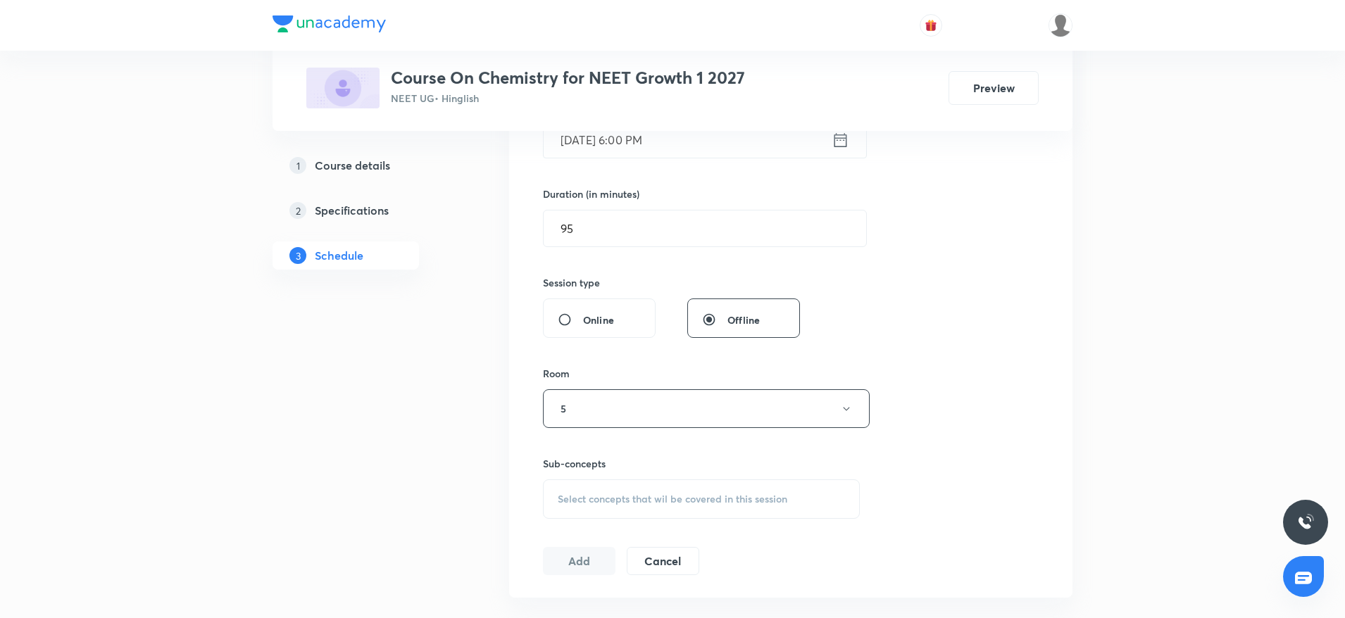
scroll to position [422, 0]
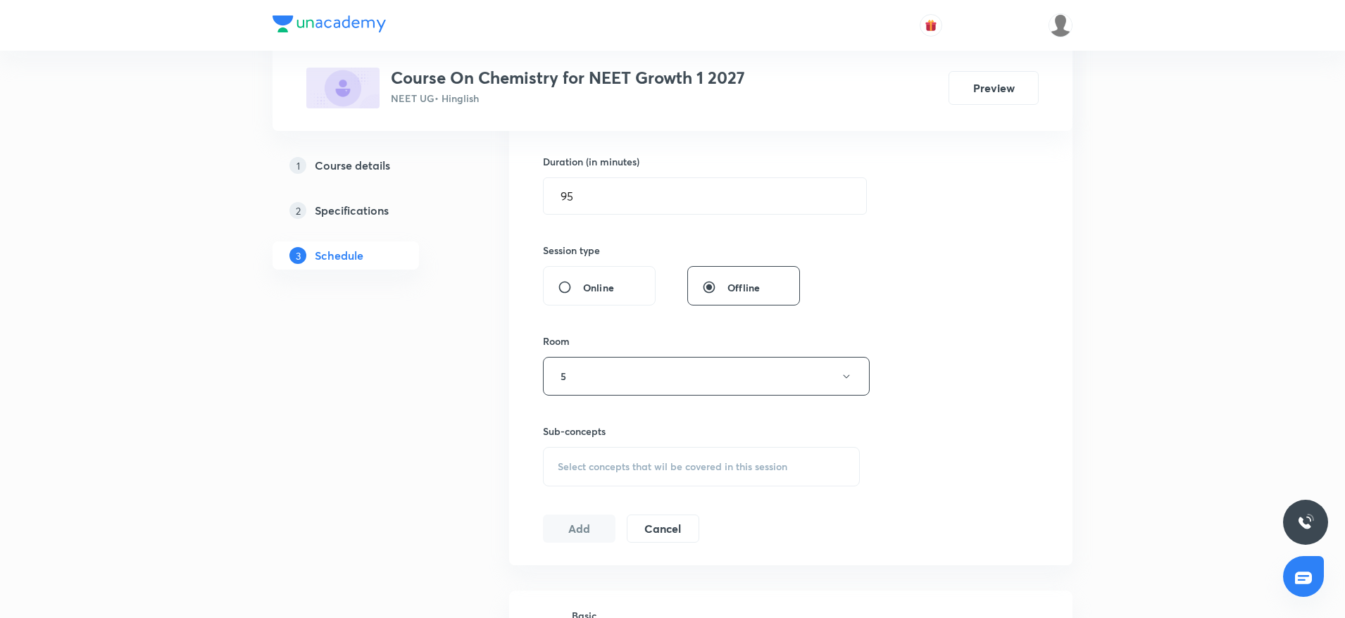
click at [627, 472] on span "Select concepts that wil be covered in this session" at bounding box center [673, 466] width 230 height 11
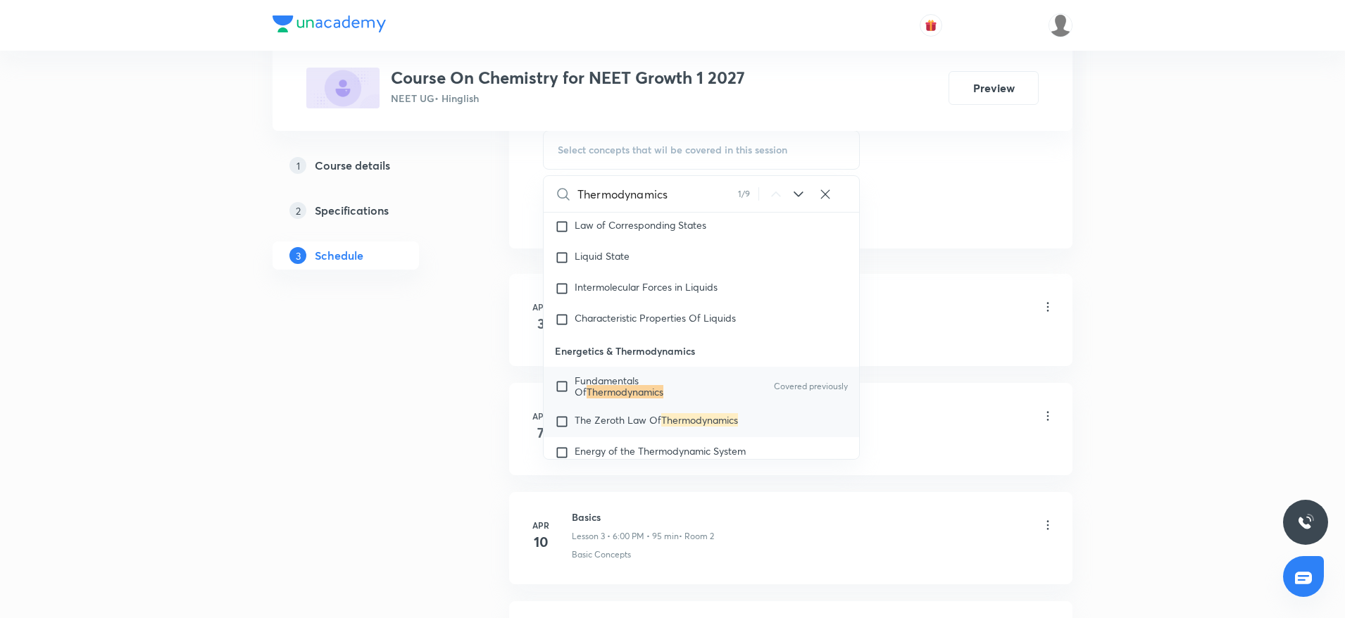
scroll to position [3298, 0]
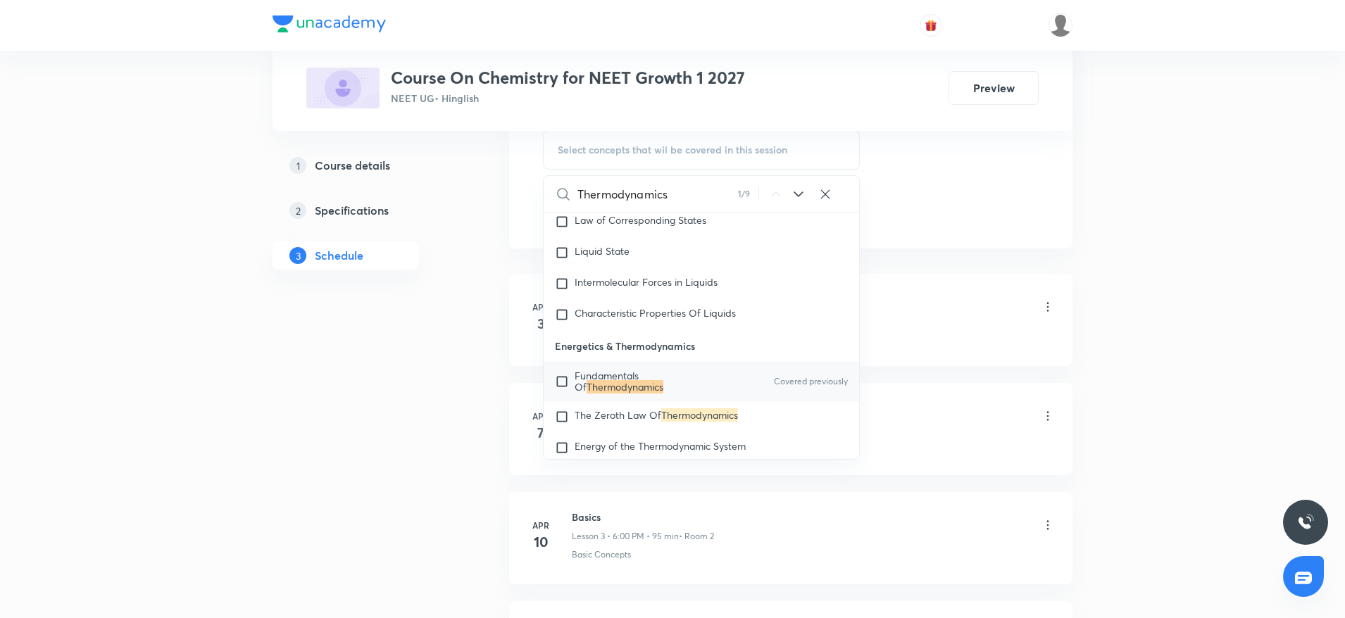
type input "Thermodynamics"
click at [676, 393] on p "Fundamentals Of Thermodynamics" at bounding box center [646, 381] width 142 height 23
checkbox input "true"
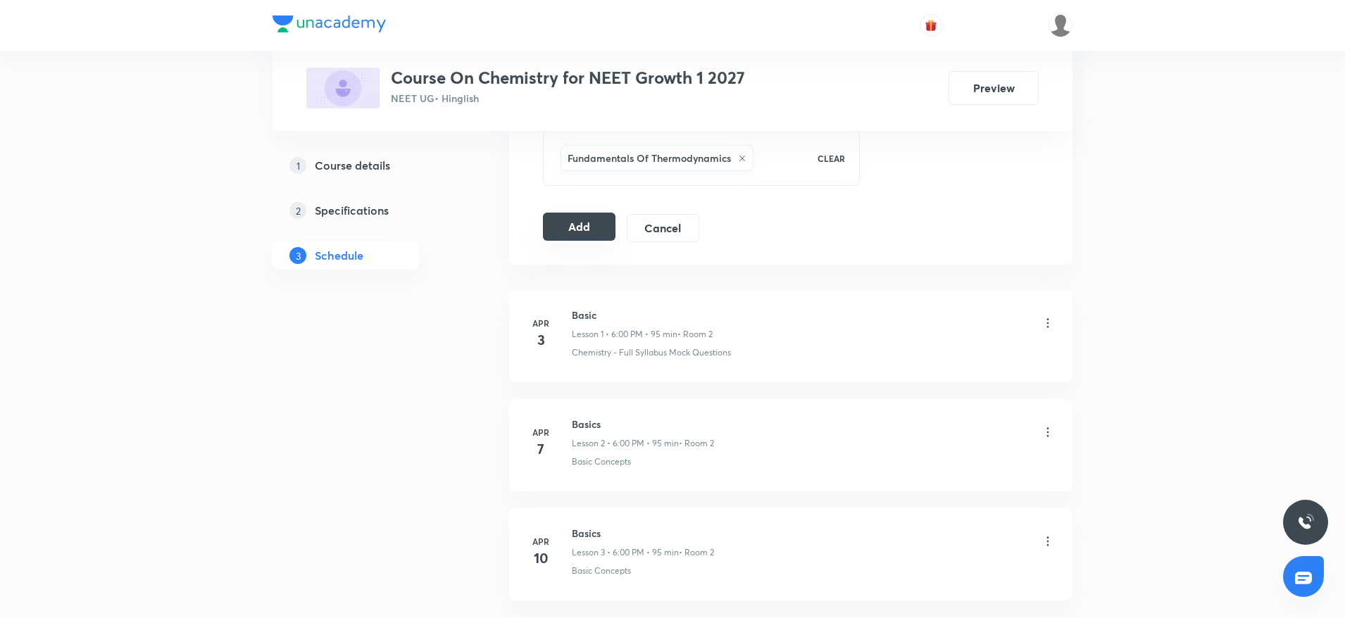
click at [603, 232] on button "Add" at bounding box center [579, 227] width 73 height 28
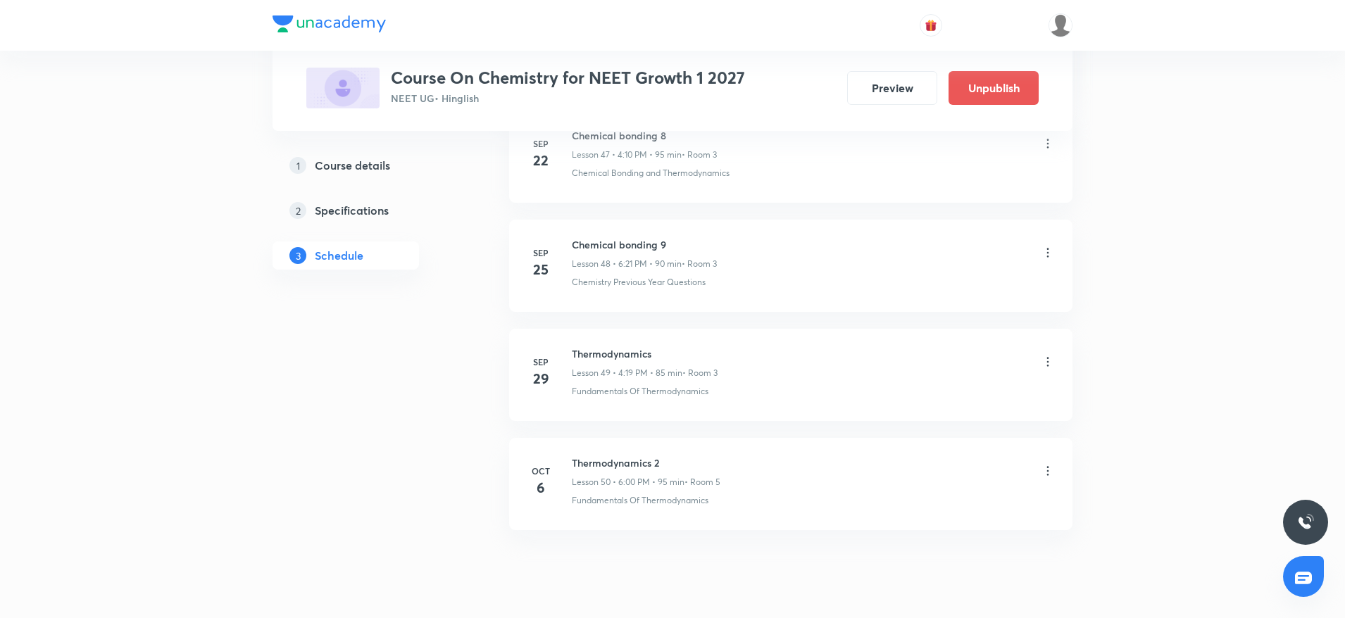
scroll to position [5320, 0]
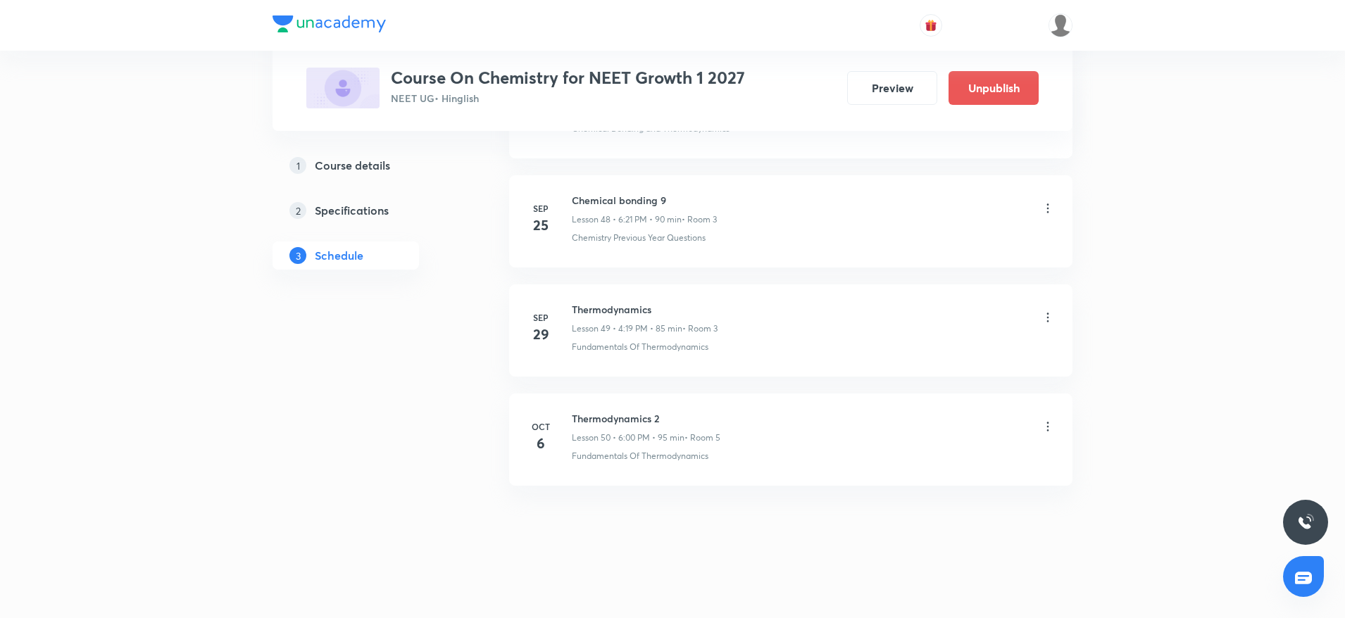
click at [1053, 420] on icon at bounding box center [1048, 427] width 14 height 14
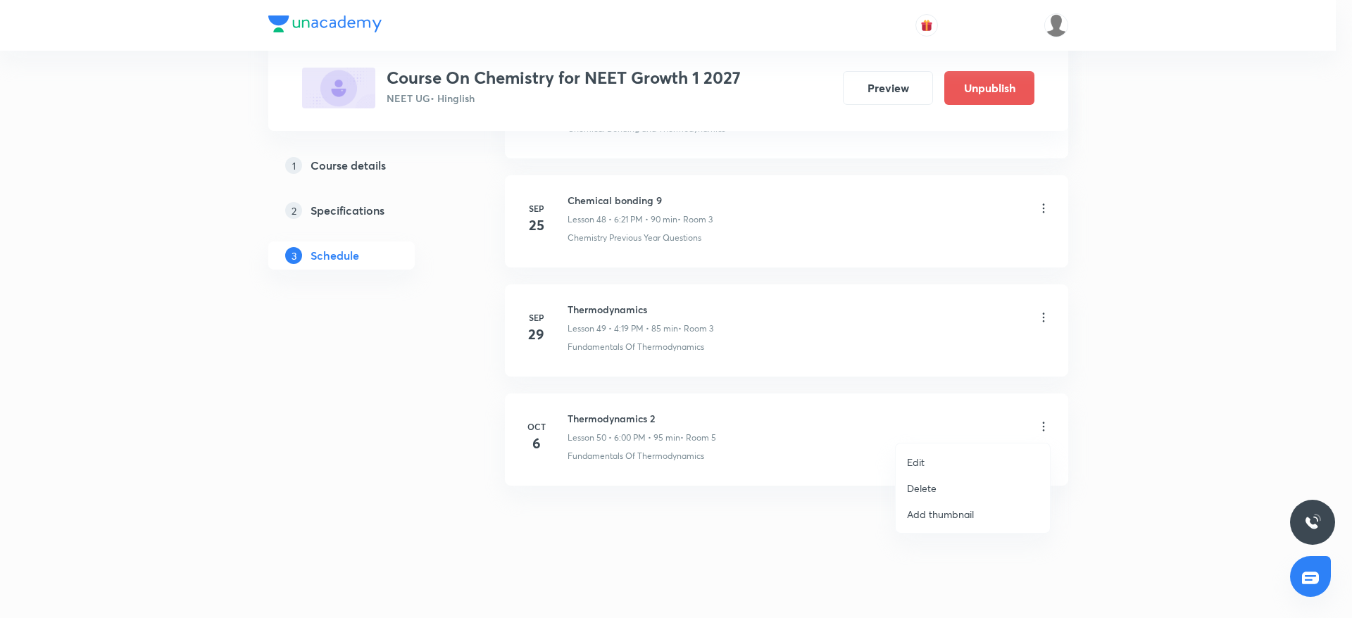
click at [925, 451] on li "Edit" at bounding box center [973, 462] width 154 height 26
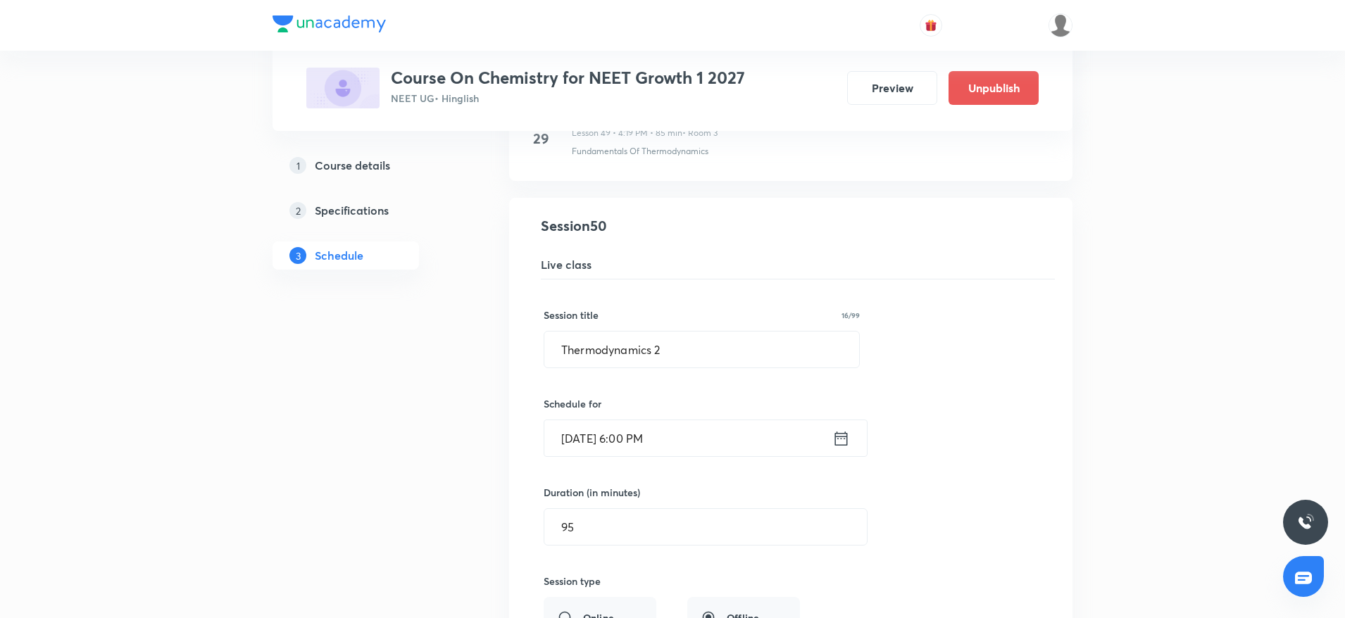
scroll to position [5637, 0]
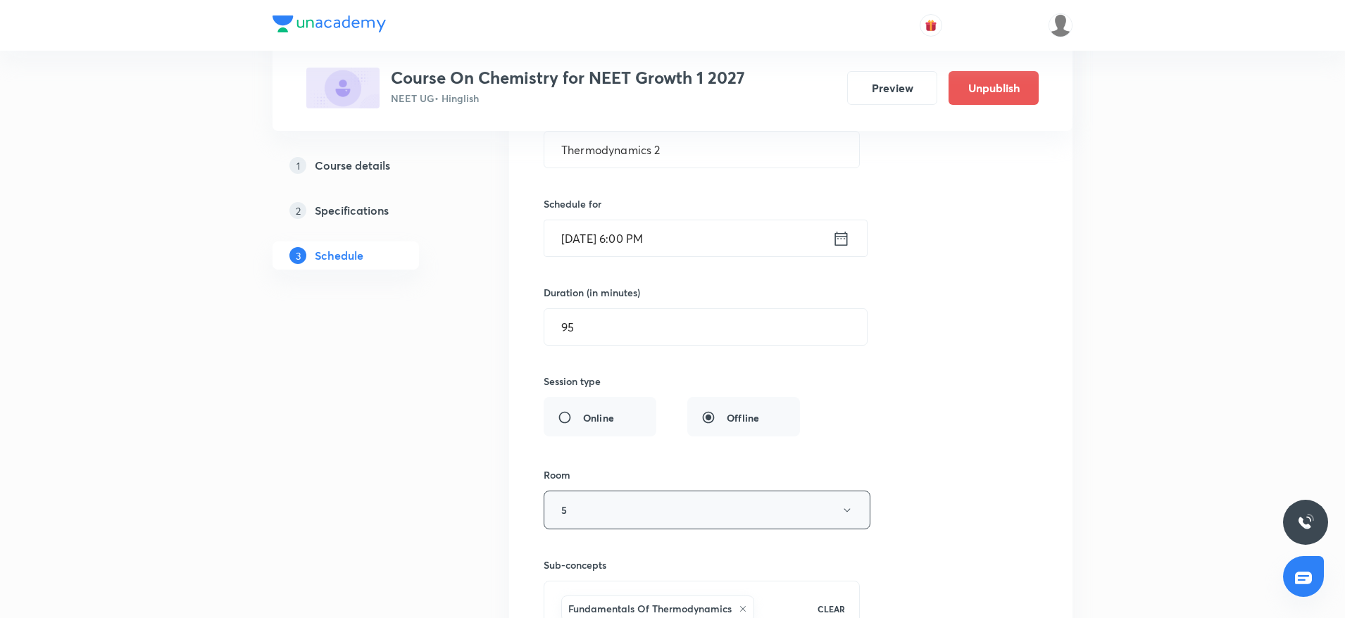
click at [589, 507] on button "5" at bounding box center [707, 510] width 327 height 39
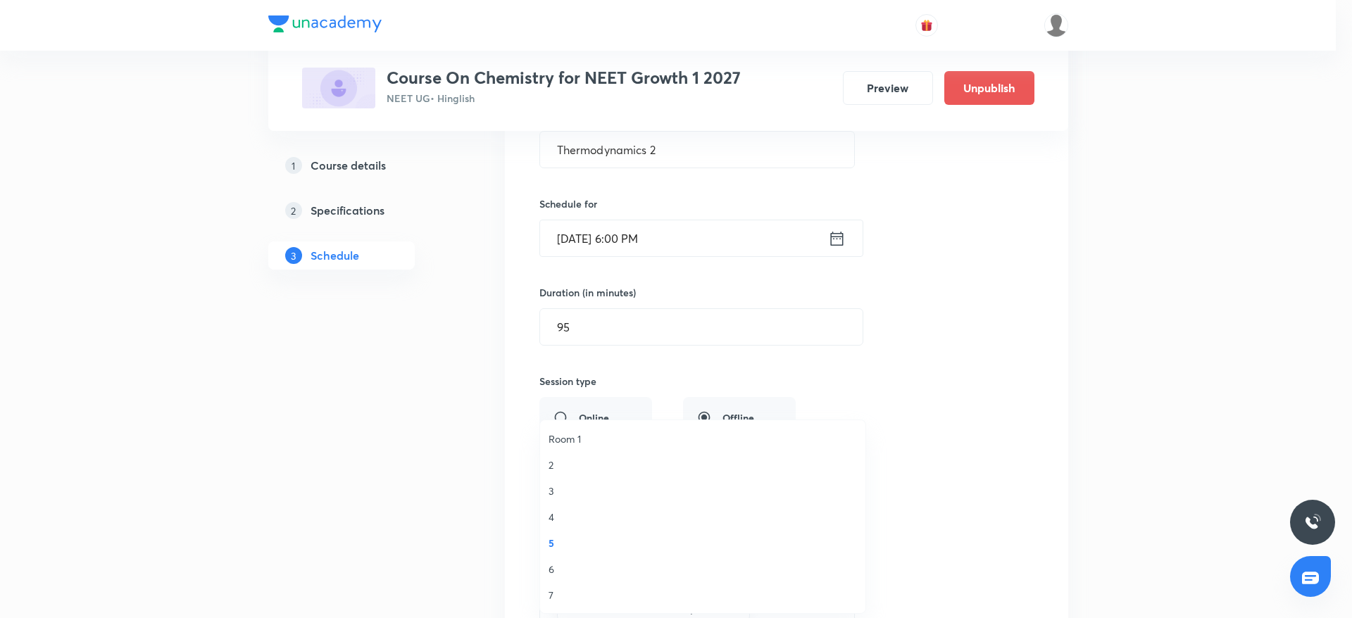
click at [567, 488] on span "3" at bounding box center [702, 491] width 308 height 15
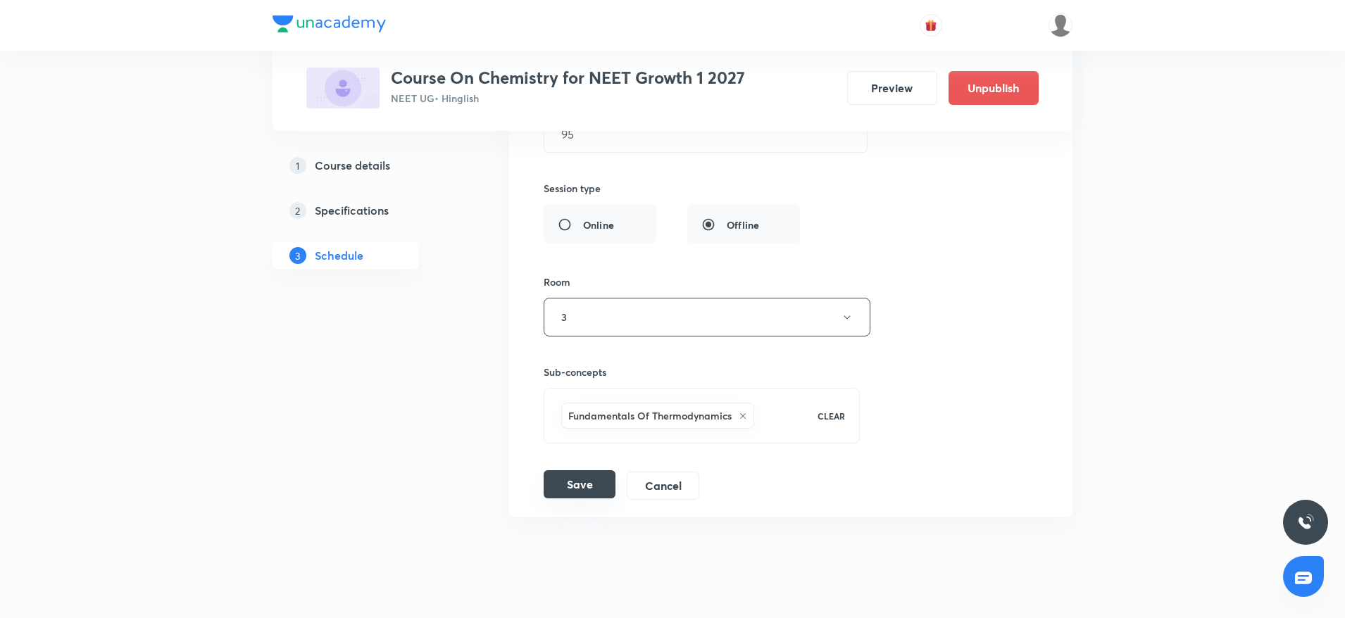
scroll to position [5848, 0]
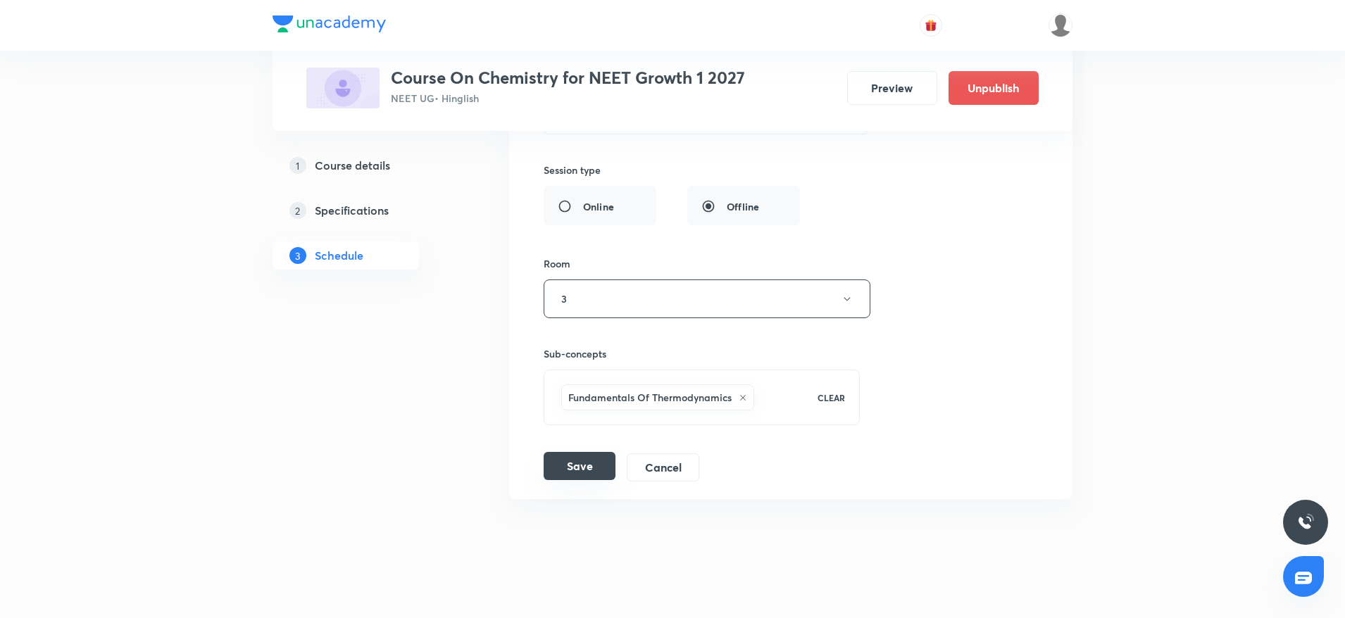
click at [585, 462] on button "Save" at bounding box center [580, 466] width 72 height 28
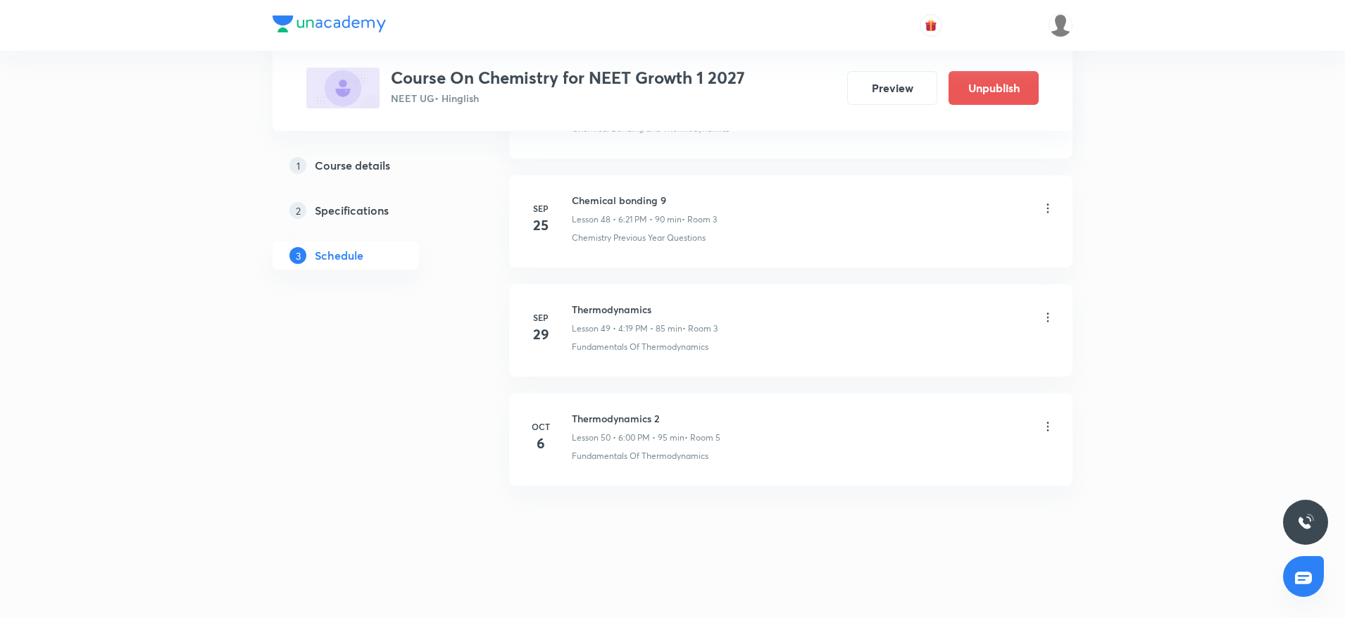
scroll to position [5320, 0]
